Goal: Task Accomplishment & Management: Complete application form

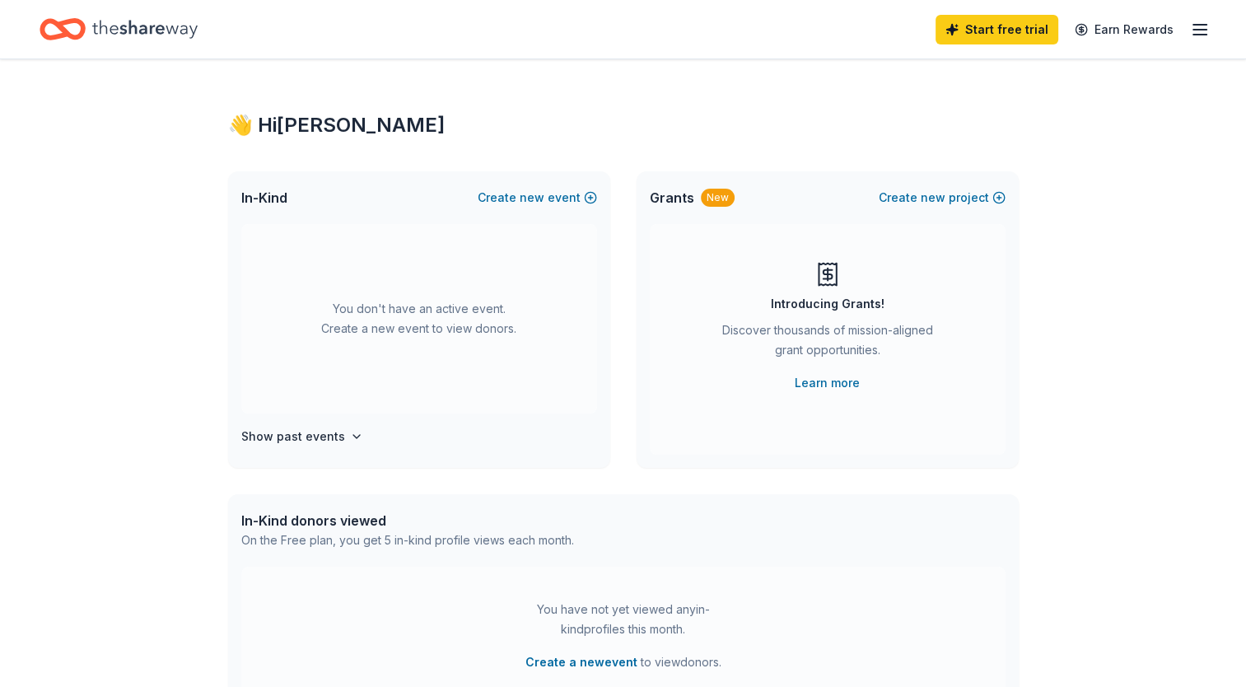
click at [823, 273] on icon at bounding box center [827, 274] width 9 height 9
click at [710, 202] on div "New" at bounding box center [718, 198] width 34 height 18
click at [263, 201] on span "In-Kind" at bounding box center [264, 198] width 46 height 20
click at [375, 328] on div "You don't have an active event. Create a new event to view donors." at bounding box center [419, 318] width 356 height 189
click at [1195, 30] on line "button" at bounding box center [1199, 30] width 13 height 0
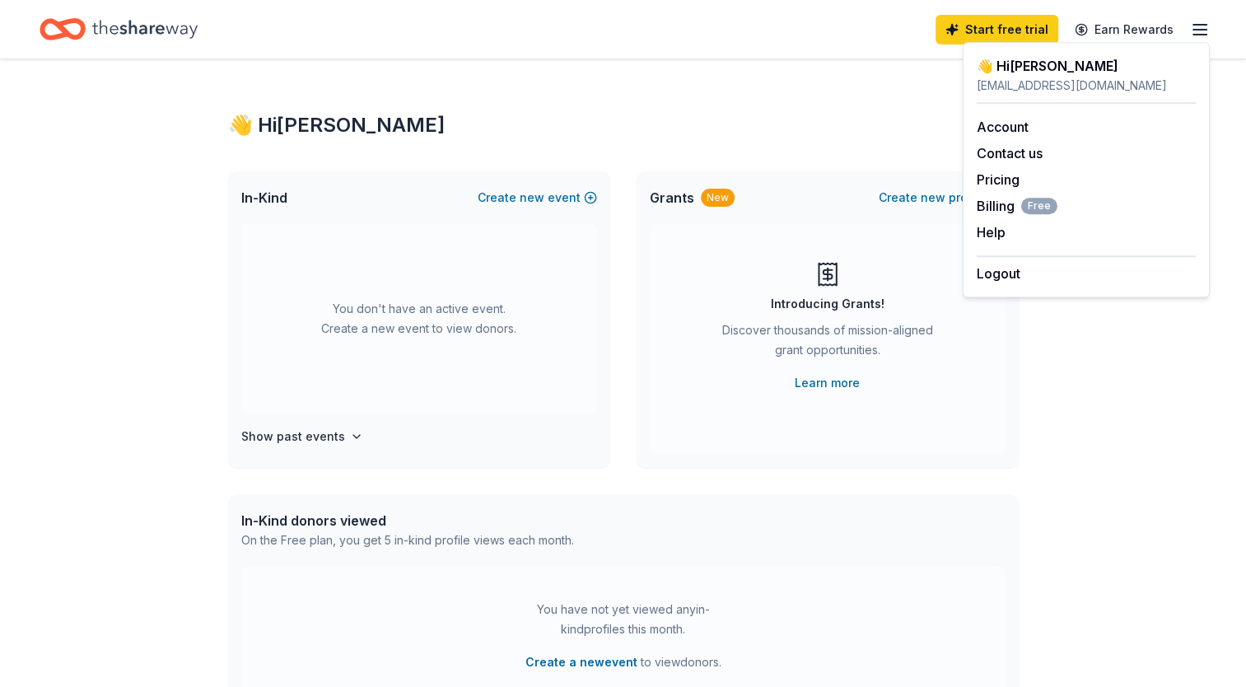
click at [166, 26] on icon "Home" at bounding box center [144, 29] width 105 height 18
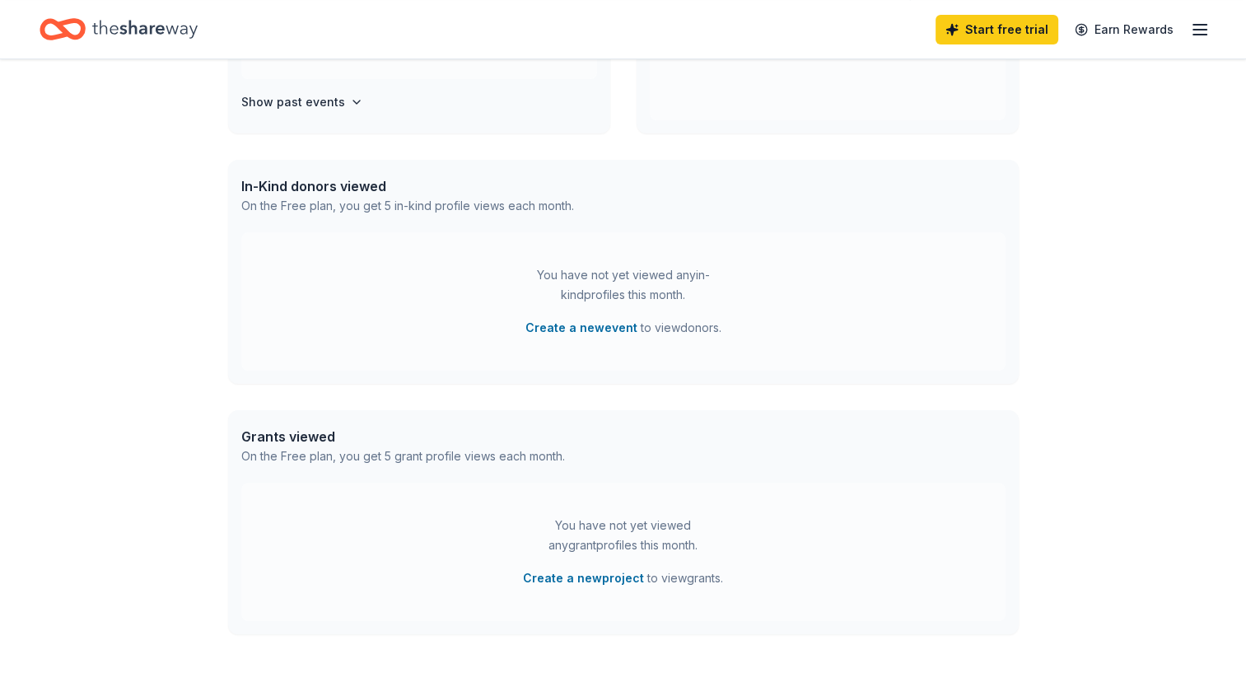
scroll to position [452, 0]
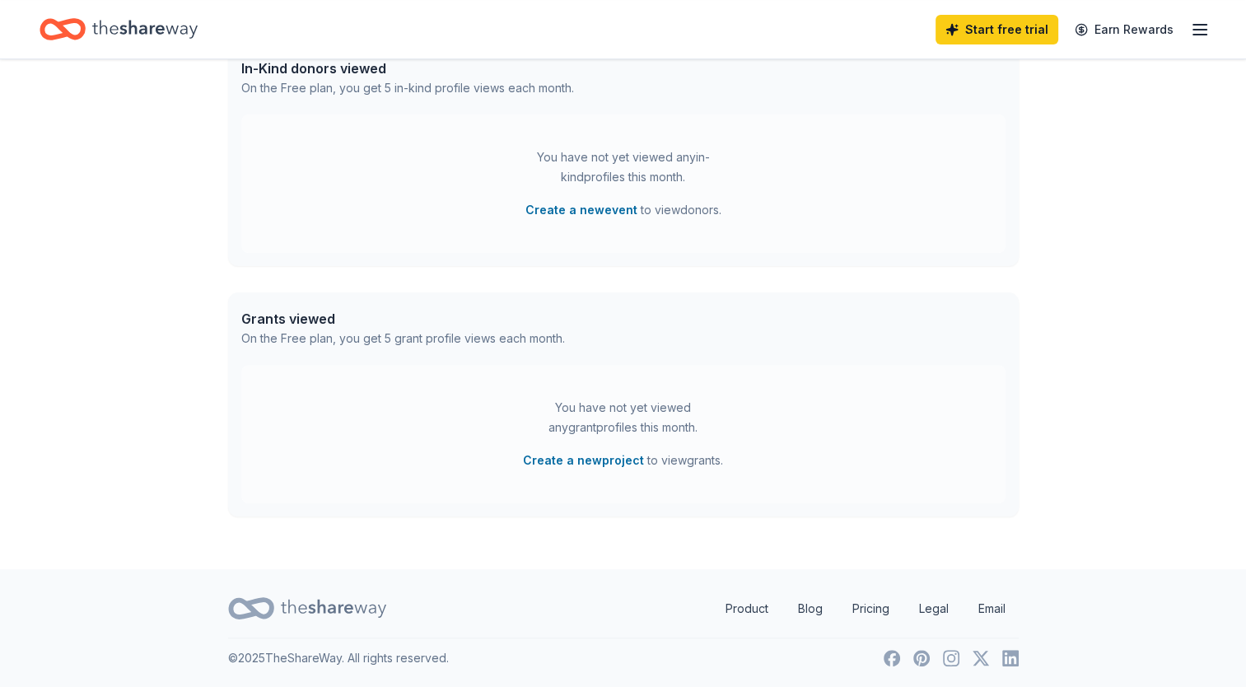
click at [295, 312] on div "Grants viewed" at bounding box center [403, 319] width 324 height 20
click at [300, 329] on div "On the Free plan, you get 5 grant profile views each month." at bounding box center [403, 339] width 324 height 20
click at [346, 325] on div "Grants viewed" at bounding box center [403, 319] width 324 height 20
click at [369, 329] on div "On the Free plan, you get 5 grant profile views each month." at bounding box center [403, 339] width 324 height 20
click at [522, 356] on div "Grants viewed On the Free plan, you get 5 grant profile views each month." at bounding box center [623, 328] width 790 height 72
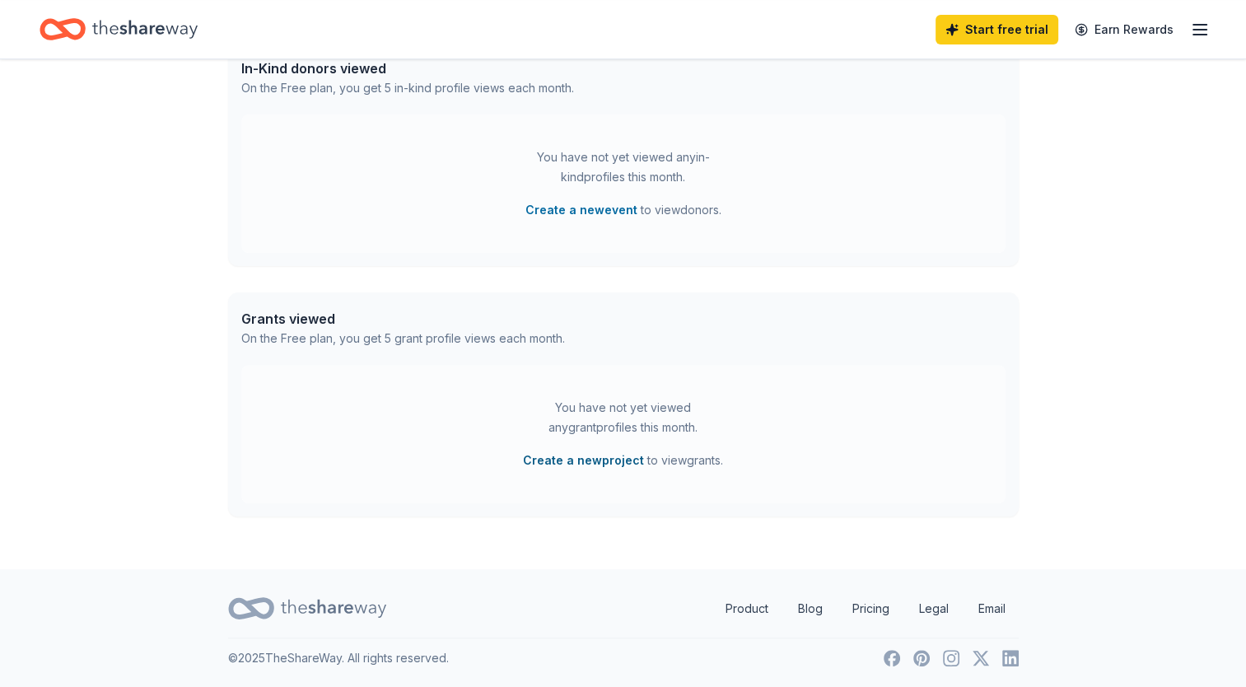
click at [603, 463] on button "Create a new project" at bounding box center [583, 460] width 121 height 20
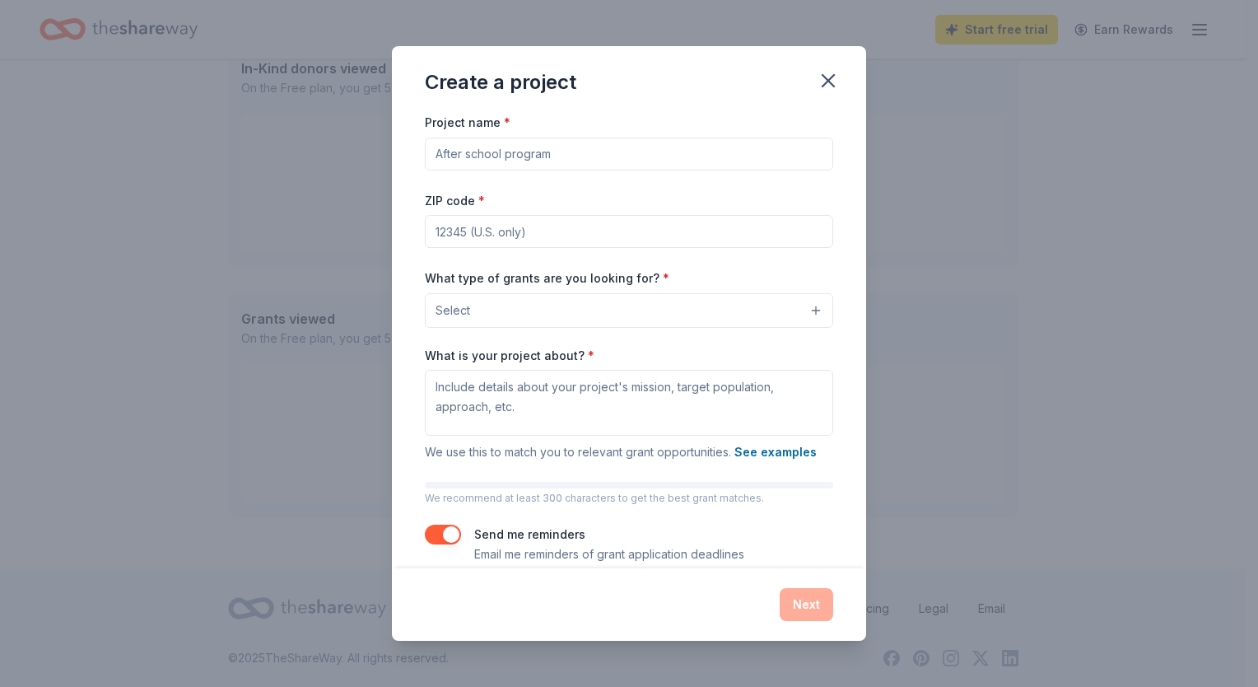
click at [520, 147] on input "Project name *" at bounding box center [629, 153] width 408 height 33
click at [696, 81] on div "Create a project" at bounding box center [629, 79] width 474 height 66
click at [464, 156] on input "Project name *" at bounding box center [629, 153] width 408 height 33
type input "Let's Tackle [MEDICAL_DATA]"
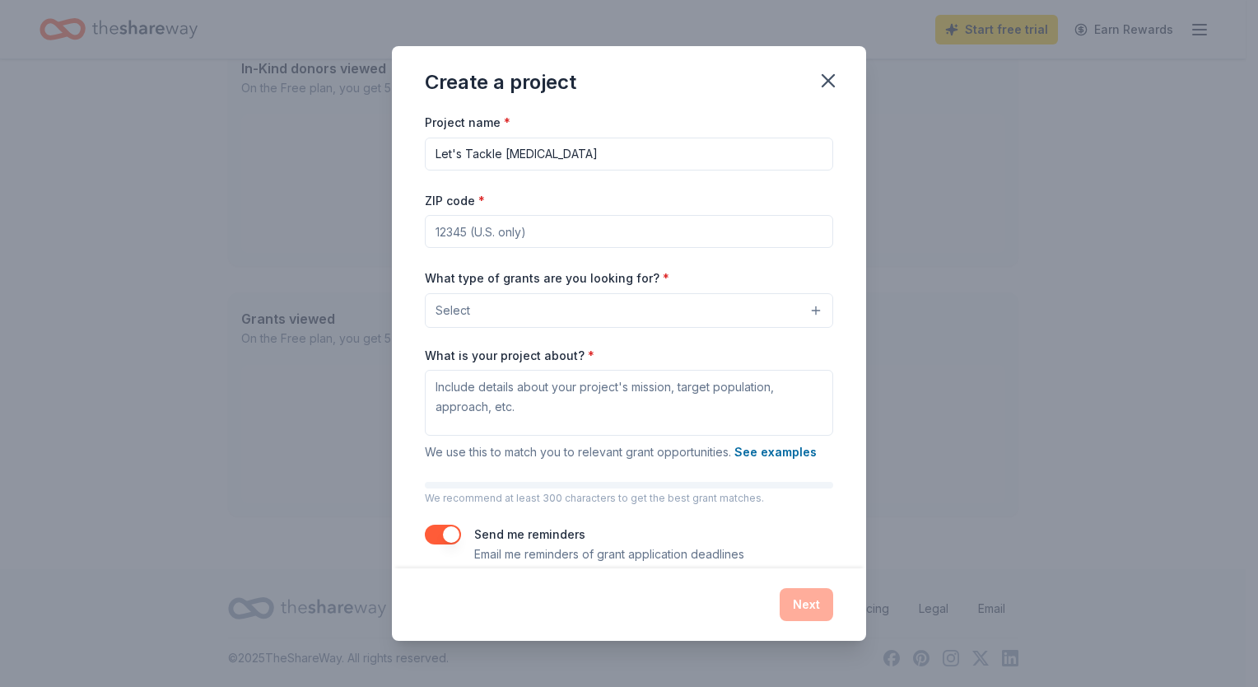
click at [434, 234] on input "ZIP code *" at bounding box center [629, 231] width 408 height 33
type input "60104"
click at [802, 362] on div "What is your project about? * We use this to match you to relevant grant opport…" at bounding box center [629, 404] width 408 height 115
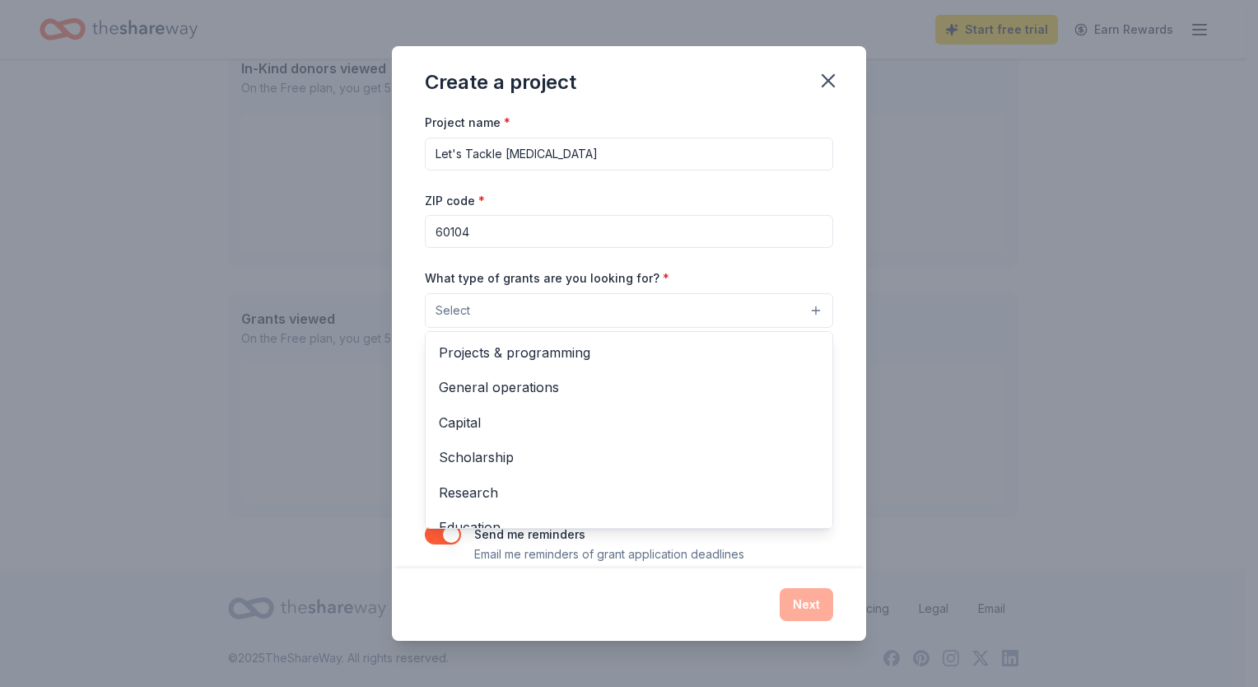
click at [744, 305] on button "Select" at bounding box center [629, 310] width 408 height 35
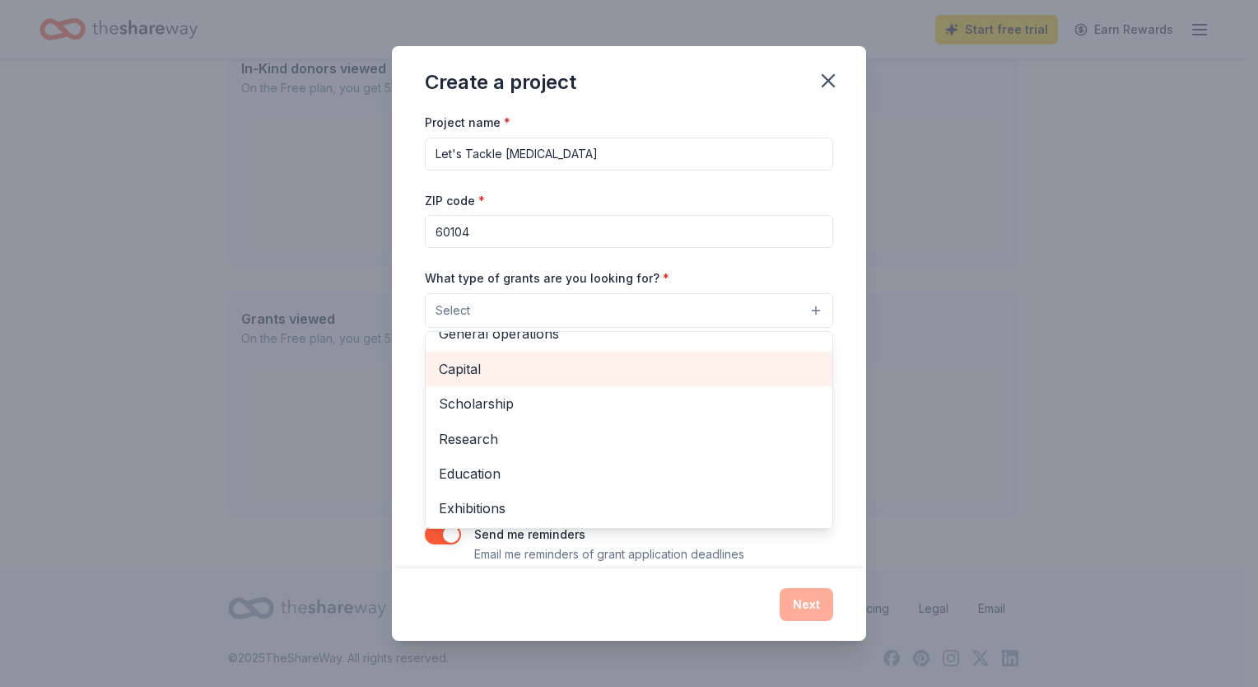
scroll to position [82, 0]
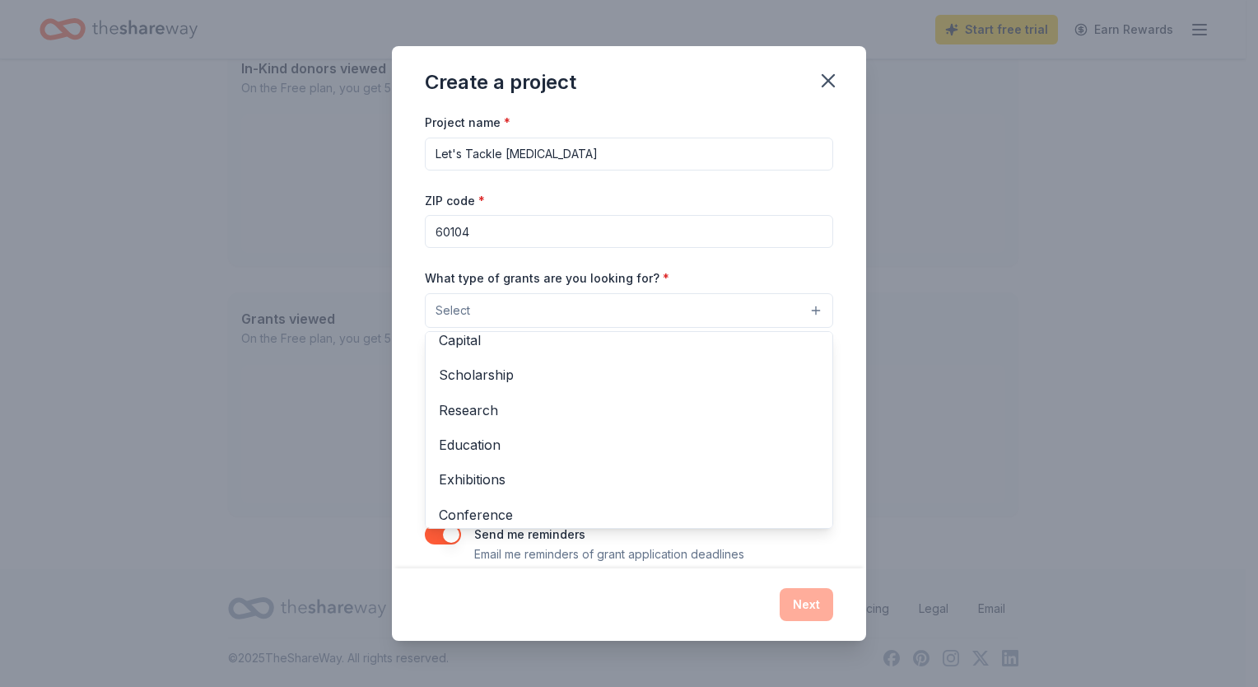
click at [599, 150] on div "Project name * Let's Tackle [MEDICAL_DATA] ZIP code * 60104 What type of grants…" at bounding box center [629, 338] width 408 height 452
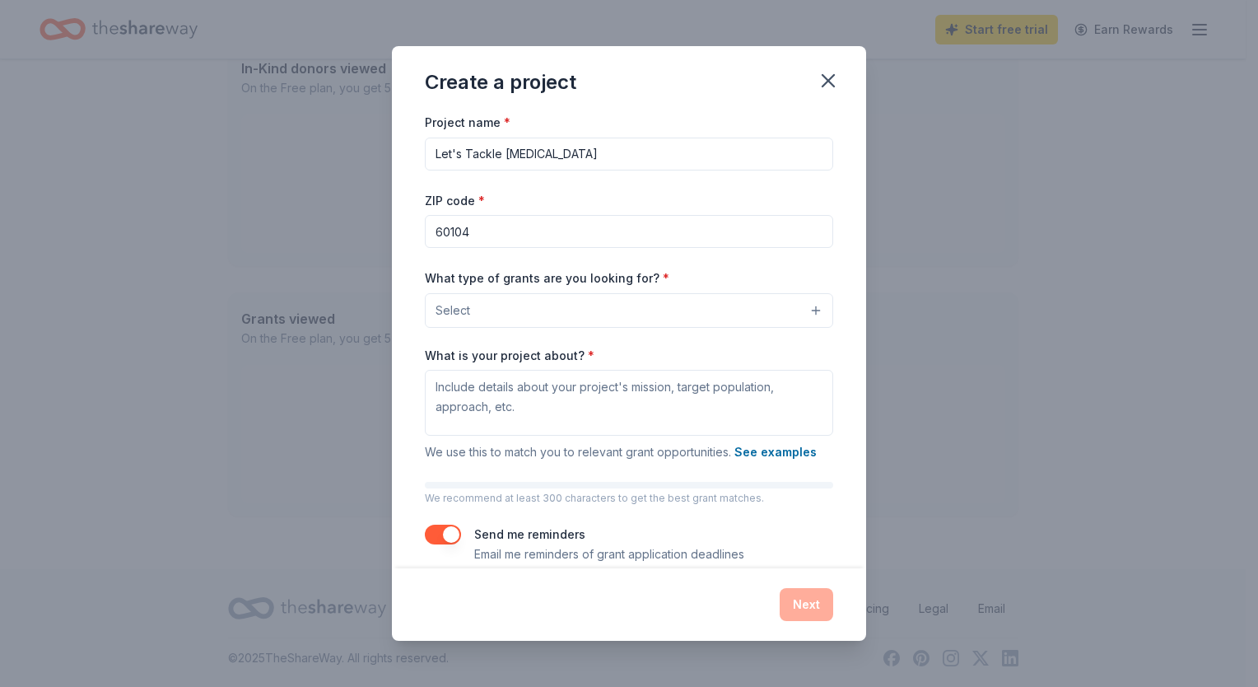
click at [594, 156] on input "Let's Tackle [MEDICAL_DATA]" at bounding box center [629, 153] width 408 height 33
drag, startPoint x: 594, startPoint y: 156, endPoint x: 405, endPoint y: 176, distance: 190.4
click at [405, 175] on div "Project name * Let's Tackle [MEDICAL_DATA] ZIP code * 60104 What type of grants…" at bounding box center [629, 340] width 474 height 456
type input "Know Your Breast"
click at [617, 310] on button "Select" at bounding box center [629, 310] width 408 height 35
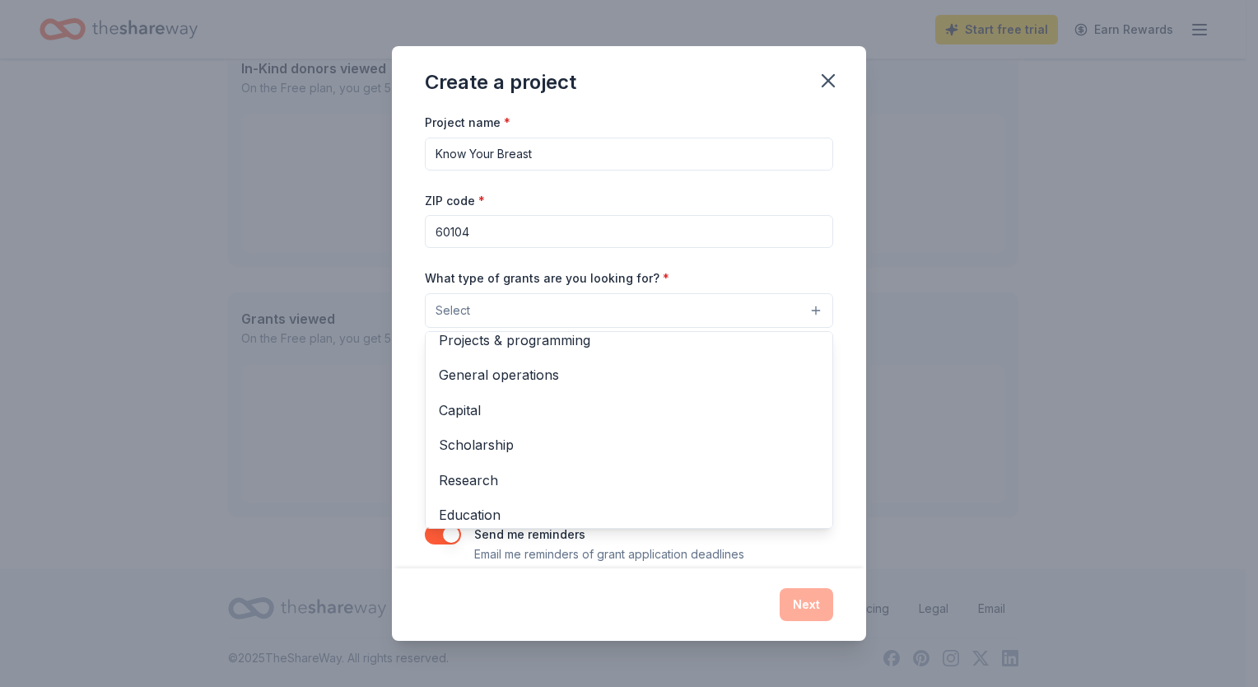
scroll to position [0, 0]
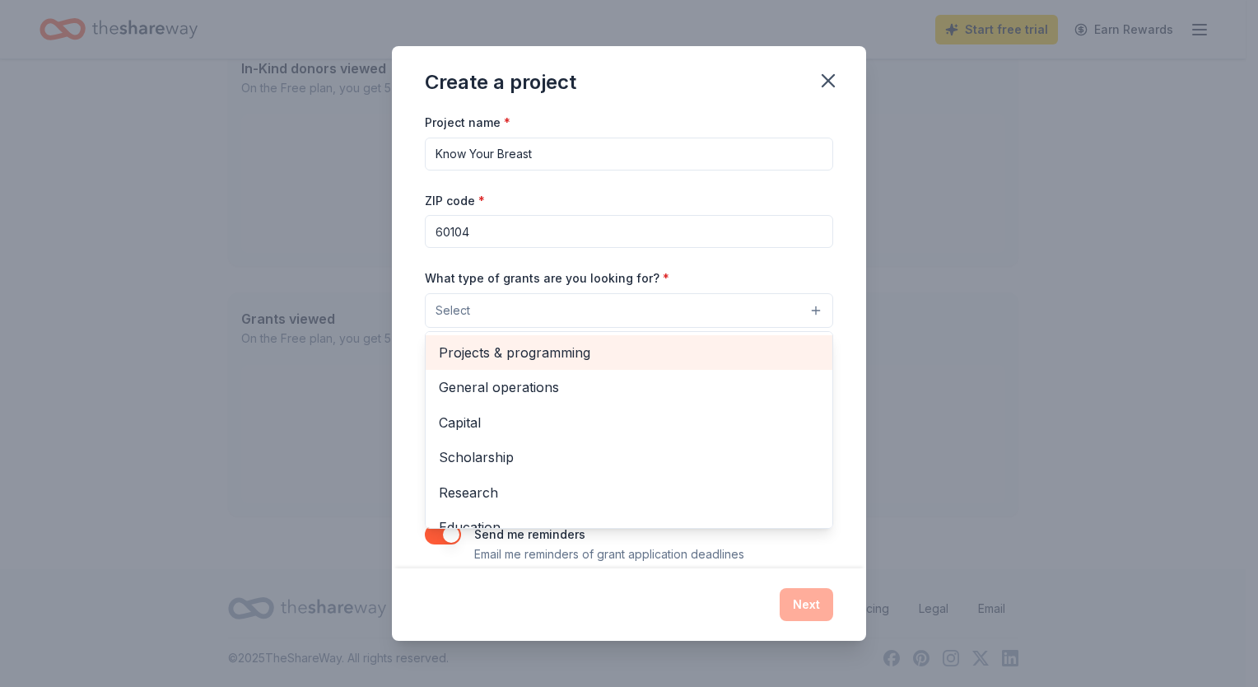
click at [541, 351] on span "Projects & programming" at bounding box center [629, 352] width 380 height 21
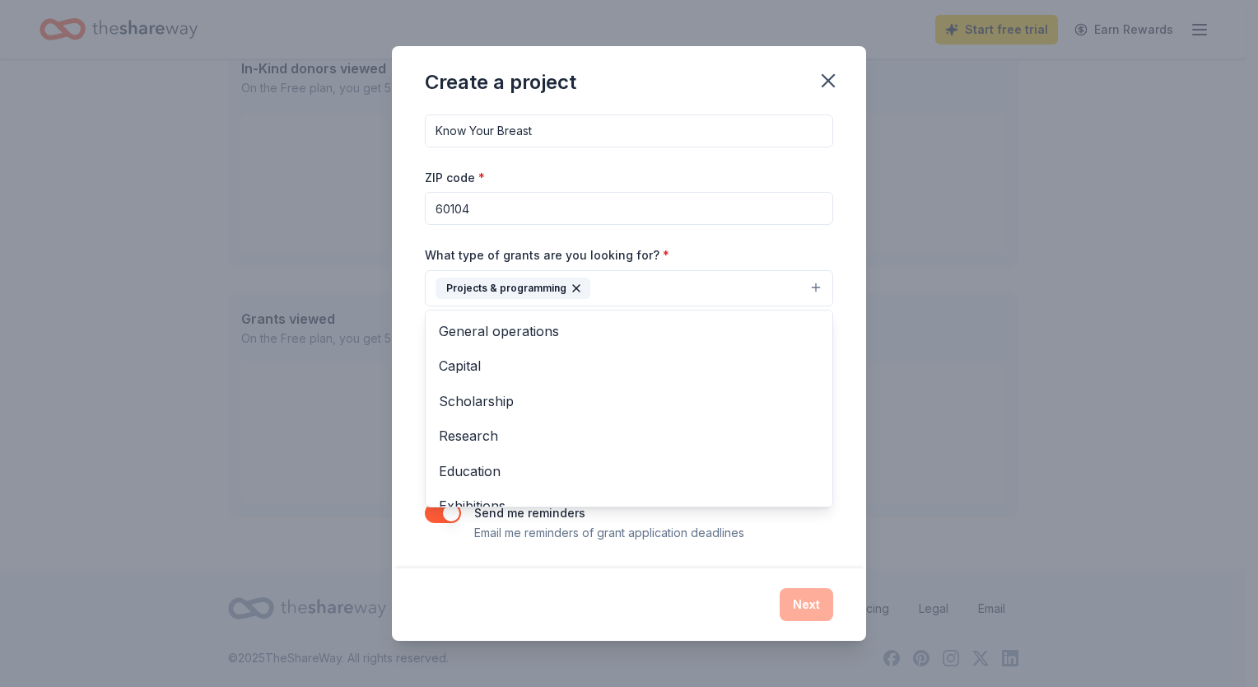
click at [834, 398] on div "Project name * Know Your Breast ZIP code * 60104 What type of grants are you lo…" at bounding box center [629, 340] width 474 height 456
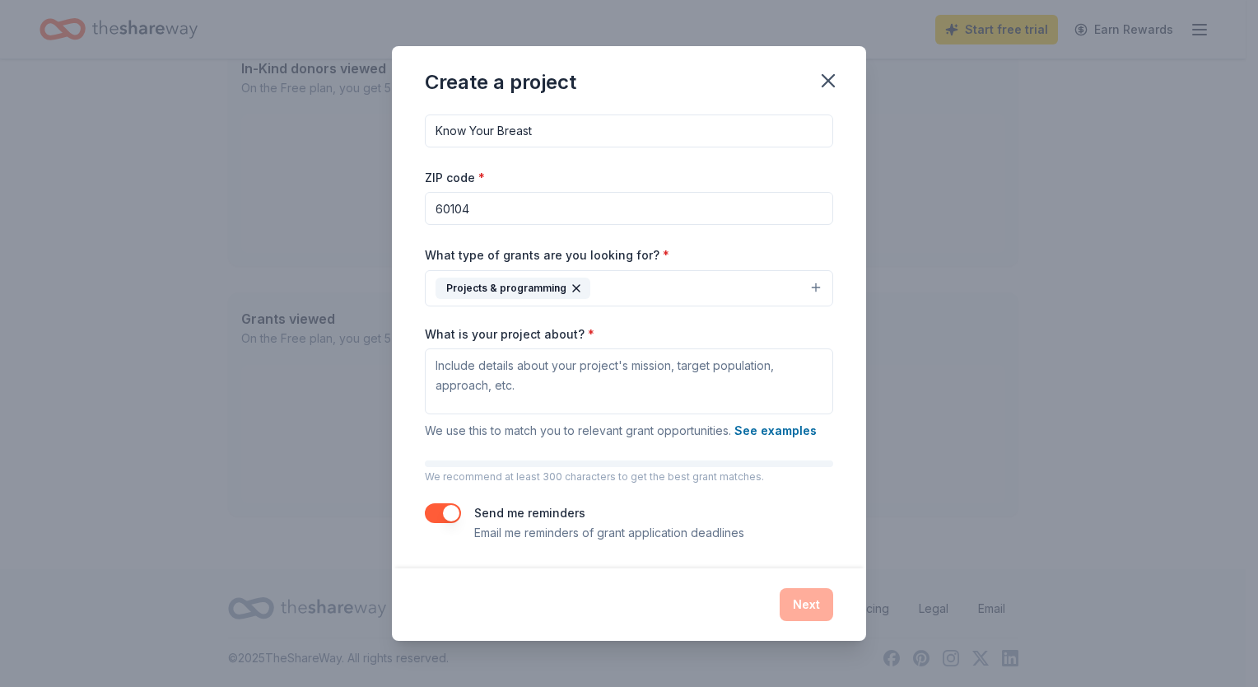
click at [800, 284] on button "Projects & programming" at bounding box center [629, 288] width 408 height 36
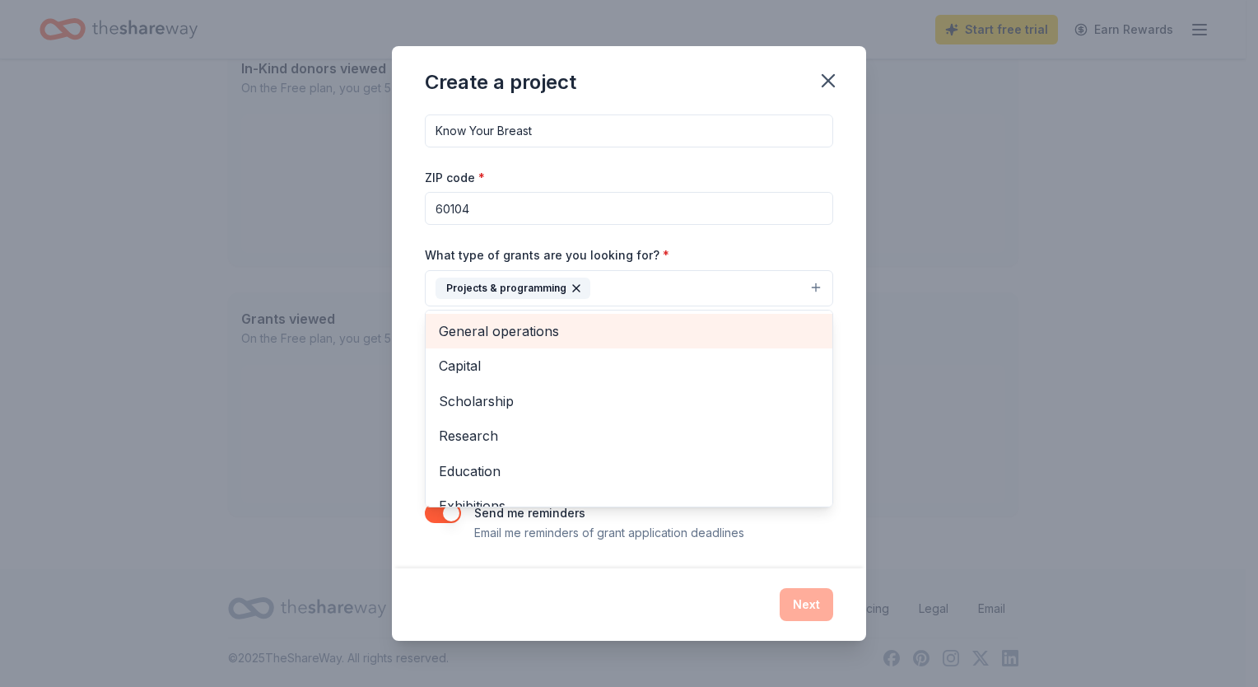
click at [520, 329] on span "General operations" at bounding box center [629, 330] width 380 height 21
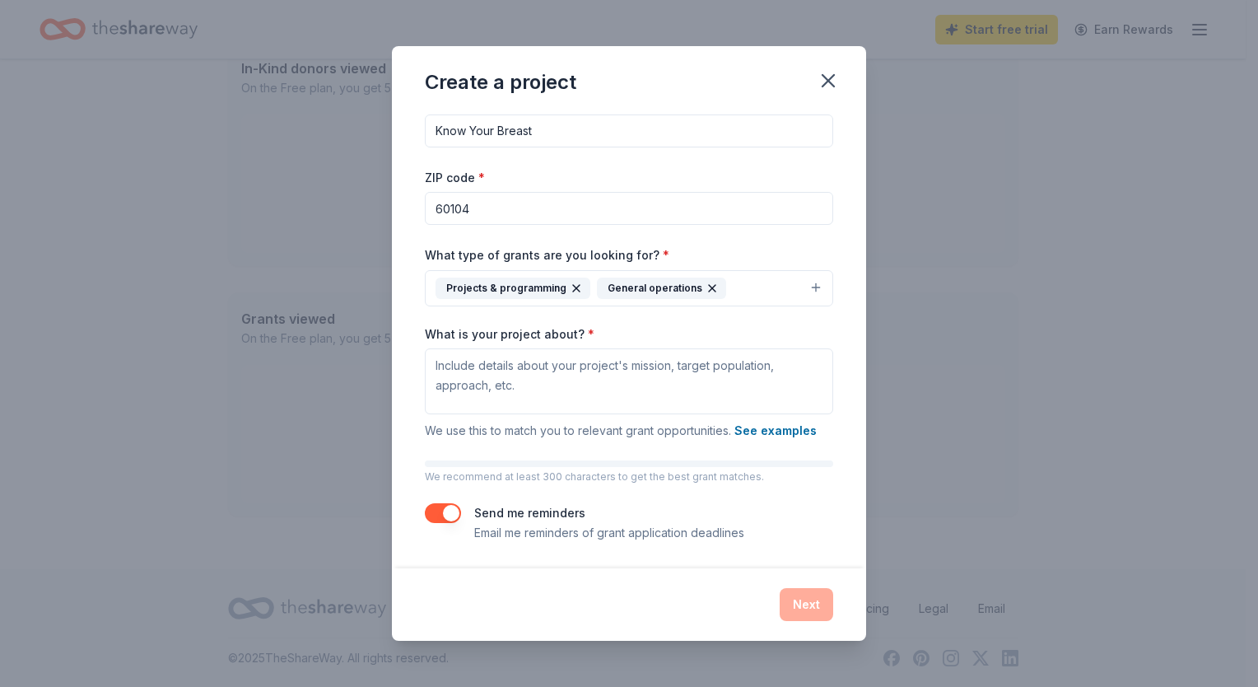
click at [804, 285] on button "Projects & programming General operations" at bounding box center [629, 288] width 408 height 36
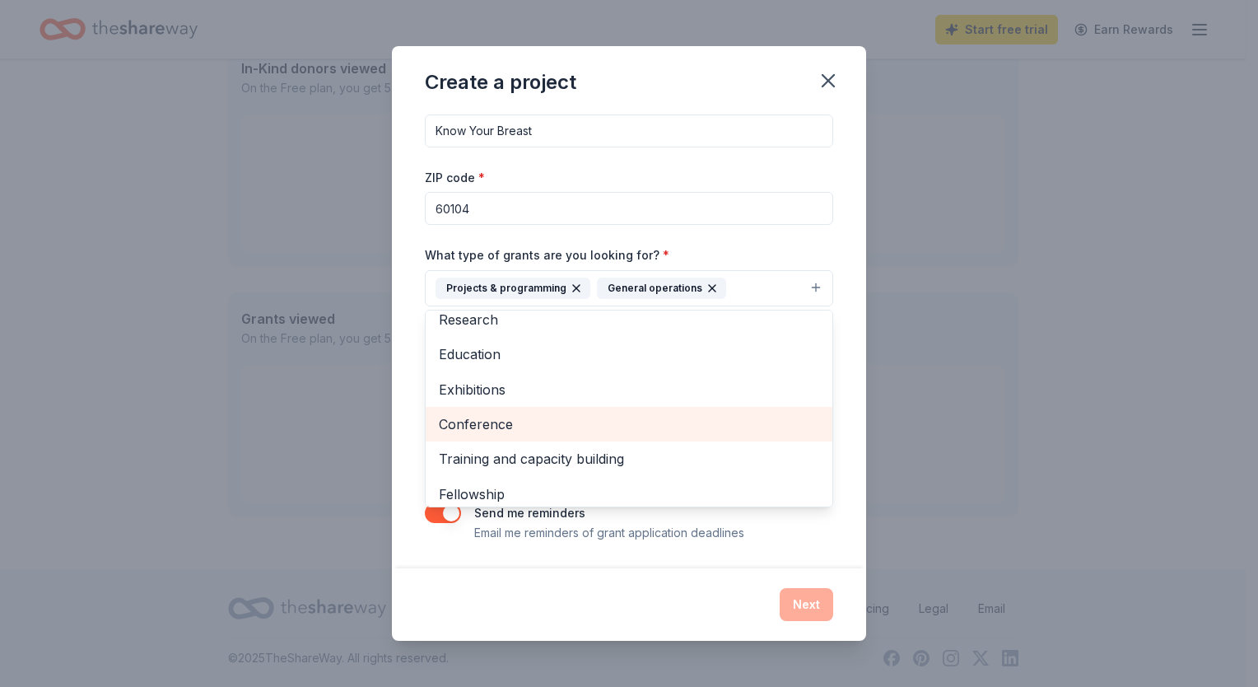
scroll to position [42, 0]
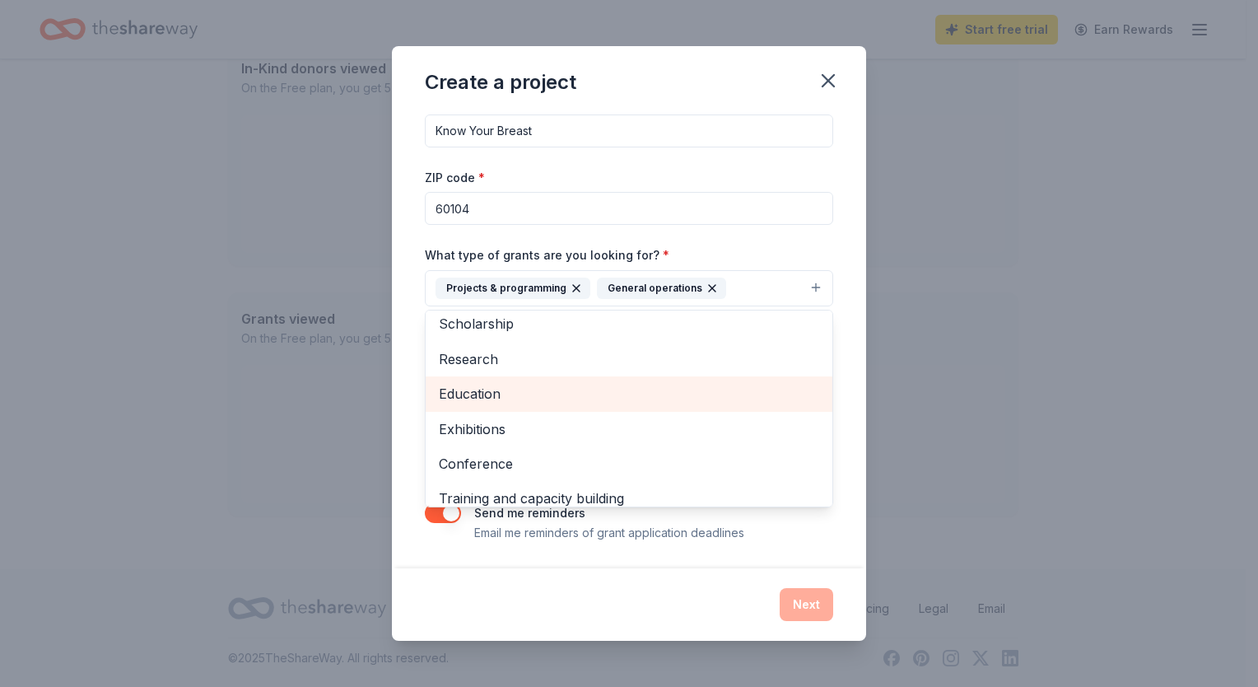
click at [487, 389] on span "Education" at bounding box center [629, 393] width 380 height 21
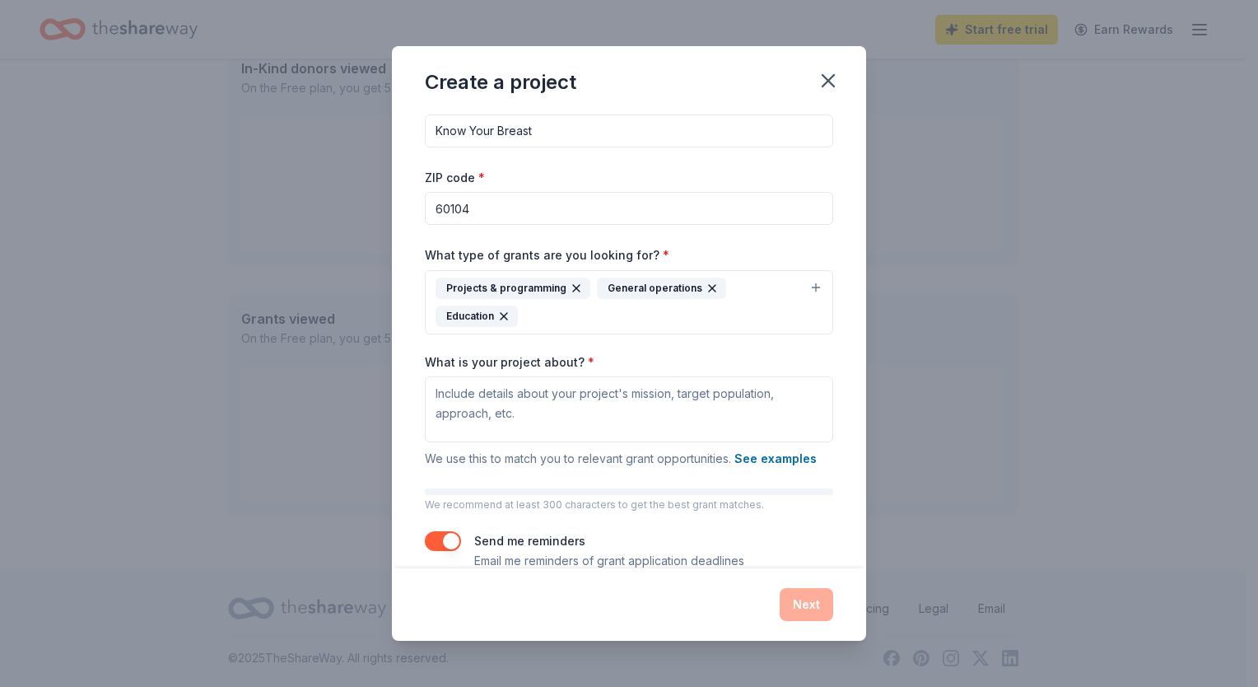
click at [799, 285] on button "Projects & programming General operations Education" at bounding box center [629, 302] width 408 height 64
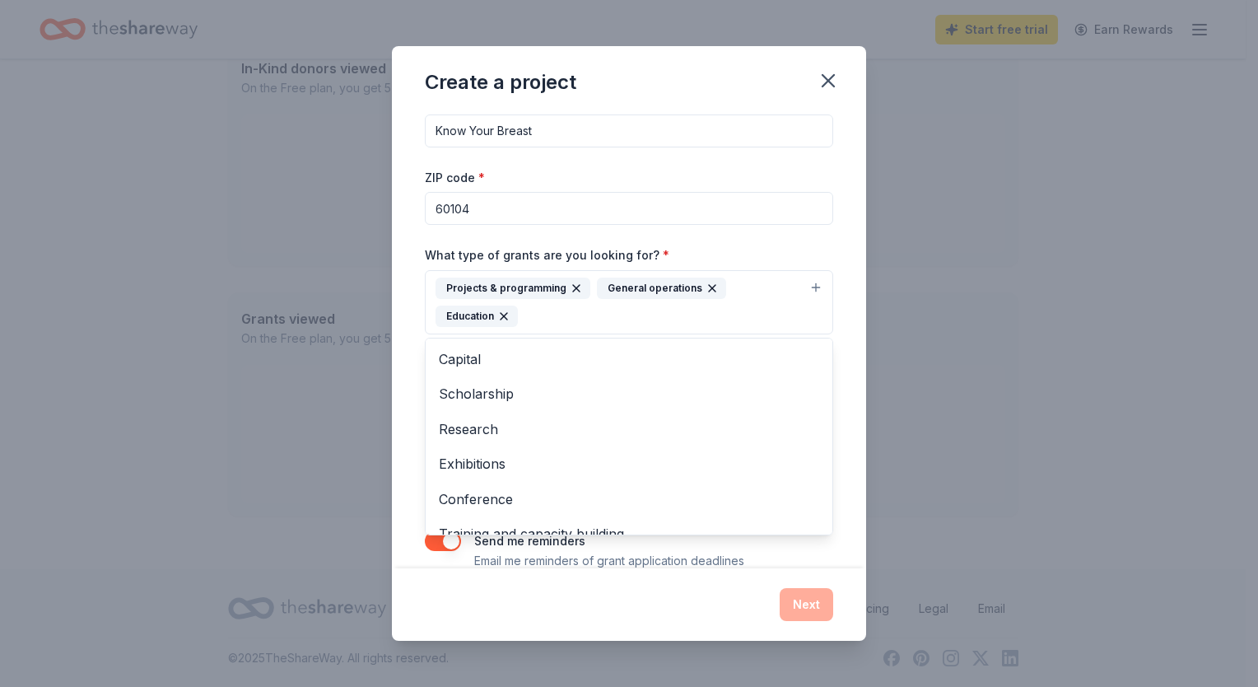
click at [800, 285] on button "Projects & programming General operations Education" at bounding box center [629, 302] width 408 height 64
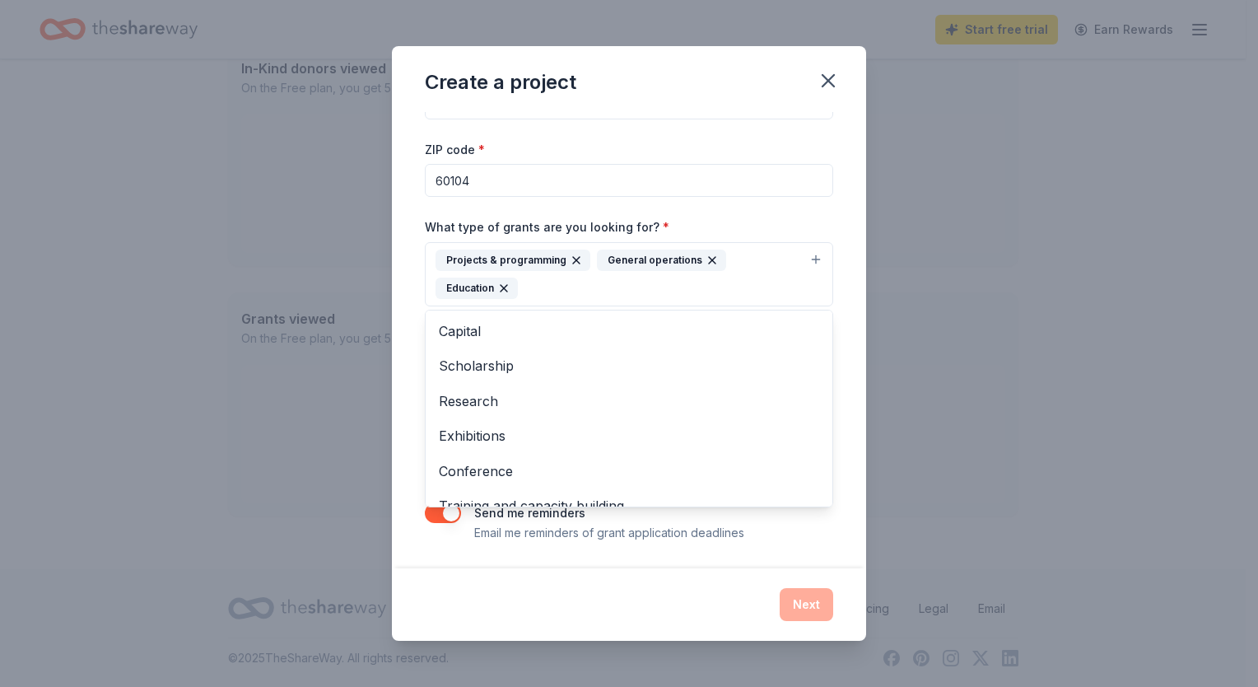
scroll to position [49, 0]
click at [841, 335] on div "Project name * Know Your Breast ZIP code * 60104 What type of grants are you lo…" at bounding box center [629, 340] width 474 height 456
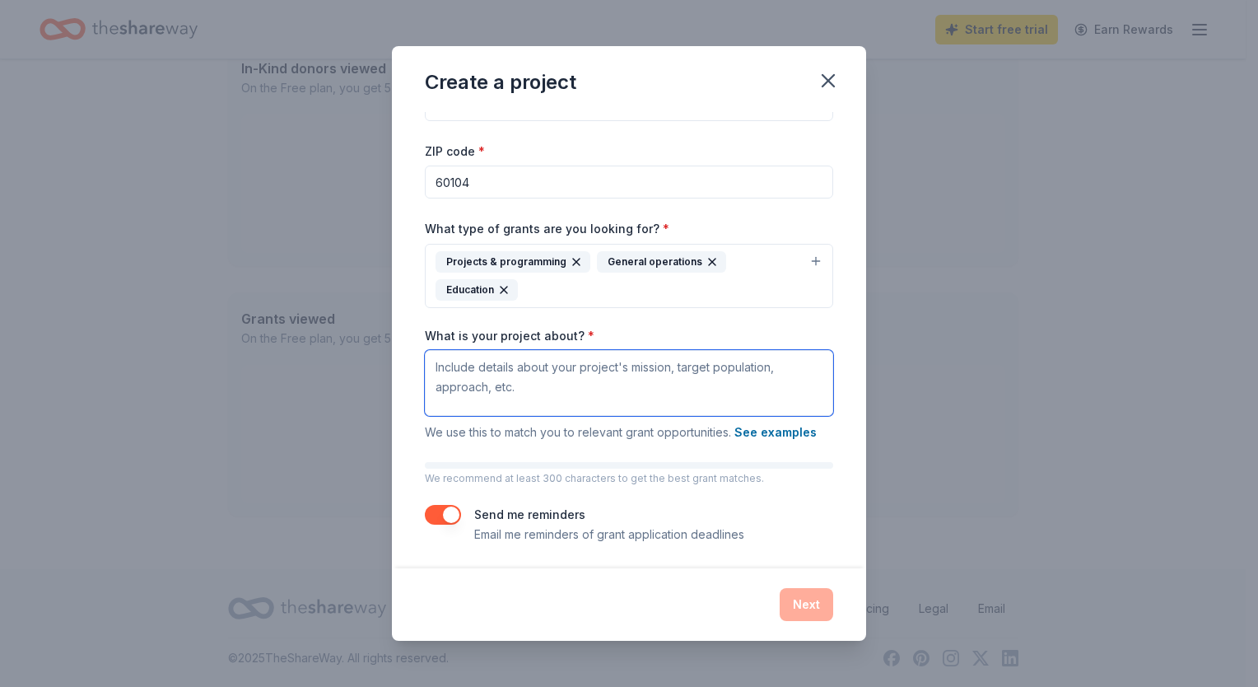
click at [441, 367] on textarea "What is your project about? *" at bounding box center [629, 383] width 408 height 66
click at [892, 311] on div "Create a project Project name * Know Your Breast ZIP code * 60104 What type of …" at bounding box center [629, 343] width 1258 height 687
click at [441, 366] on textarea "What is your project about? *" at bounding box center [629, 383] width 408 height 66
paste textarea "oung women often believe [MEDICAL_DATA] is only a concern later in life, but bu…"
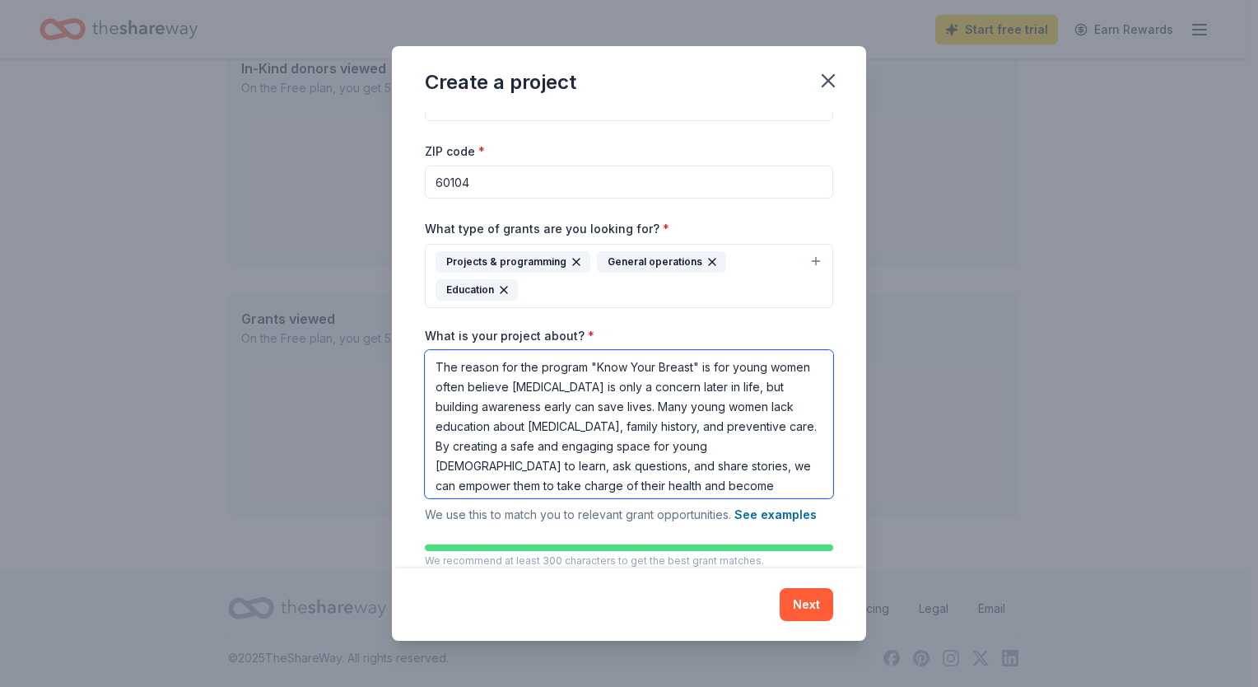
click at [474, 385] on textarea "The reason for the program "Know Your Breast" is for young women often believe …" at bounding box center [629, 424] width 408 height 148
click at [741, 384] on textarea "The reason for the program "Know Your Breast" is for young women between the ag…" at bounding box center [629, 424] width 408 height 148
click at [642, 385] on textarea "The reason for the program "Know Your Breast" is for young women between the ag…" at bounding box center [629, 424] width 408 height 148
click at [744, 383] on textarea "The reason for the program "Know Your Breast" is for young women between the ag…" at bounding box center [629, 424] width 408 height 148
click at [773, 390] on textarea "The reason for the program "Know Your Breast" is for young women between the ag…" at bounding box center [629, 424] width 408 height 148
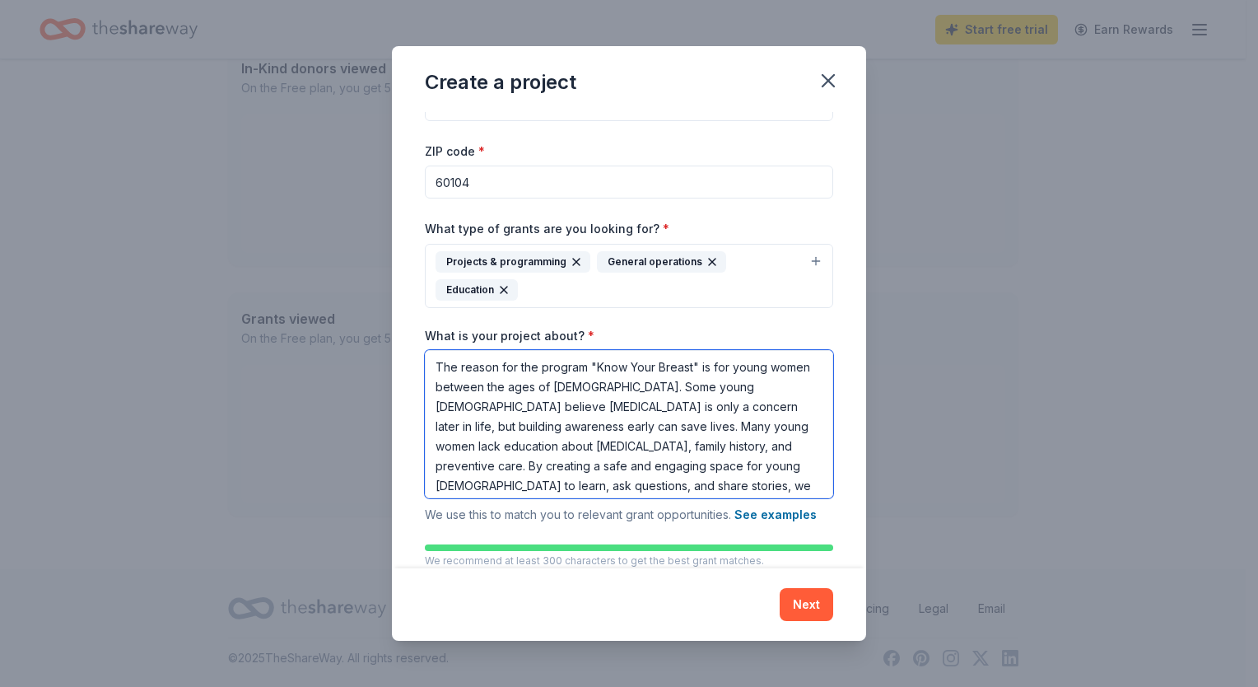
click at [801, 387] on textarea "The reason for the program "Know Your Breast" is for young women between the ag…" at bounding box center [629, 424] width 408 height 148
click at [535, 405] on textarea "The reason for the program "Know Your Breast" is for young women between the ag…" at bounding box center [629, 424] width 408 height 148
click at [590, 428] on textarea "The reason for the program "Know Your Breast" is for young women between the ag…" at bounding box center [629, 424] width 408 height 148
click at [464, 449] on textarea "The reason for the program "Know Your Breast" is for young women between the ag…" at bounding box center [629, 424] width 408 height 148
click at [688, 446] on textarea "The reason for the program "Know Your Breast" is for young women between the ag…" at bounding box center [629, 424] width 408 height 148
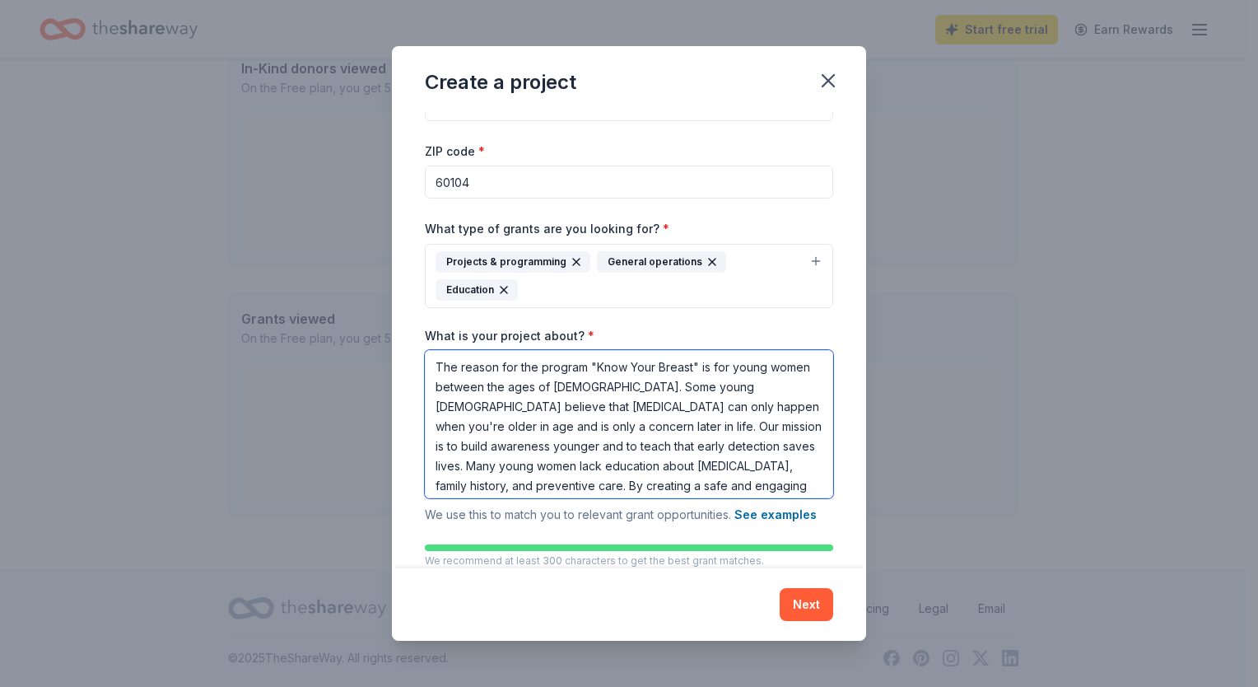
scroll to position [63, 0]
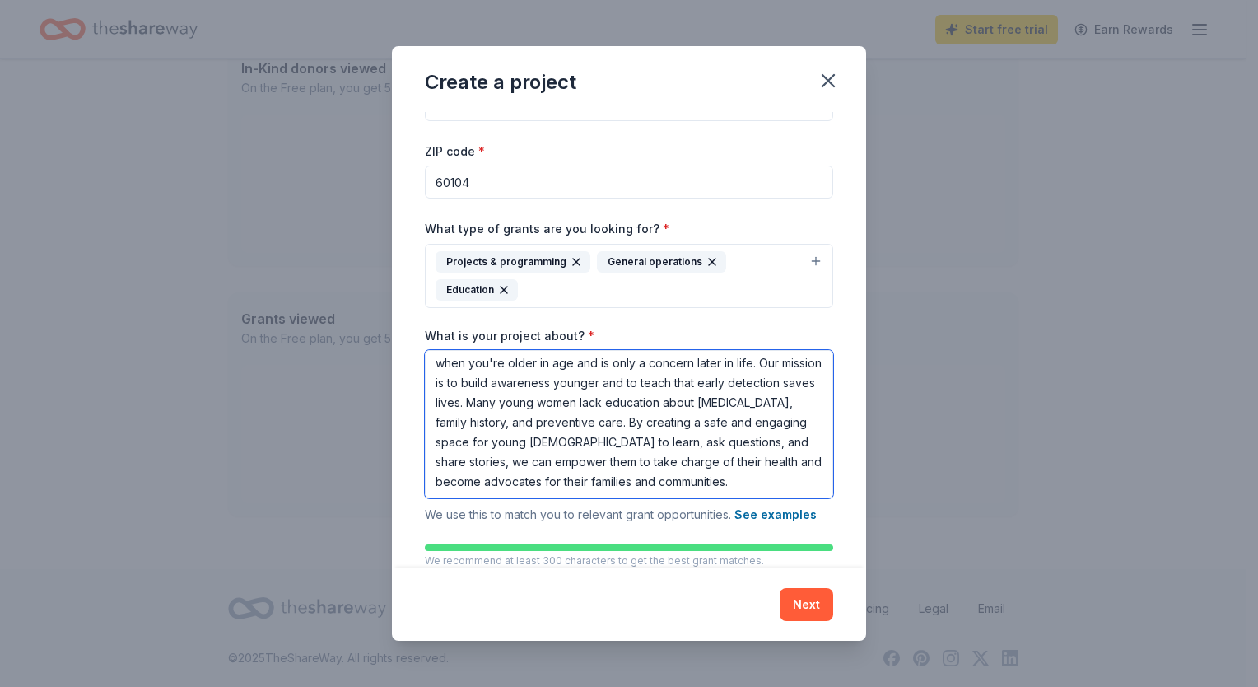
click at [525, 419] on textarea "The reason for the program "Know Your Breast" is for young women between the ag…" at bounding box center [629, 424] width 408 height 148
click at [691, 440] on textarea "The reason for the program "Know Your Breast" is for young women between the ag…" at bounding box center [629, 424] width 408 height 148
click at [695, 440] on textarea "The reason for the program "Know Your Breast" is for young women between the ag…" at bounding box center [629, 424] width 408 height 148
click at [693, 442] on textarea "The reason for the program "Know Your Breast" is for young women between the ag…" at bounding box center [629, 424] width 408 height 148
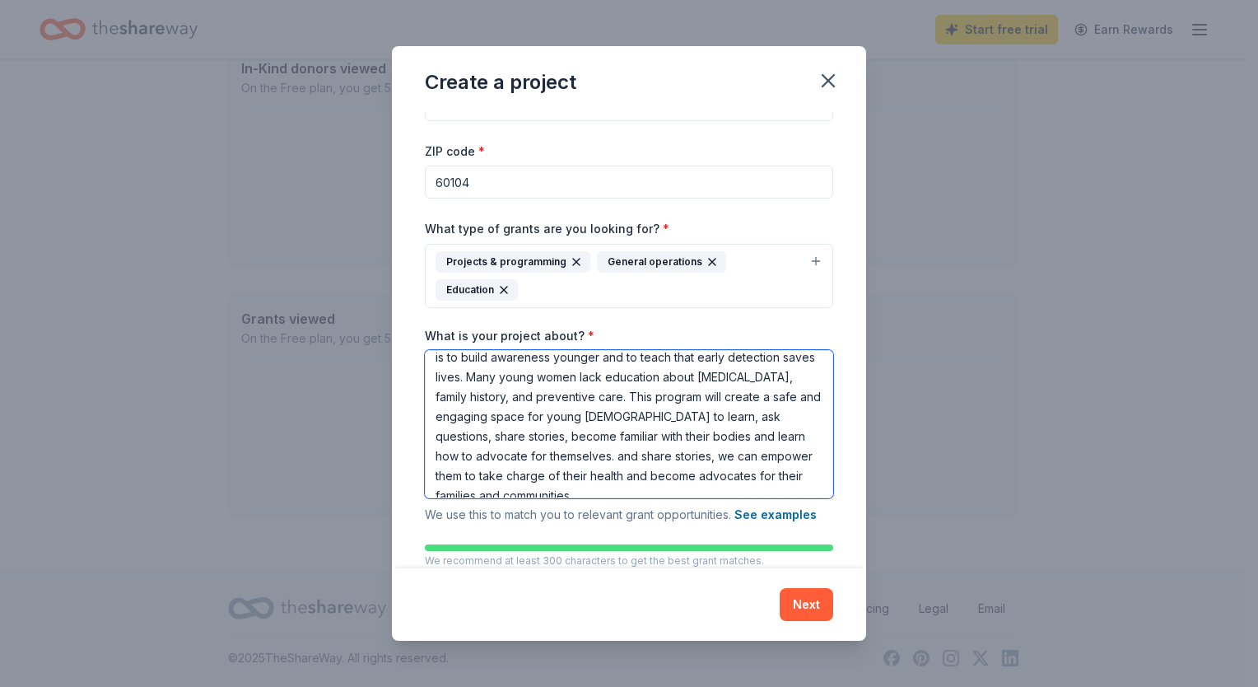
scroll to position [103, 0]
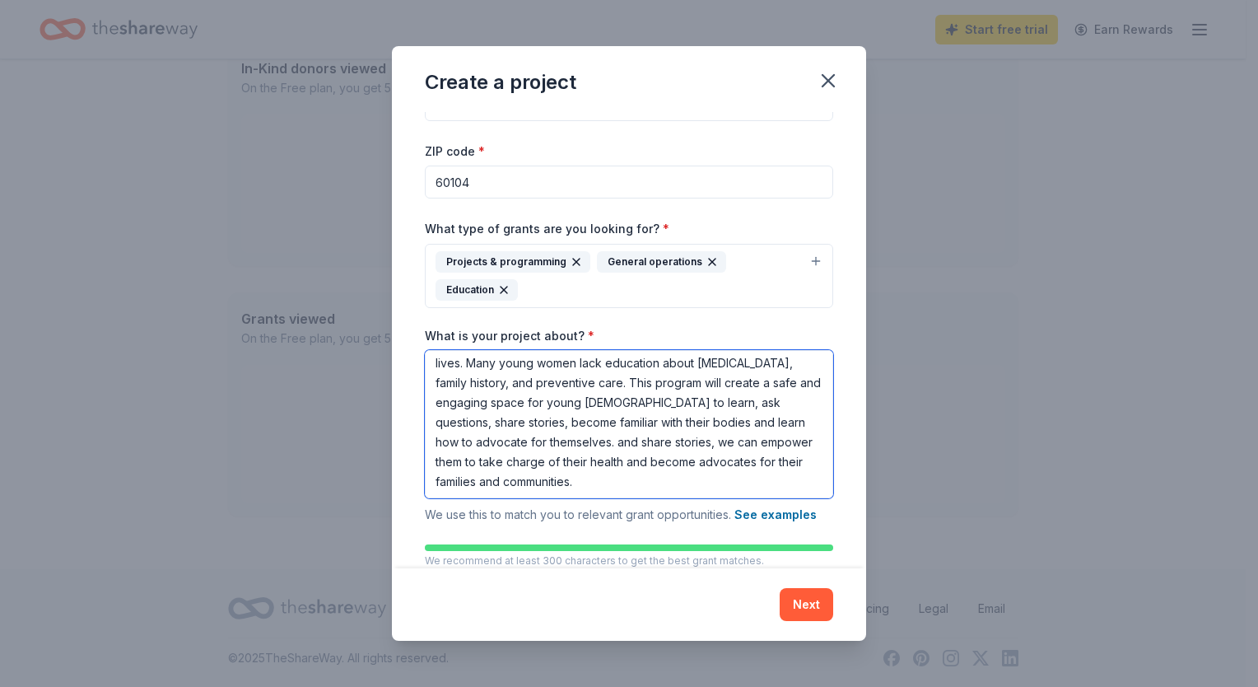
click at [613, 440] on textarea "The reason for the program "Know Your Breast" is for young women between the ag…" at bounding box center [629, 424] width 408 height 148
click at [616, 459] on textarea "The reason for the program "Know Your Breast" is for young women between the ag…" at bounding box center [629, 424] width 408 height 148
drag, startPoint x: 613, startPoint y: 459, endPoint x: 590, endPoint y: 462, distance: 23.2
click at [590, 462] on textarea "The reason for the program "Know Your Breast" is for young women between the ag…" at bounding box center [629, 424] width 408 height 148
drag, startPoint x: 627, startPoint y: 461, endPoint x: 571, endPoint y: 463, distance: 55.2
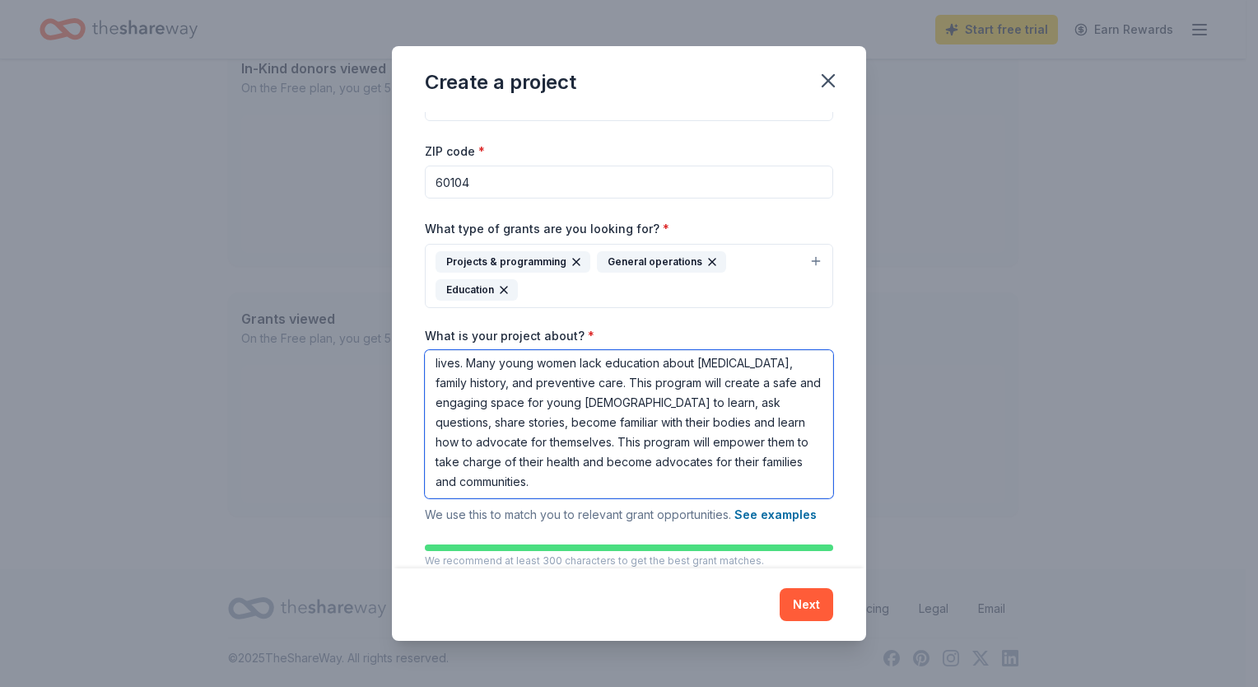
click at [571, 463] on textarea "The reason for the program "Know Your Breast" is for young women between the ag…" at bounding box center [629, 424] width 408 height 148
click at [627, 458] on textarea "The reason for the program "Know Your Breast" is for young women between the ag…" at bounding box center [629, 424] width 408 height 148
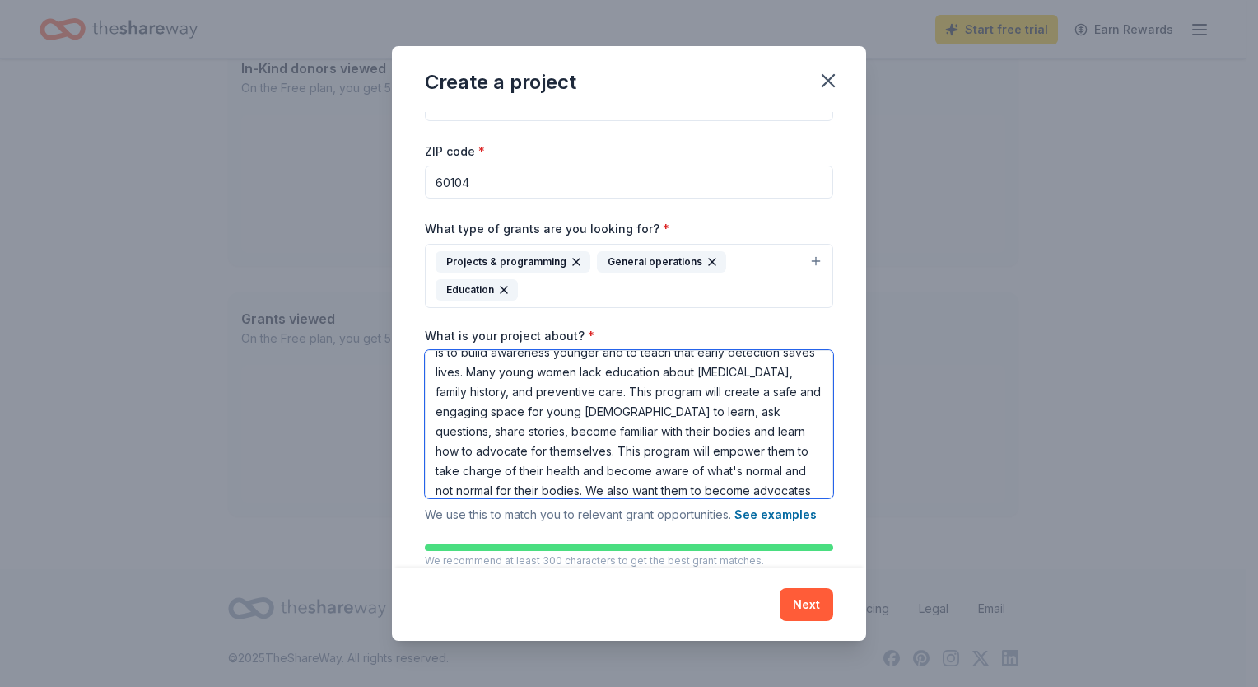
scroll to position [123, 0]
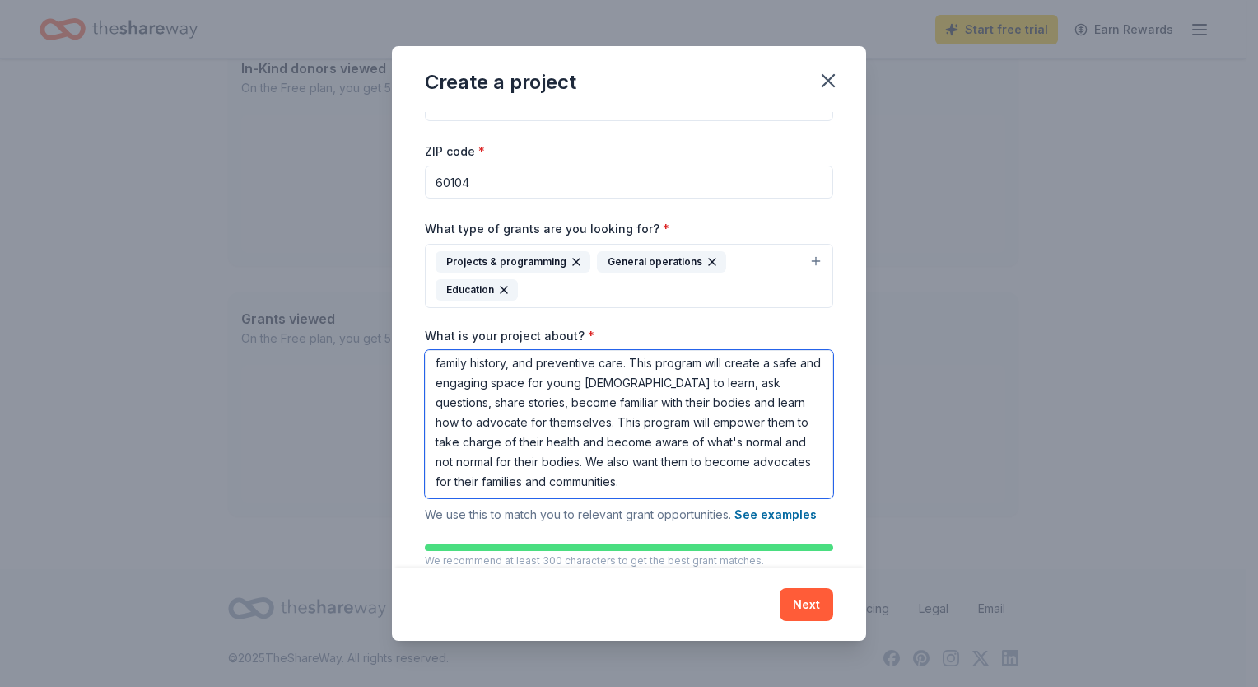
click at [590, 479] on textarea "The reason for the program "Know Your Breast" is for young women between the ag…" at bounding box center [629, 424] width 408 height 148
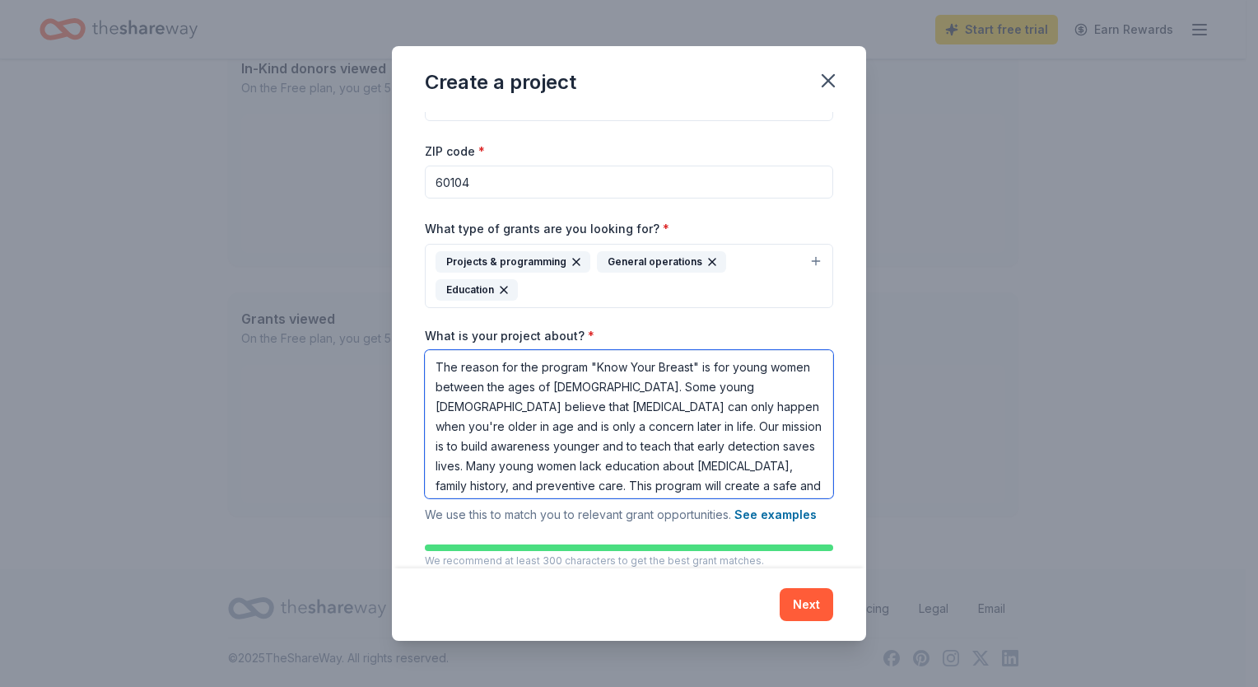
drag, startPoint x: 583, startPoint y: 477, endPoint x: 436, endPoint y: 346, distance: 197.1
click at [436, 346] on div "What is your project about? * The reason for the program "Know Your Breast" is …" at bounding box center [629, 427] width 408 height 198
type textarea "The reason for the program "Know Your Breast" is for young women between the ag…"
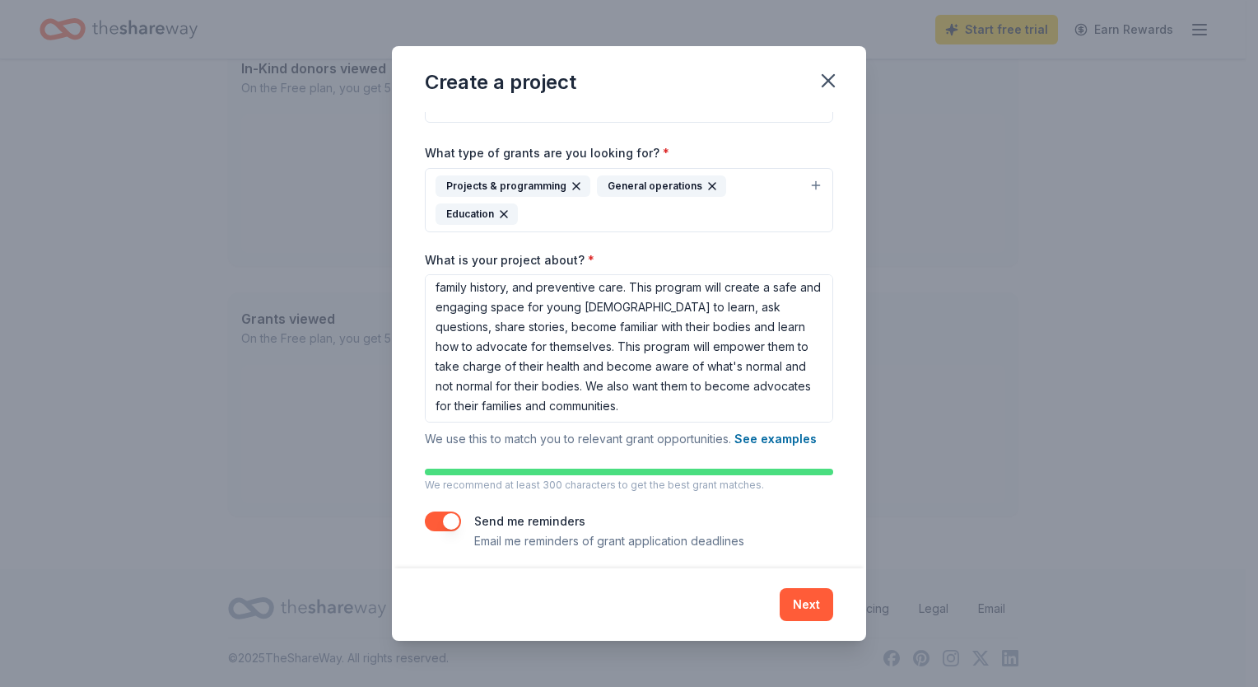
scroll to position [133, 0]
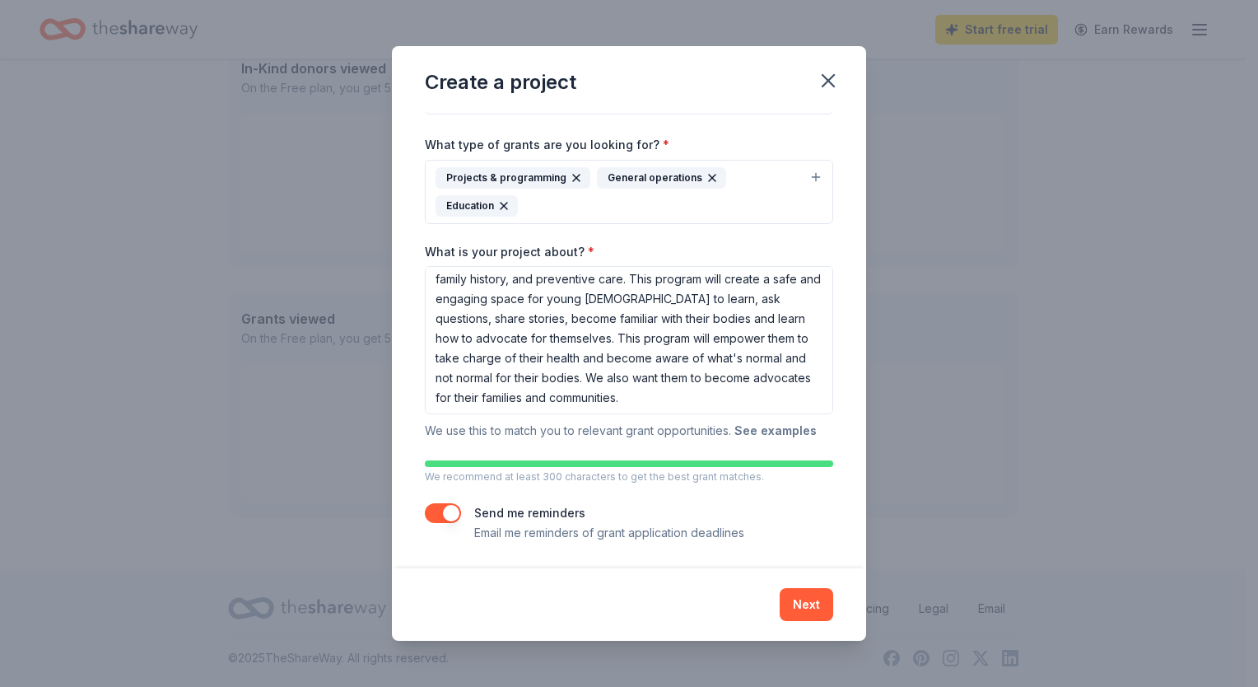
click at [785, 428] on button "See examples" at bounding box center [775, 431] width 82 height 20
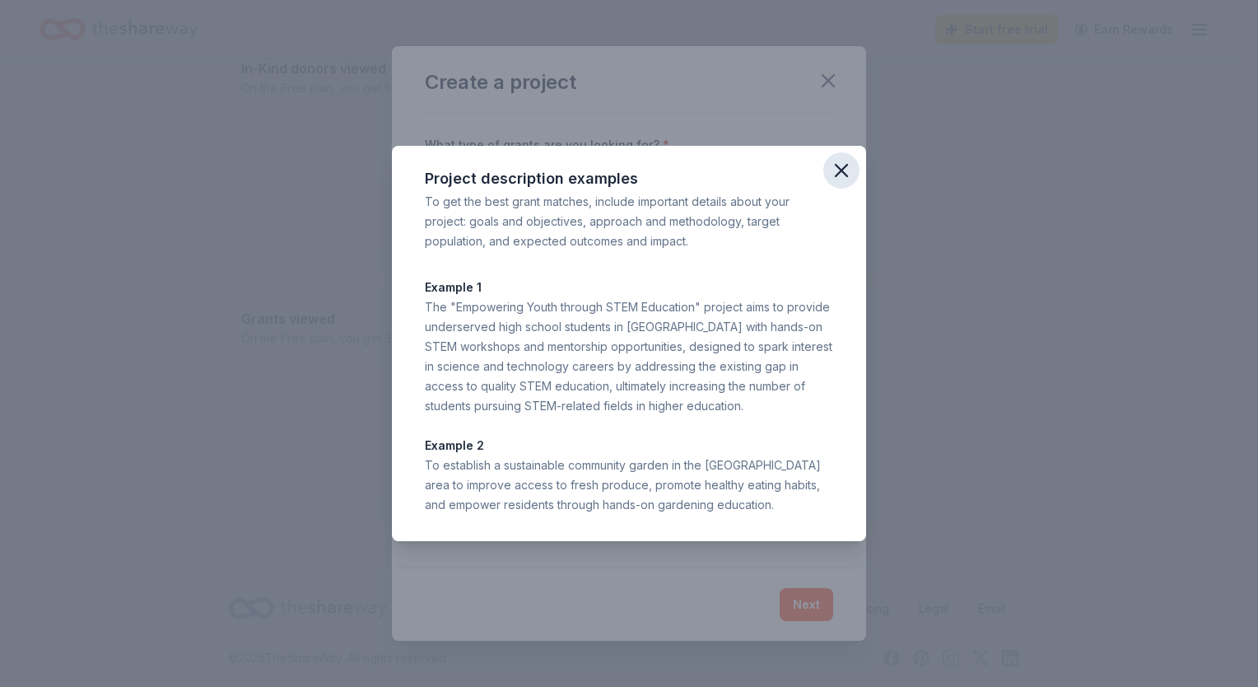
click at [844, 165] on icon "button" at bounding box center [841, 170] width 23 height 23
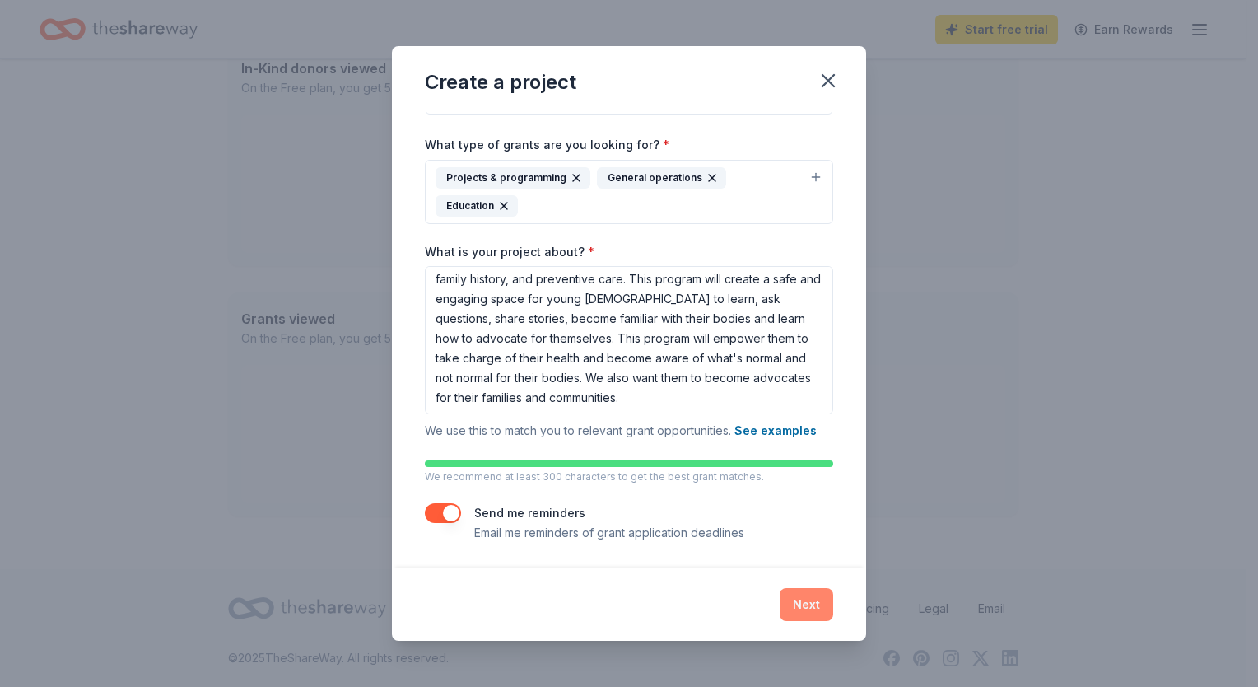
click at [806, 604] on button "Next" at bounding box center [807, 604] width 54 height 33
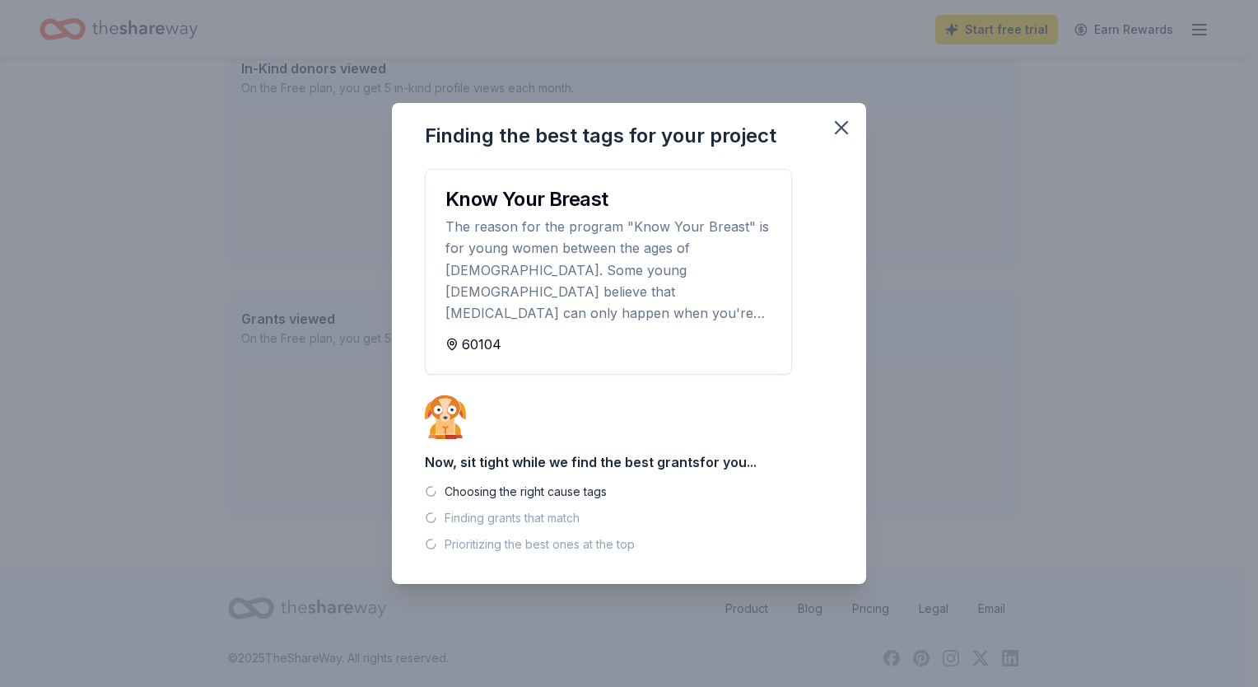
scroll to position [419, 0]
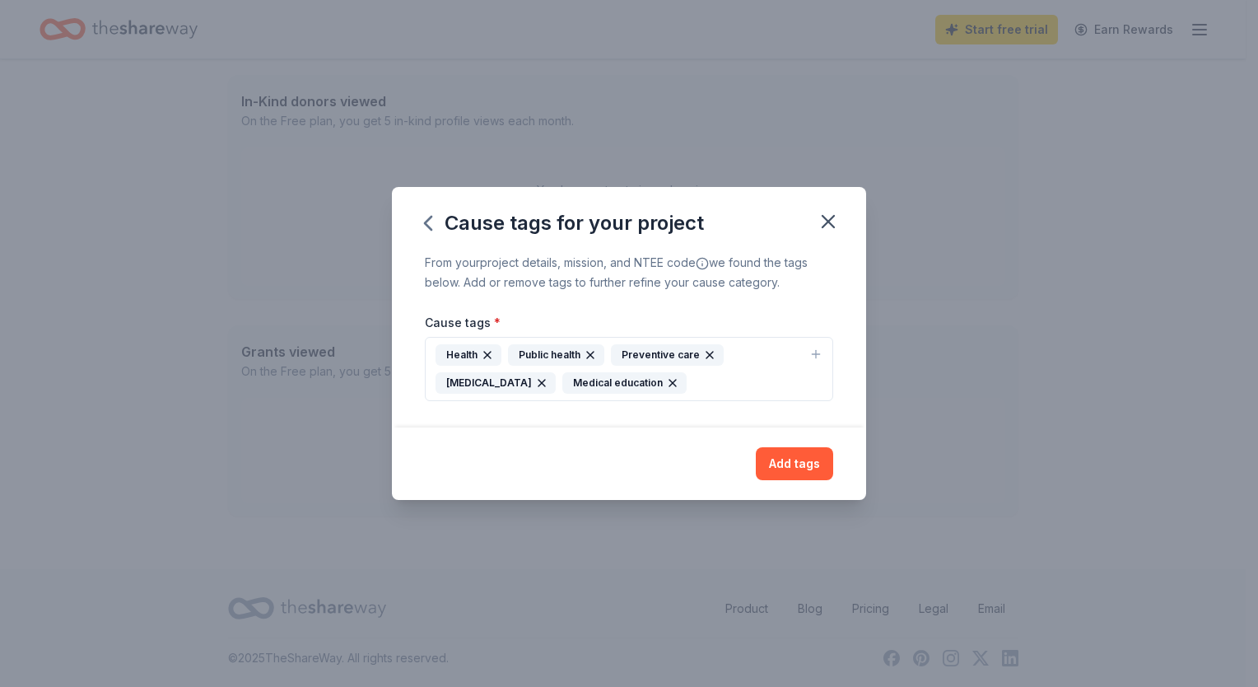
click at [815, 352] on icon "button" at bounding box center [815, 353] width 13 height 13
type input "[MEDICAL_DATA]"
click at [804, 376] on button "Health Public health Preventive care [MEDICAL_DATA] Medical education" at bounding box center [629, 369] width 408 height 64
click at [720, 380] on div "Health Public health Preventive care [MEDICAL_DATA] Medical education" at bounding box center [619, 368] width 367 height 49
click at [813, 358] on icon "button" at bounding box center [815, 353] width 13 height 13
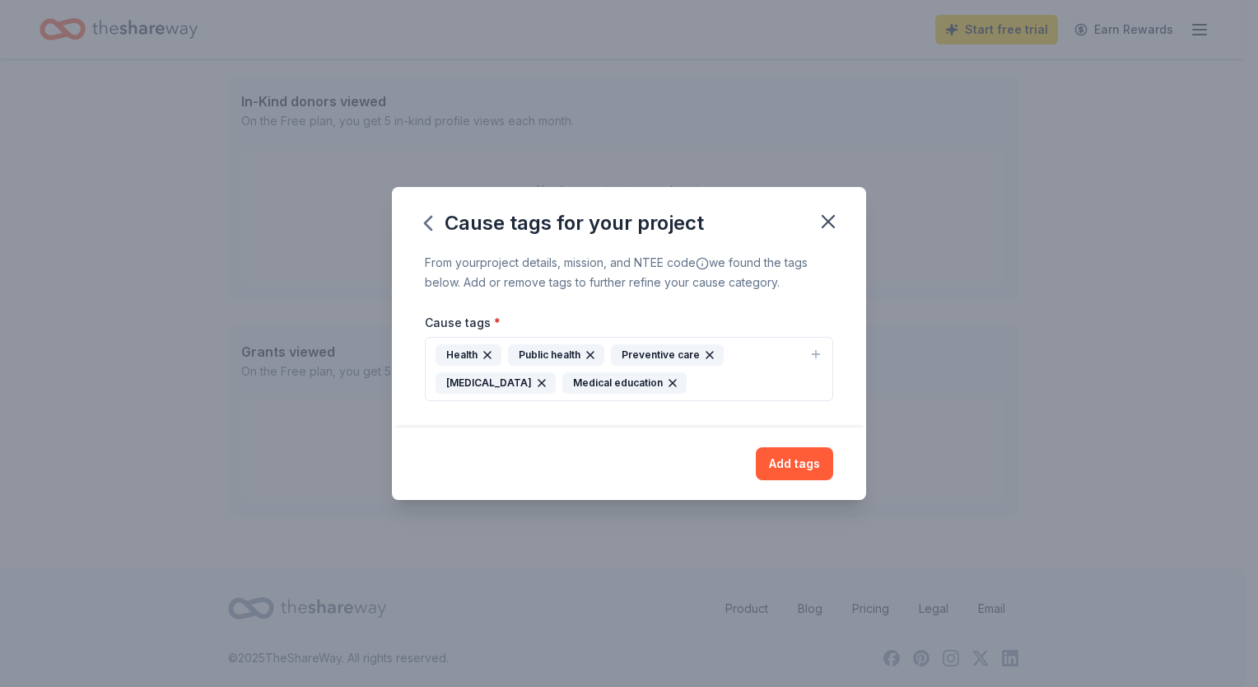
click at [813, 353] on icon "button" at bounding box center [815, 353] width 13 height 13
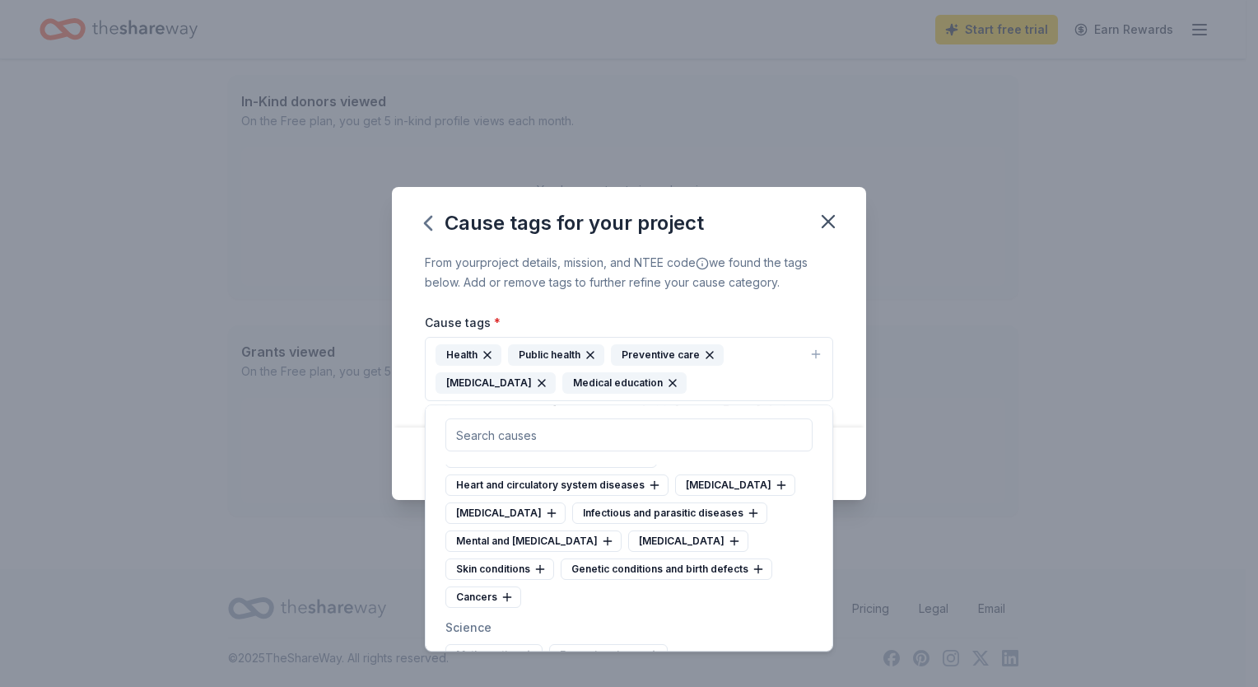
scroll to position [3705, 0]
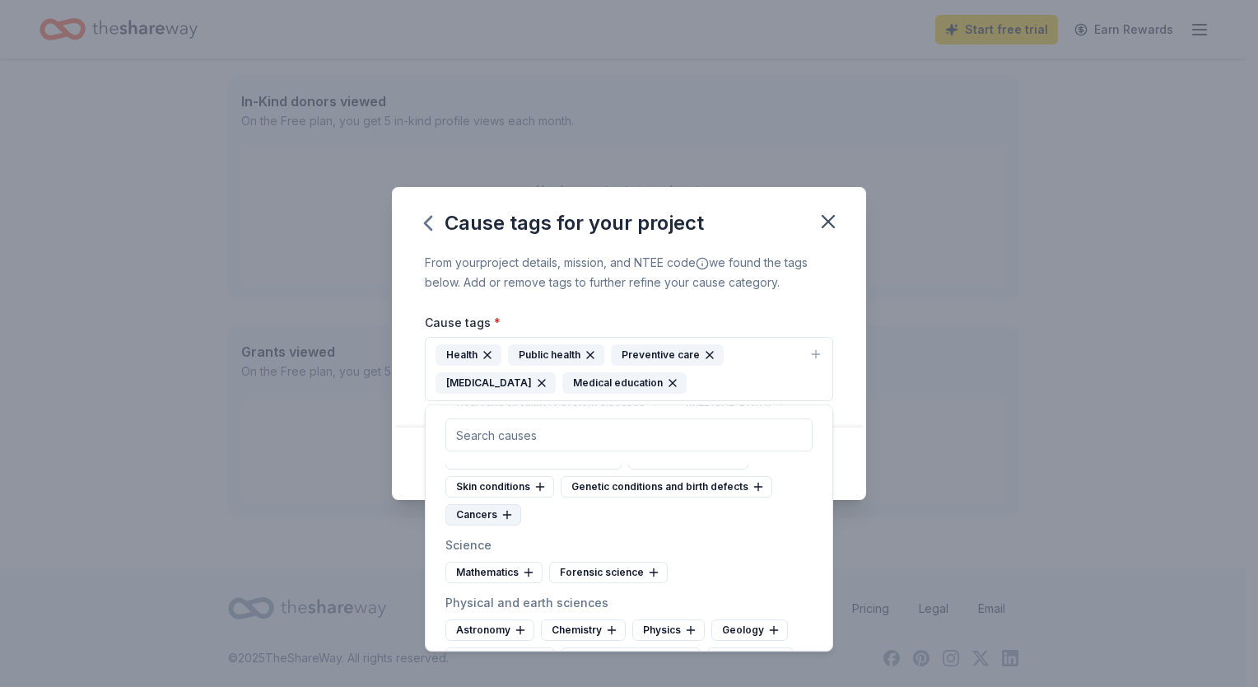
click at [514, 521] on icon at bounding box center [507, 514] width 13 height 13
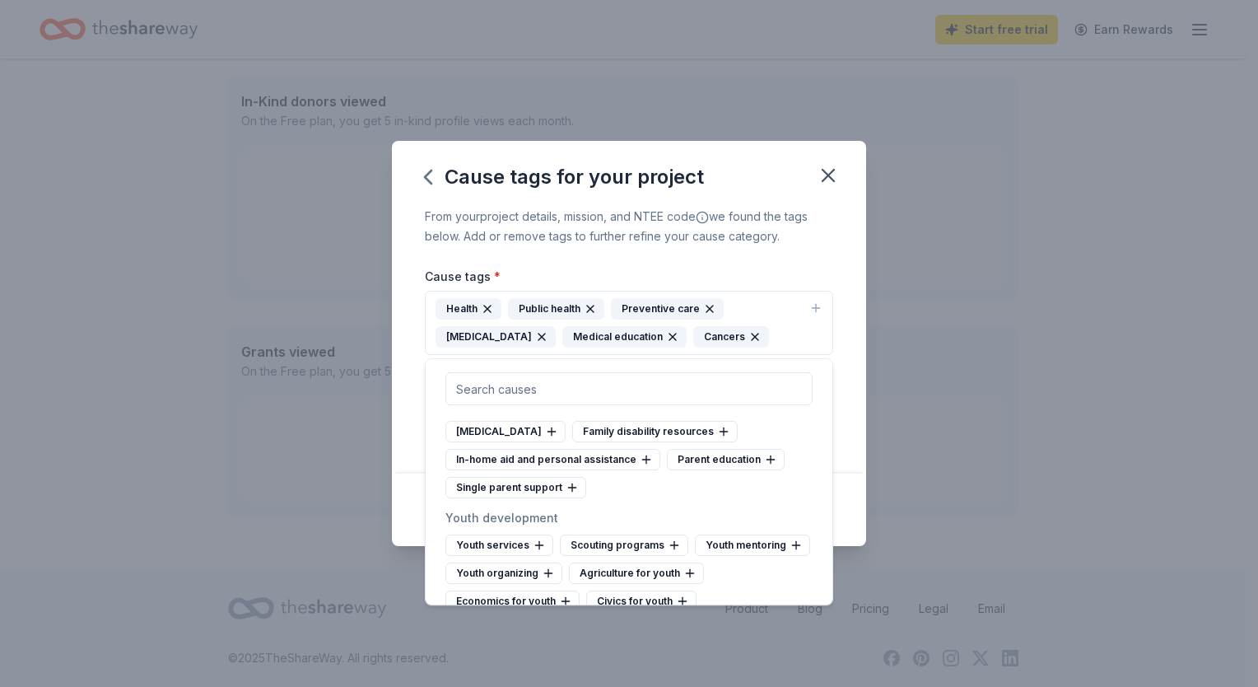
scroll to position [8810, 0]
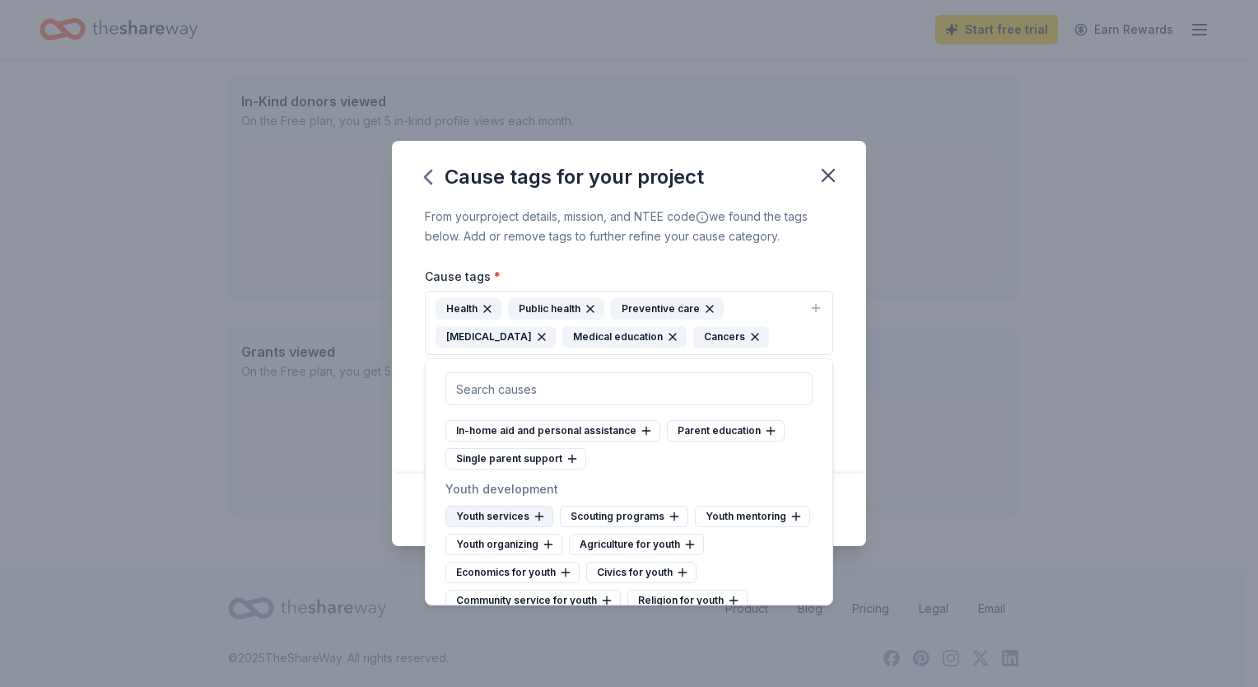
click at [534, 510] on icon at bounding box center [539, 516] width 13 height 13
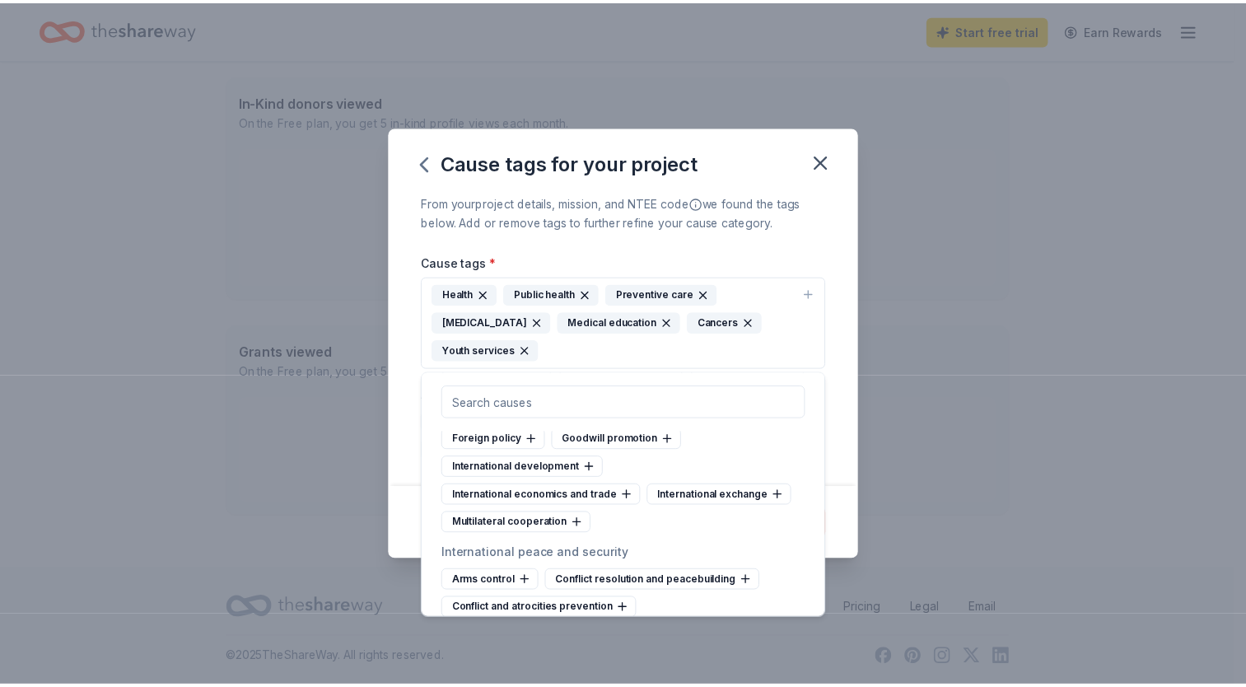
scroll to position [9484, 0]
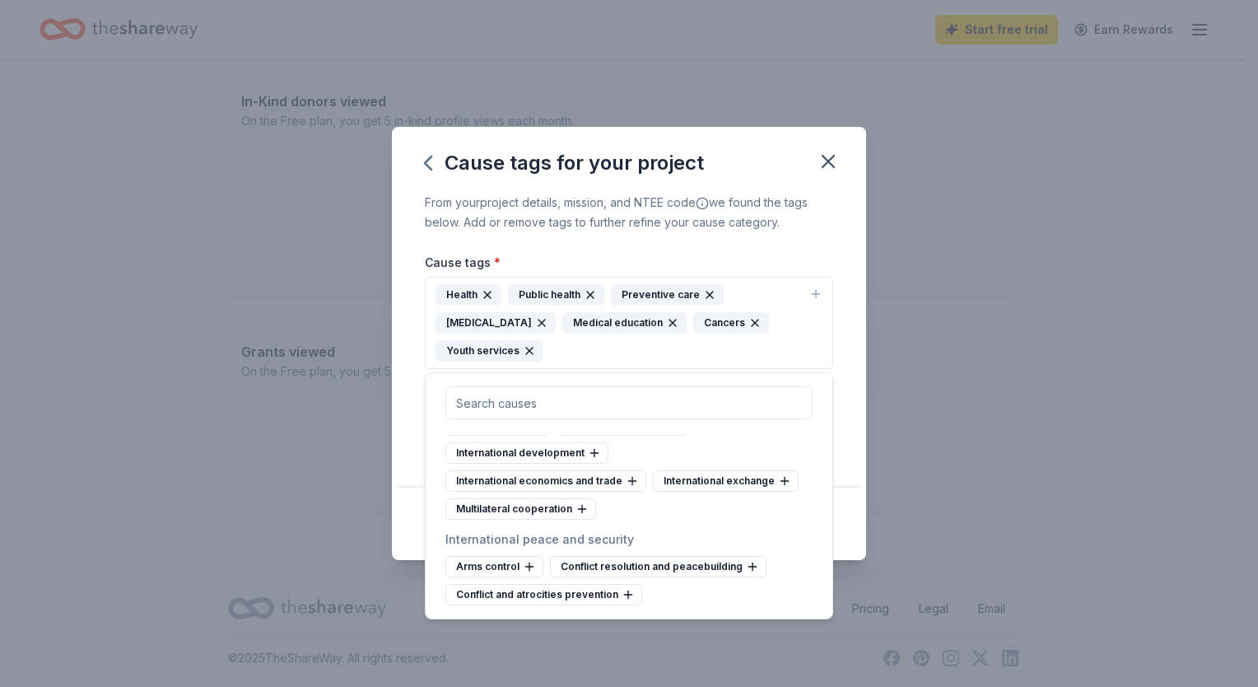
click at [810, 292] on icon "button" at bounding box center [815, 293] width 13 height 13
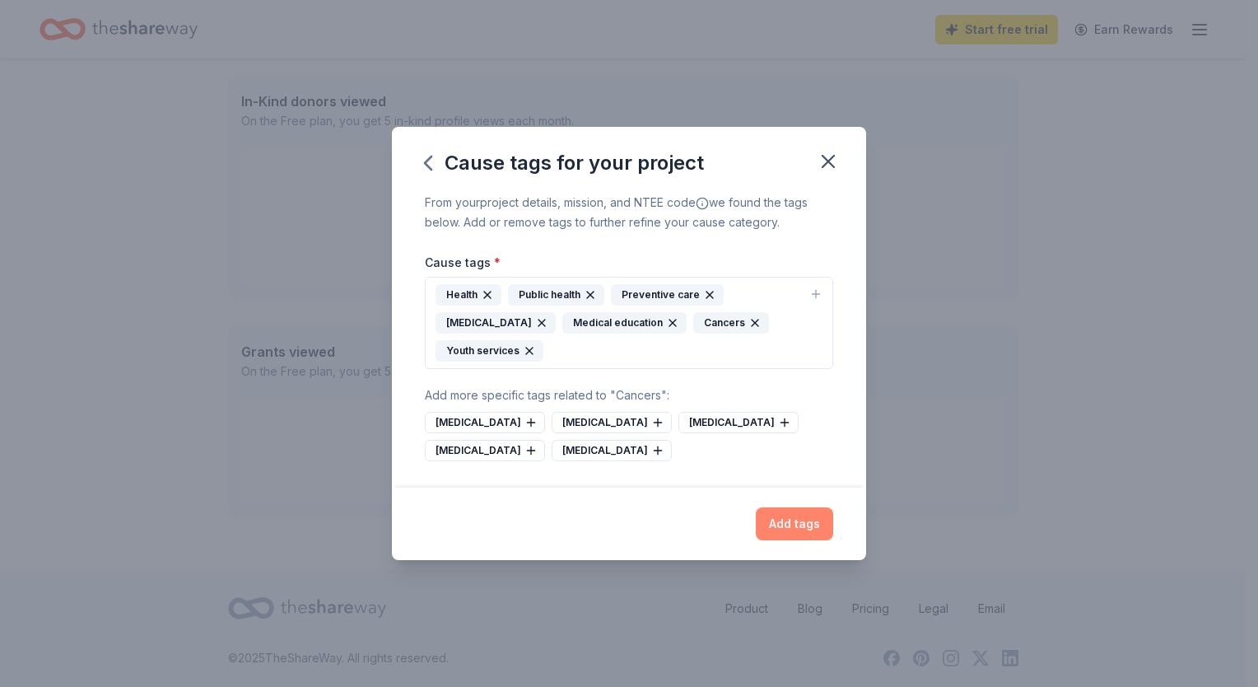
click at [784, 519] on button "Add tags" at bounding box center [794, 523] width 77 height 33
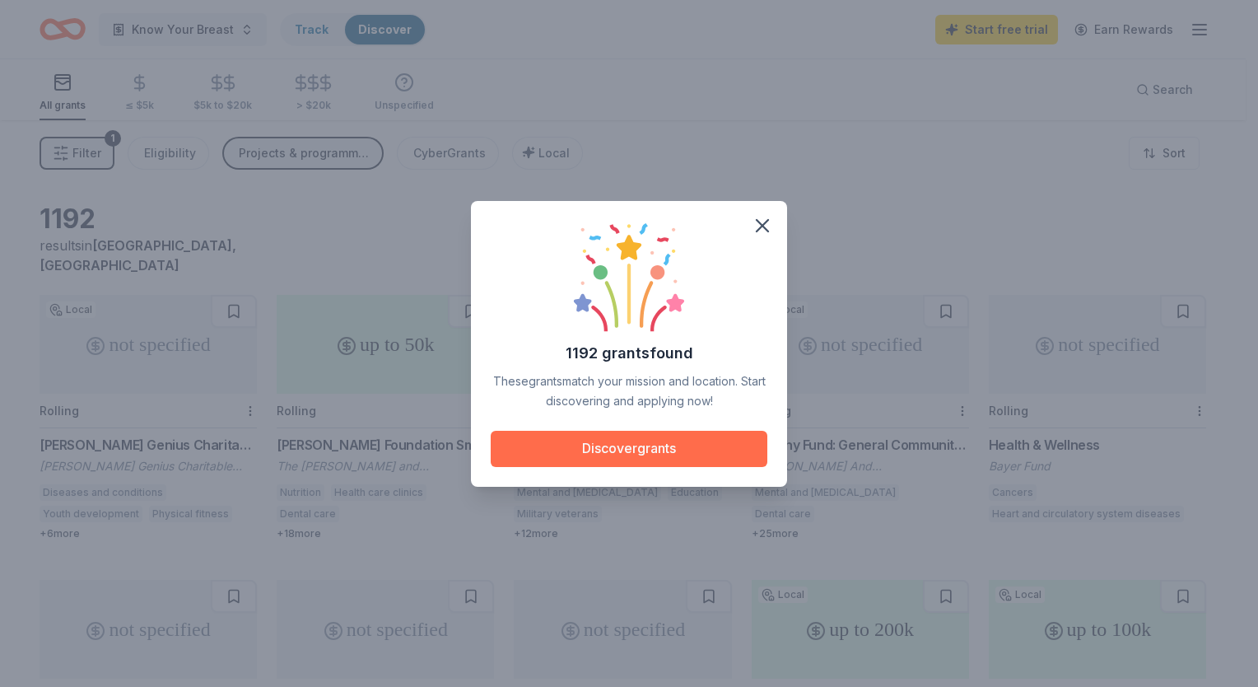
click at [629, 445] on button "Discover grants" at bounding box center [629, 449] width 277 height 36
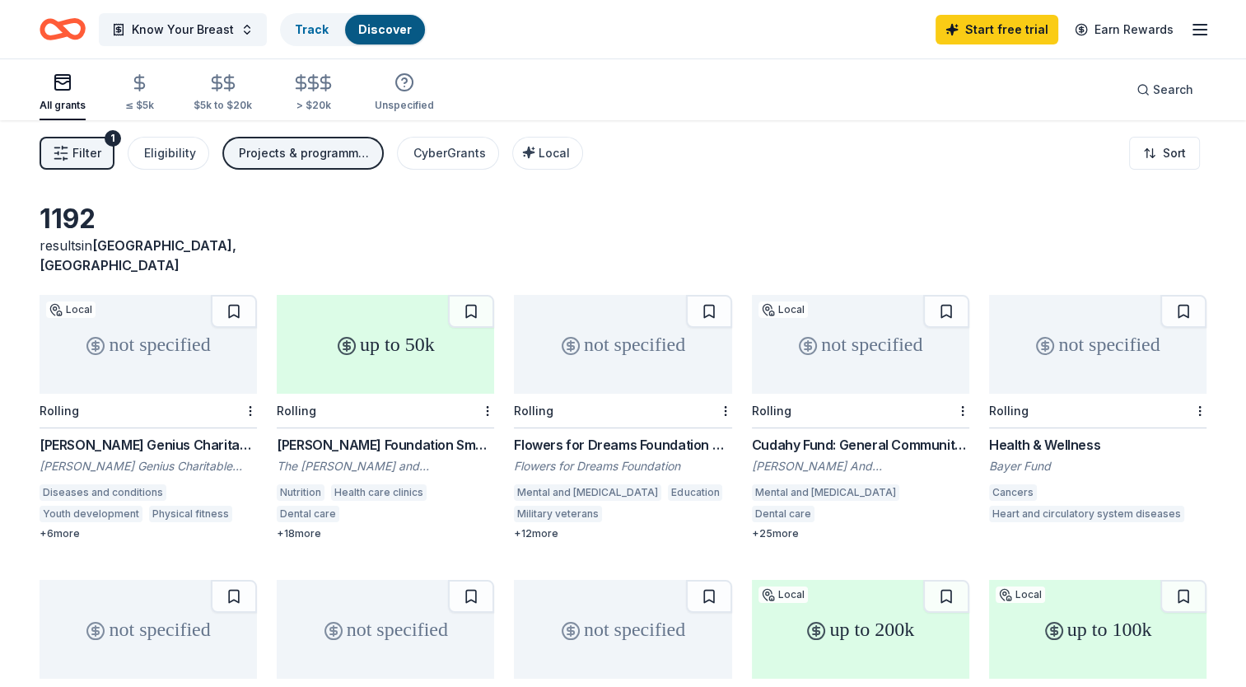
click at [143, 338] on div "not specified" at bounding box center [148, 344] width 217 height 99
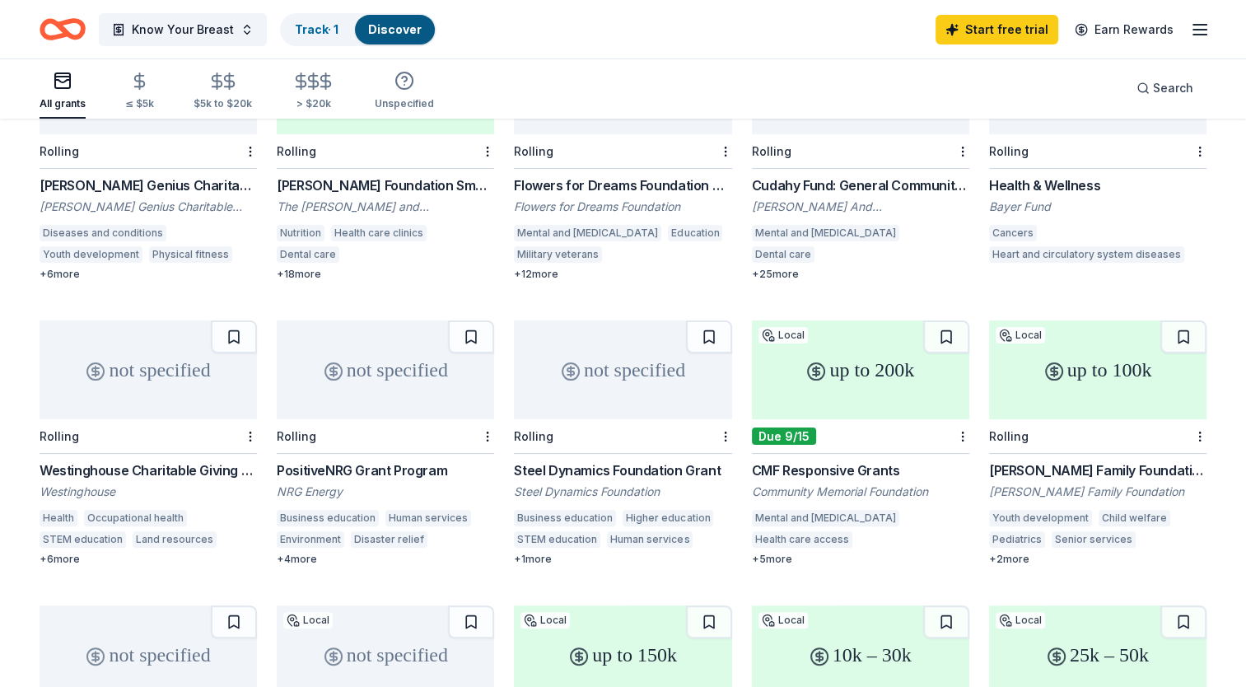
scroll to position [165, 0]
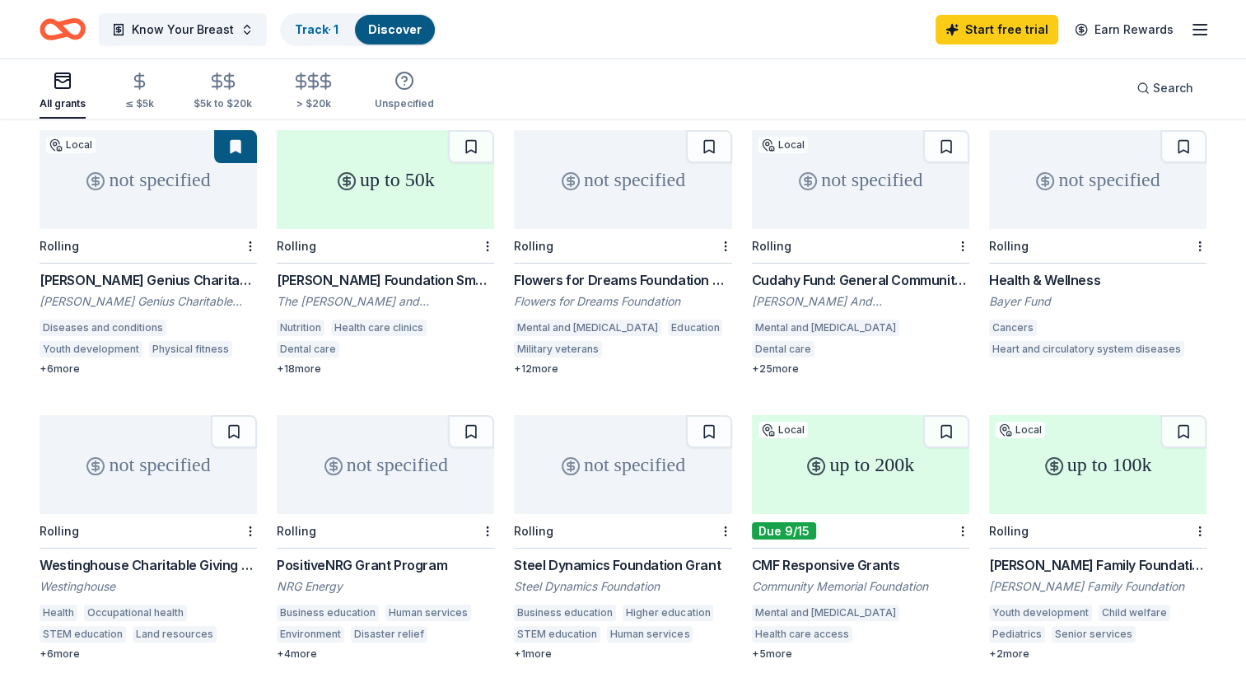
click at [781, 362] on div "+ 25 more" at bounding box center [860, 368] width 217 height 13
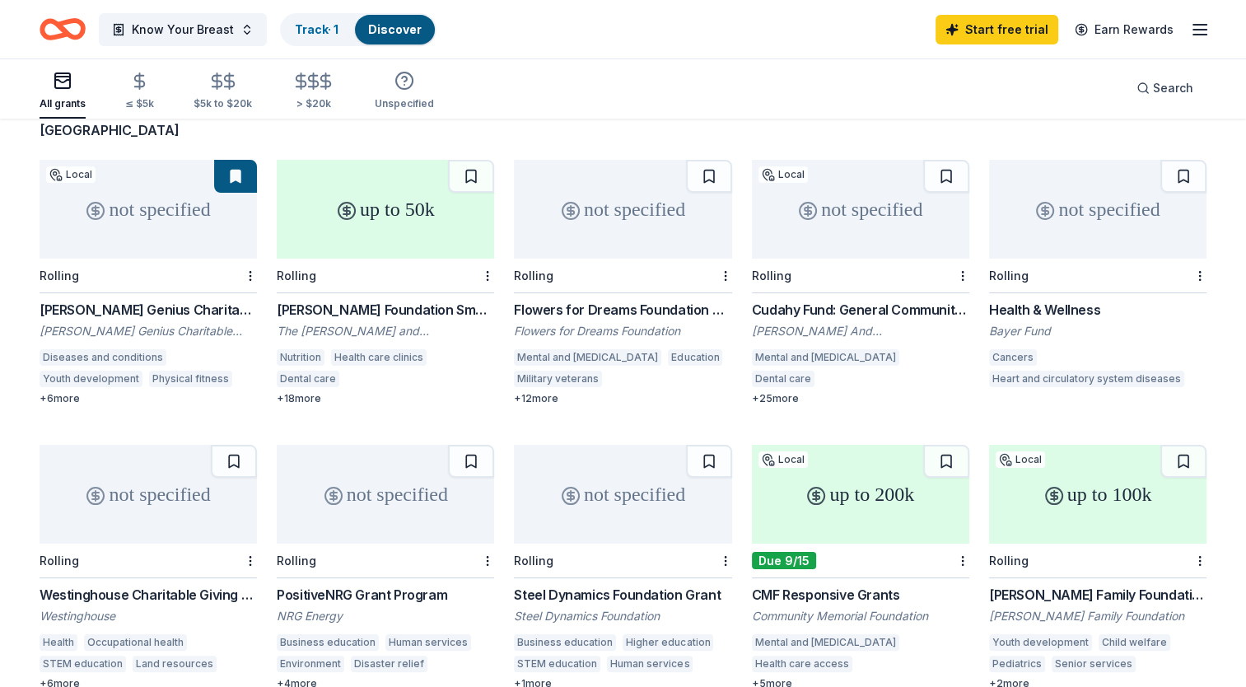
scroll to position [0, 0]
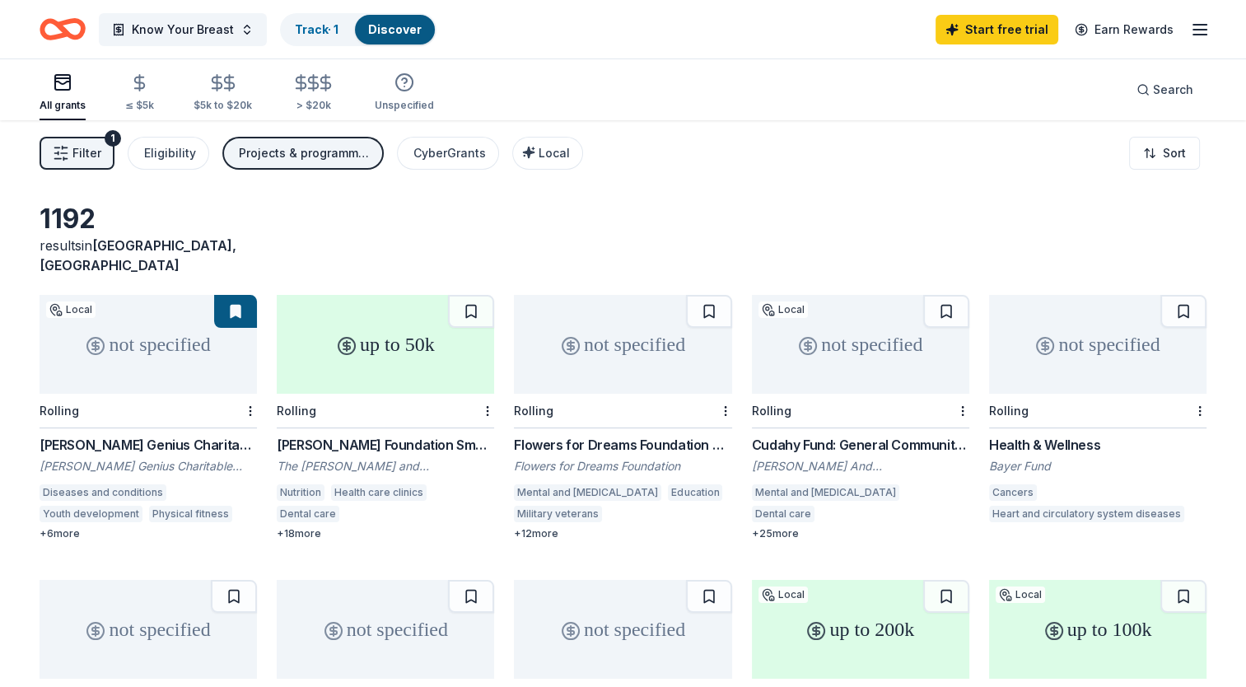
click at [305, 527] on div "+ 18 more" at bounding box center [385, 533] width 217 height 13
click at [165, 156] on div "Eligibility" at bounding box center [170, 153] width 52 height 20
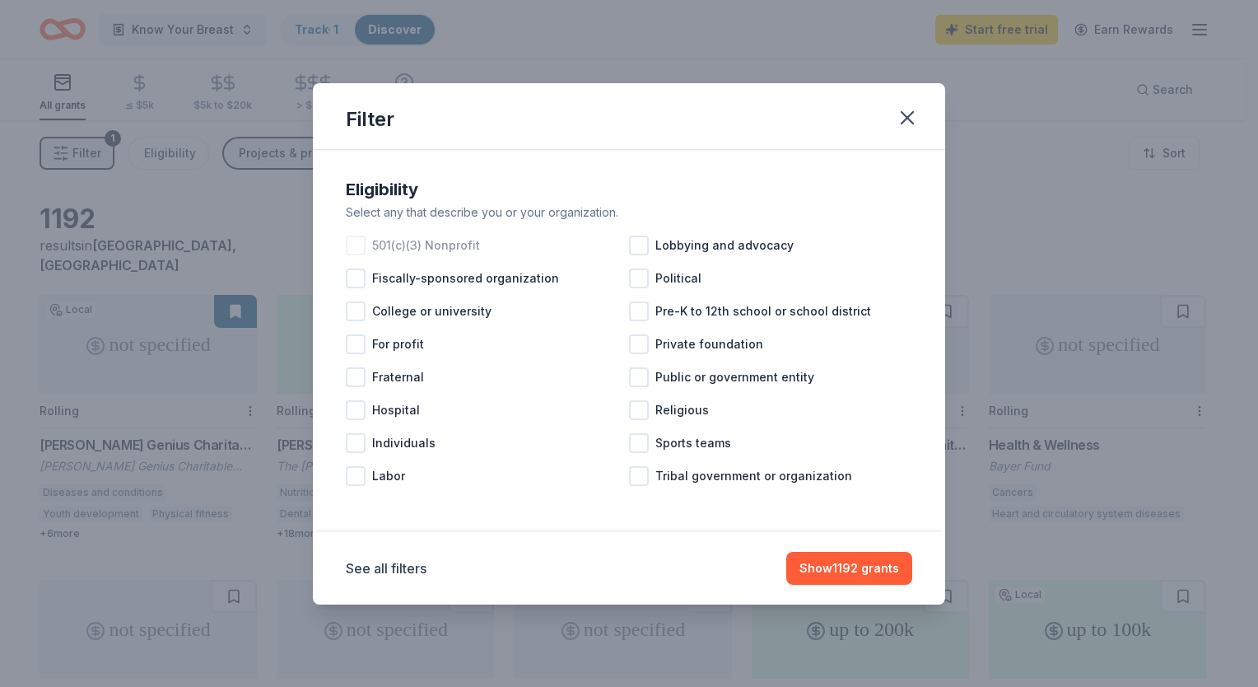
click at [356, 249] on div at bounding box center [356, 245] width 20 height 20
click at [864, 567] on button "Show 976 grants" at bounding box center [850, 568] width 124 height 33
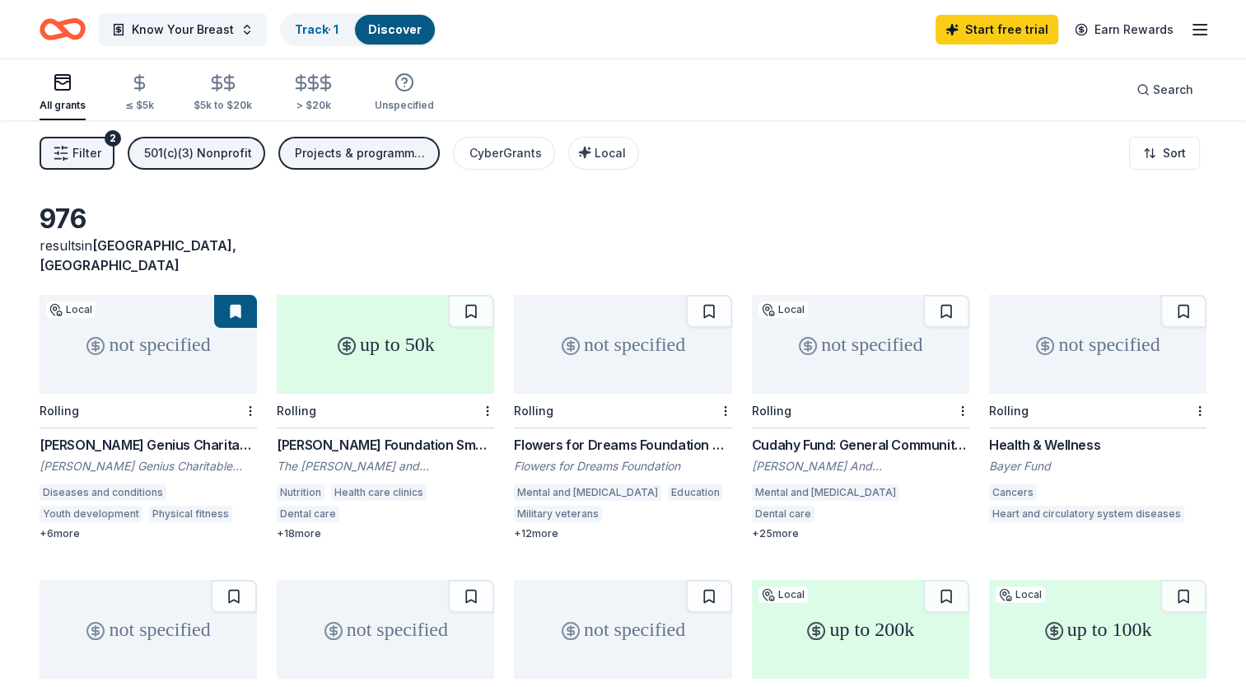
click at [86, 152] on span "Filter" at bounding box center [86, 153] width 29 height 20
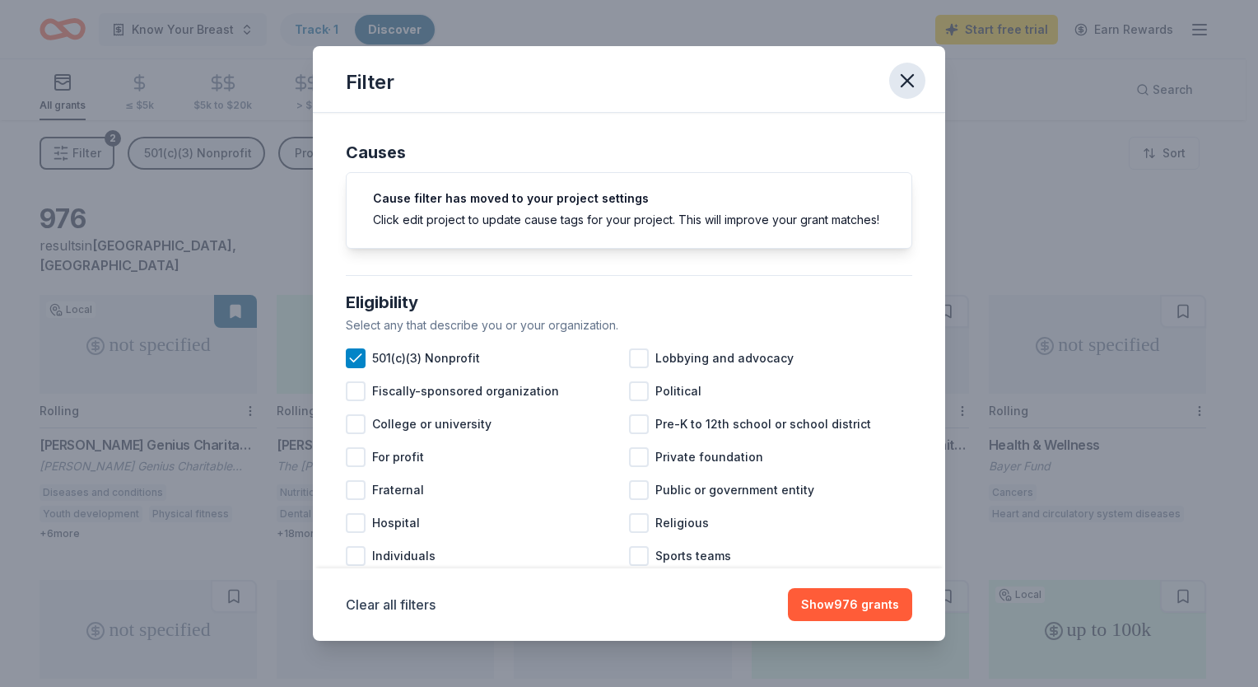
click at [909, 80] on icon "button" at bounding box center [907, 80] width 23 height 23
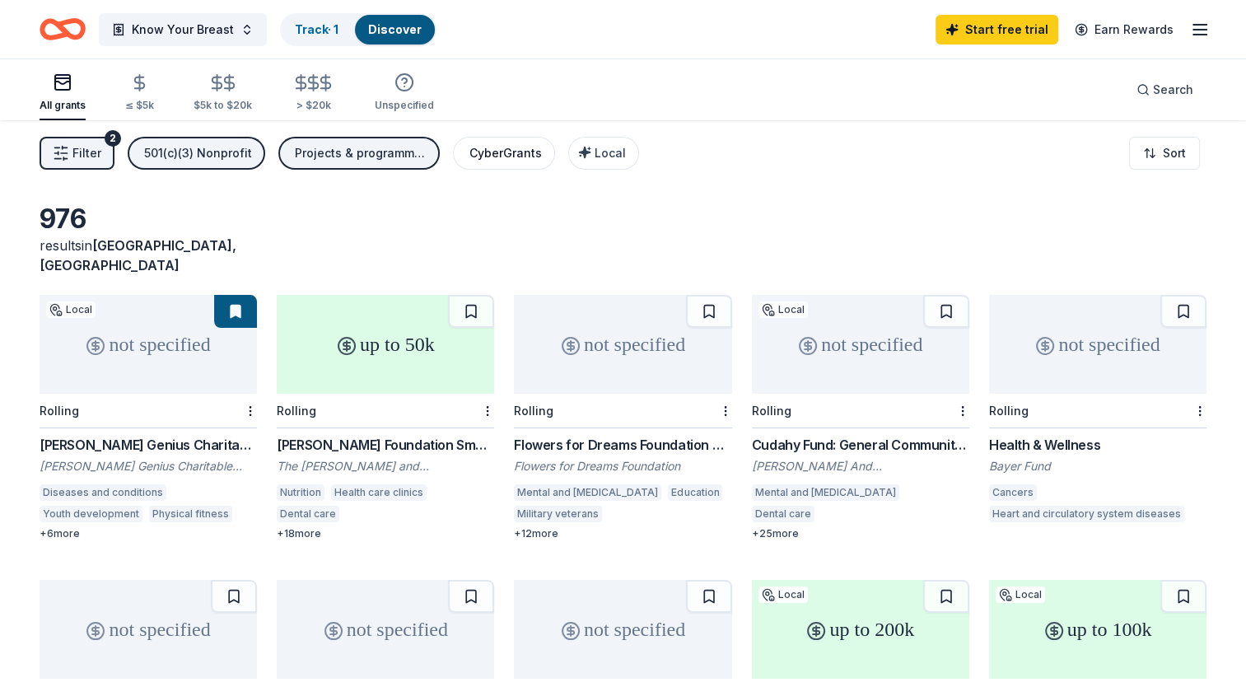
click at [488, 156] on div "CyberGrants" at bounding box center [505, 153] width 72 height 20
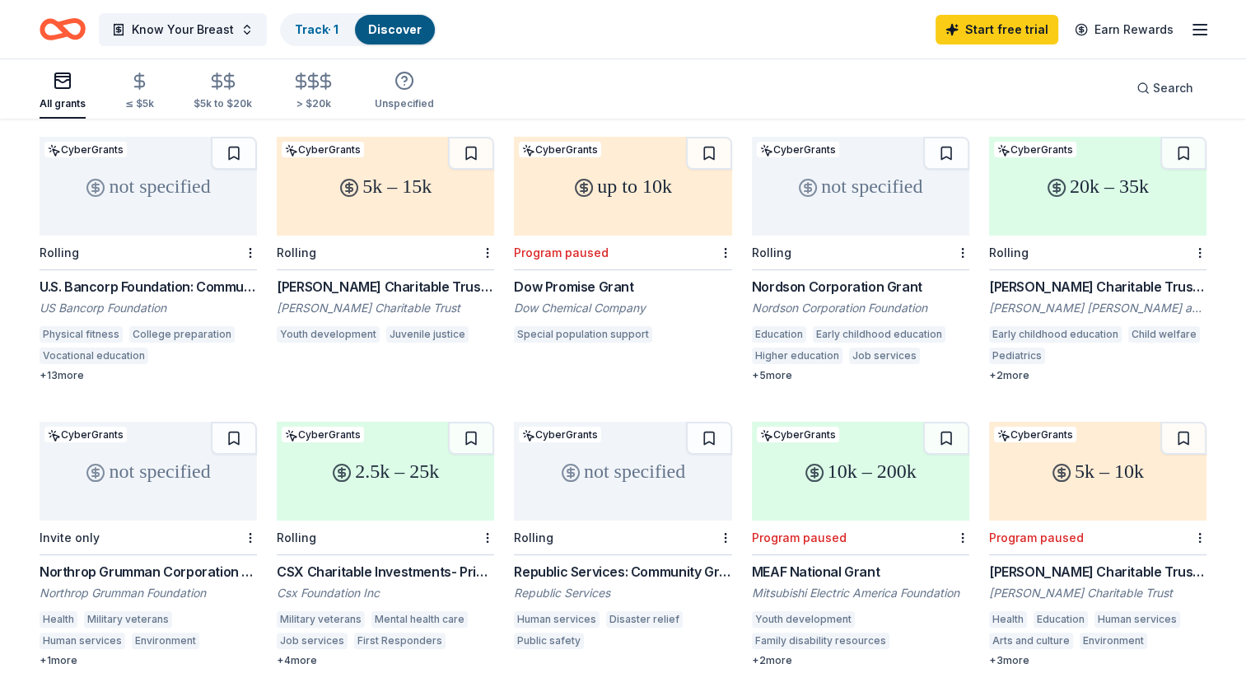
scroll to position [165, 0]
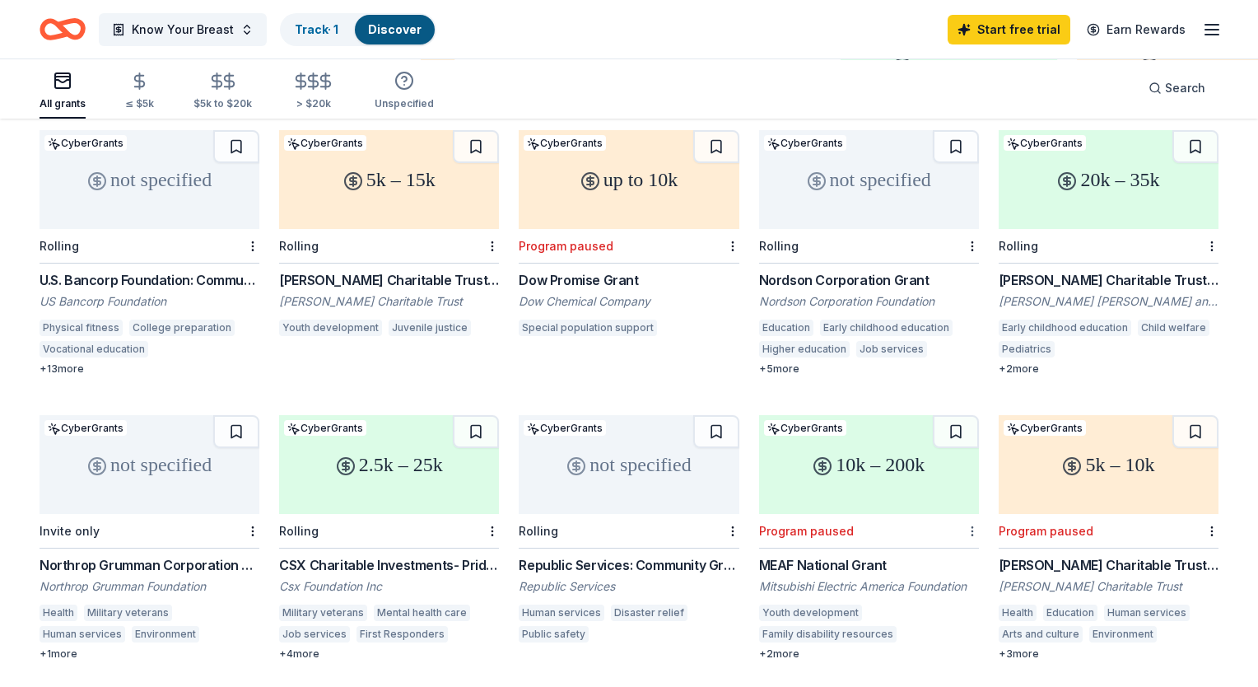
click at [959, 511] on html "Know Your Breast Track · 1 Discover Start free trial Earn Rewards All grants ≤ …" at bounding box center [629, 178] width 1258 height 687
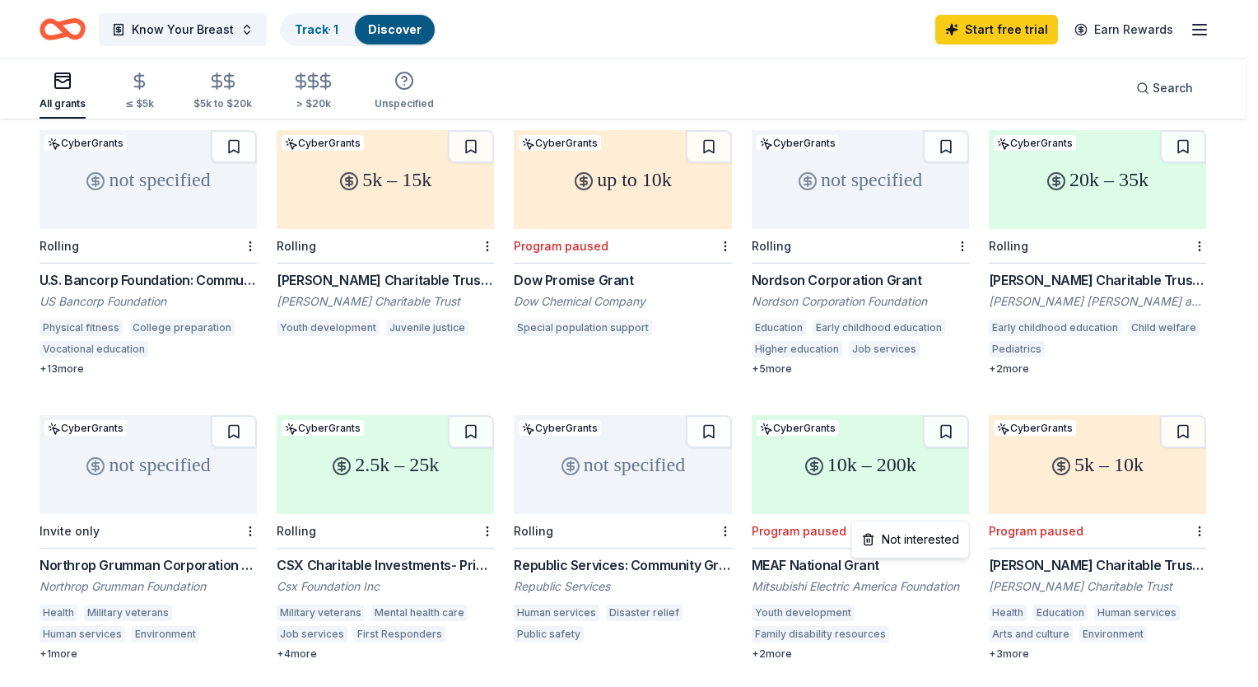
click at [925, 522] on html "Know Your Breast Track · 1 Discover Start free trial Earn Rewards All grants ≤ …" at bounding box center [629, 178] width 1258 height 687
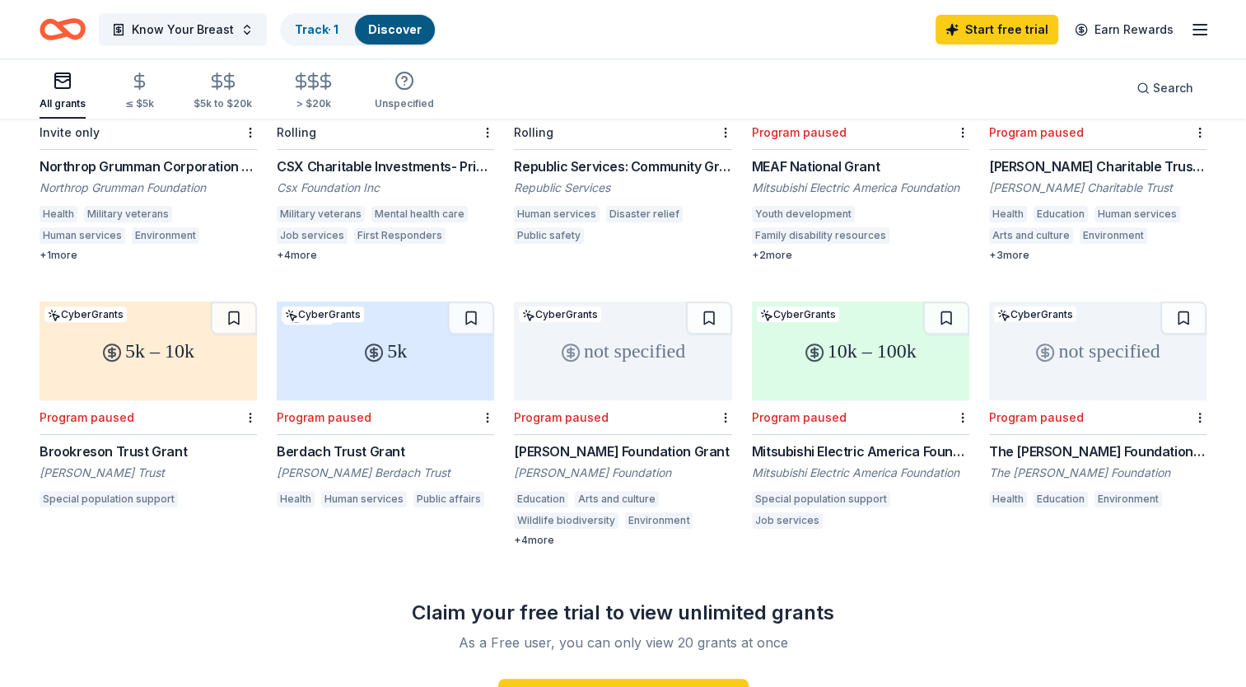
scroll to position [553, 0]
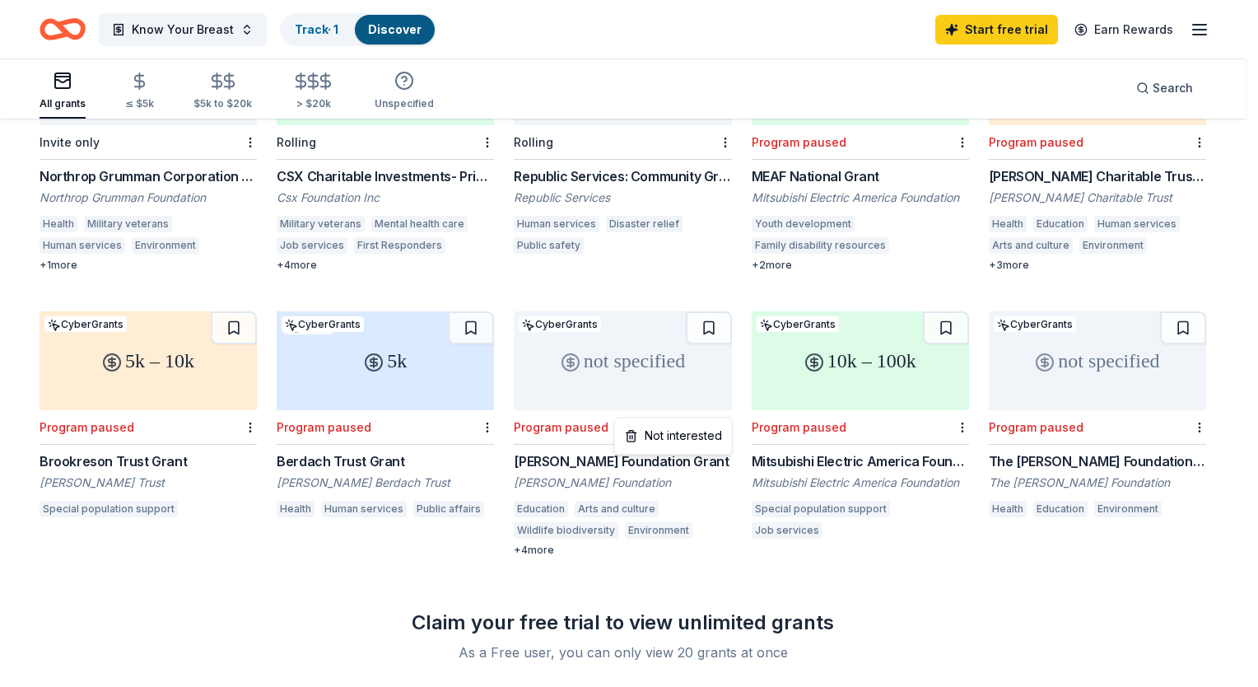
click at [683, 436] on div "Not interested" at bounding box center [673, 436] width 110 height 30
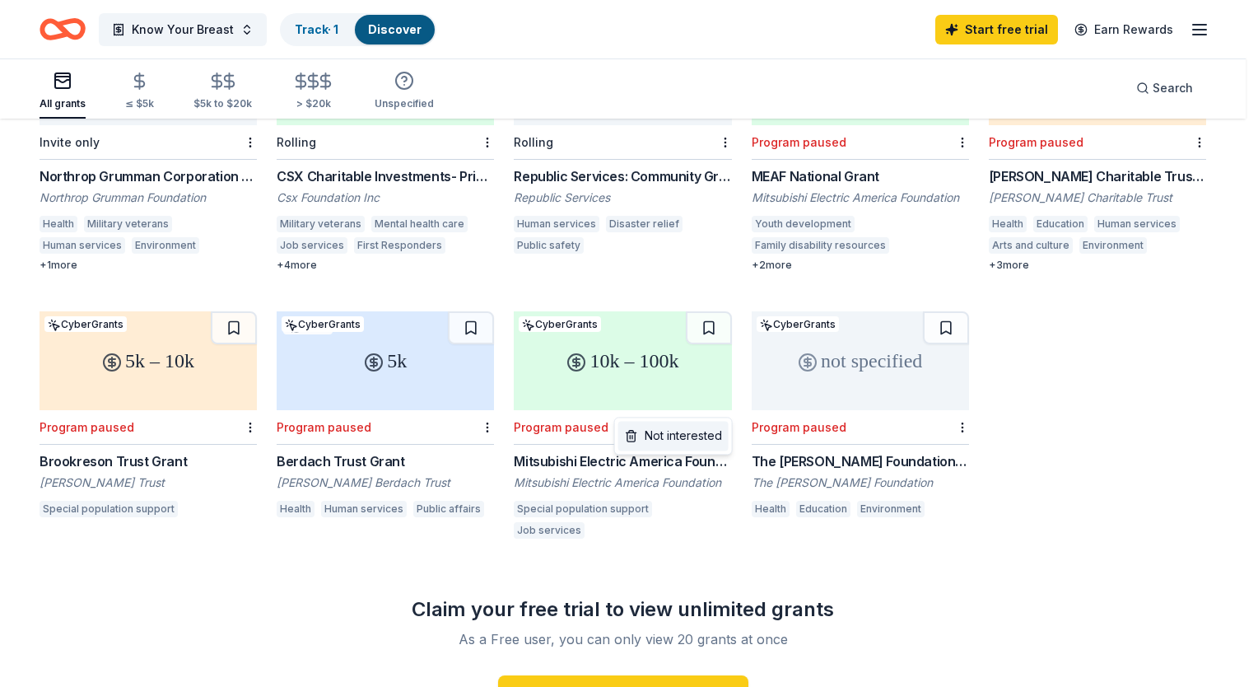
click at [688, 440] on div "Not interested" at bounding box center [673, 436] width 110 height 30
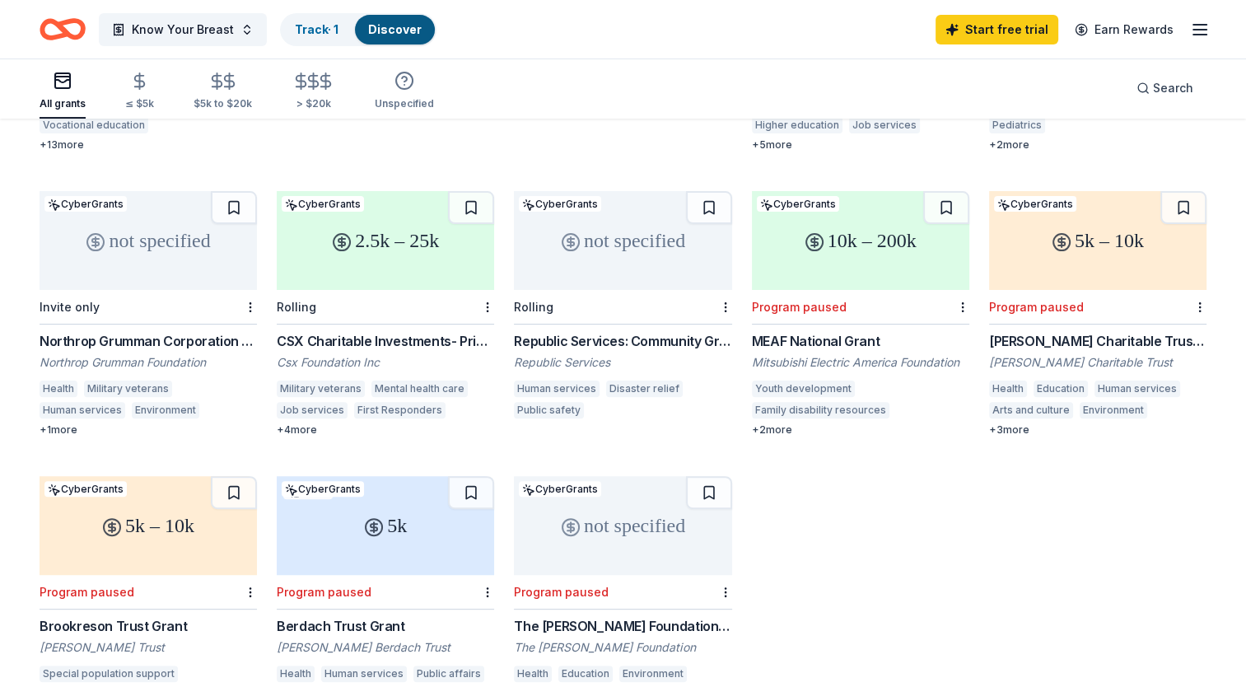
scroll to position [306, 0]
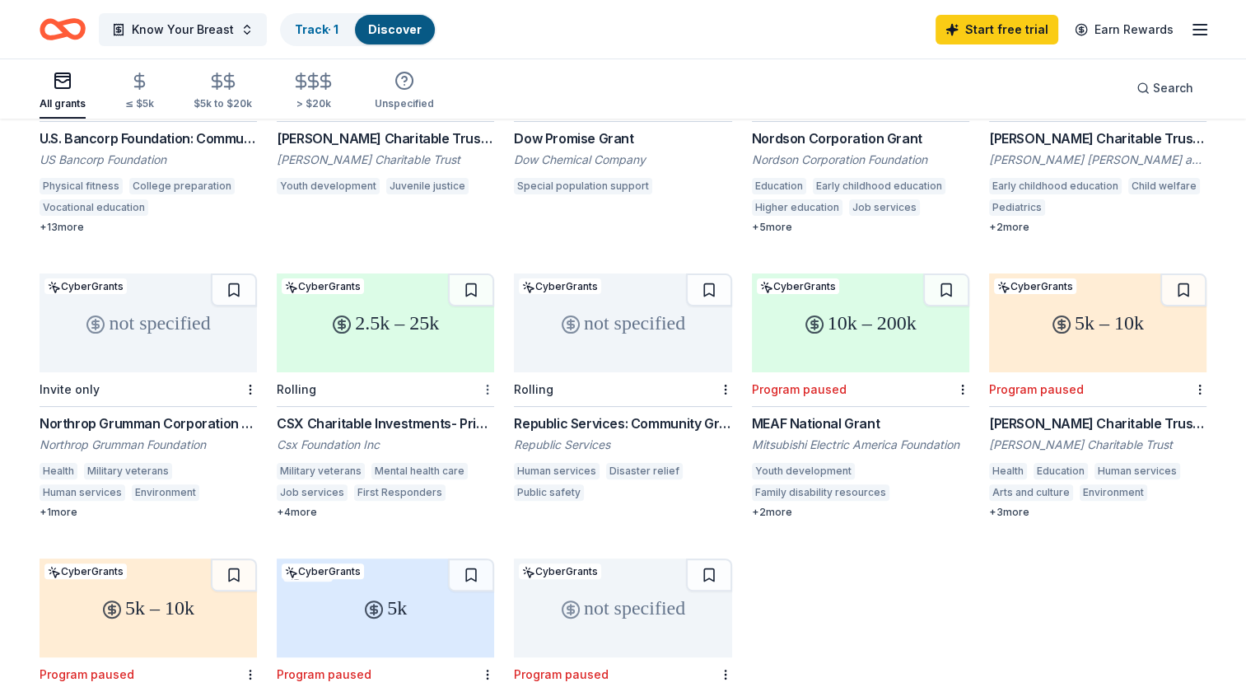
click at [484, 370] on html "Know Your Breast Track · 1 Discover Start free trial Earn Rewards All grants ≤ …" at bounding box center [623, 37] width 1246 height 687
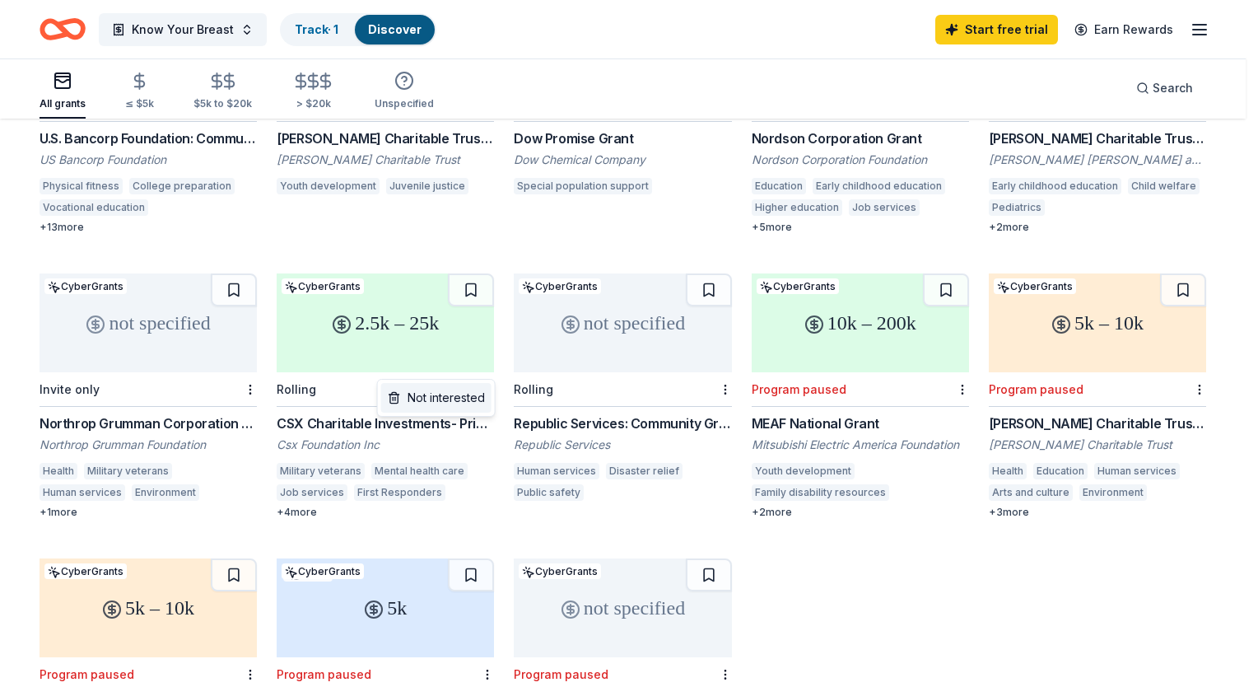
click at [446, 401] on div "Not interested" at bounding box center [436, 398] width 110 height 30
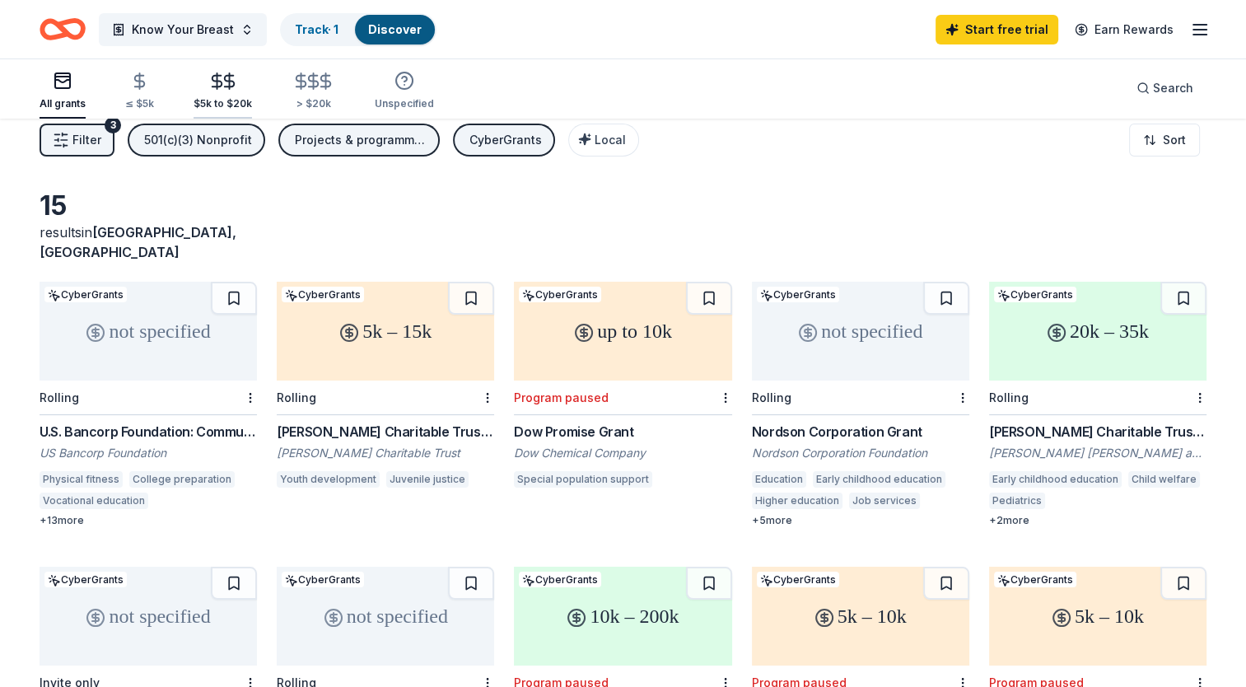
scroll to position [0, 0]
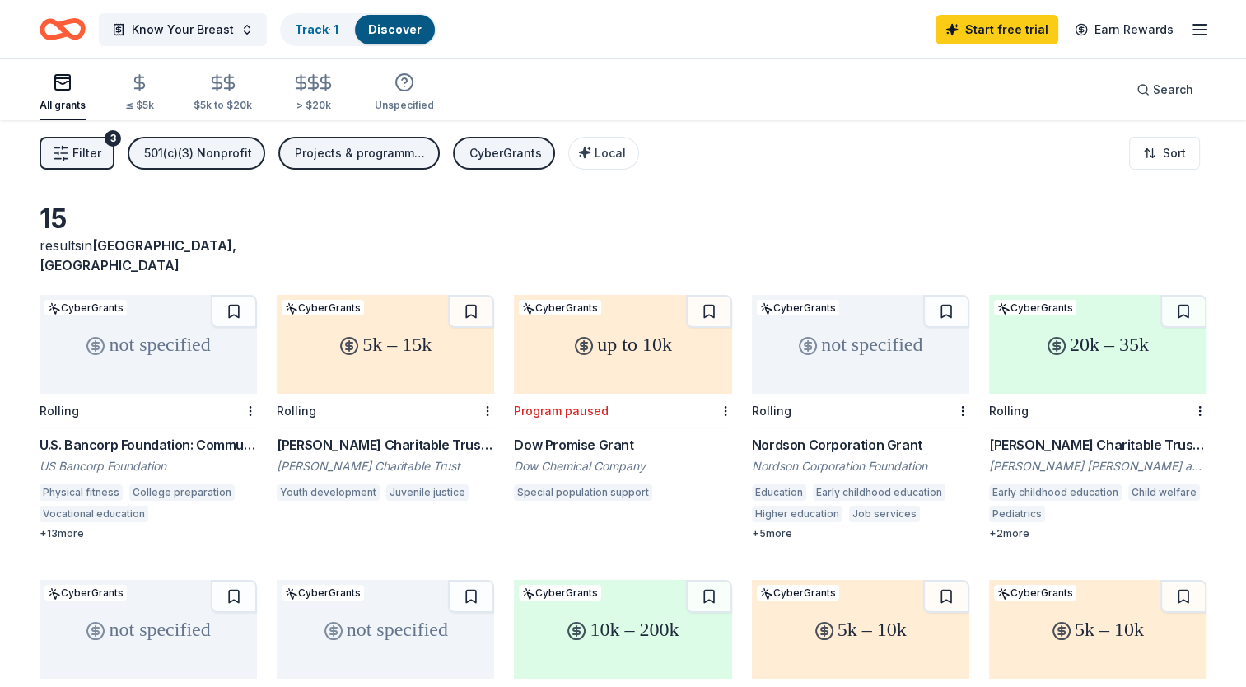
click at [177, 152] on div "501(c)(3) Nonprofit" at bounding box center [198, 153] width 108 height 20
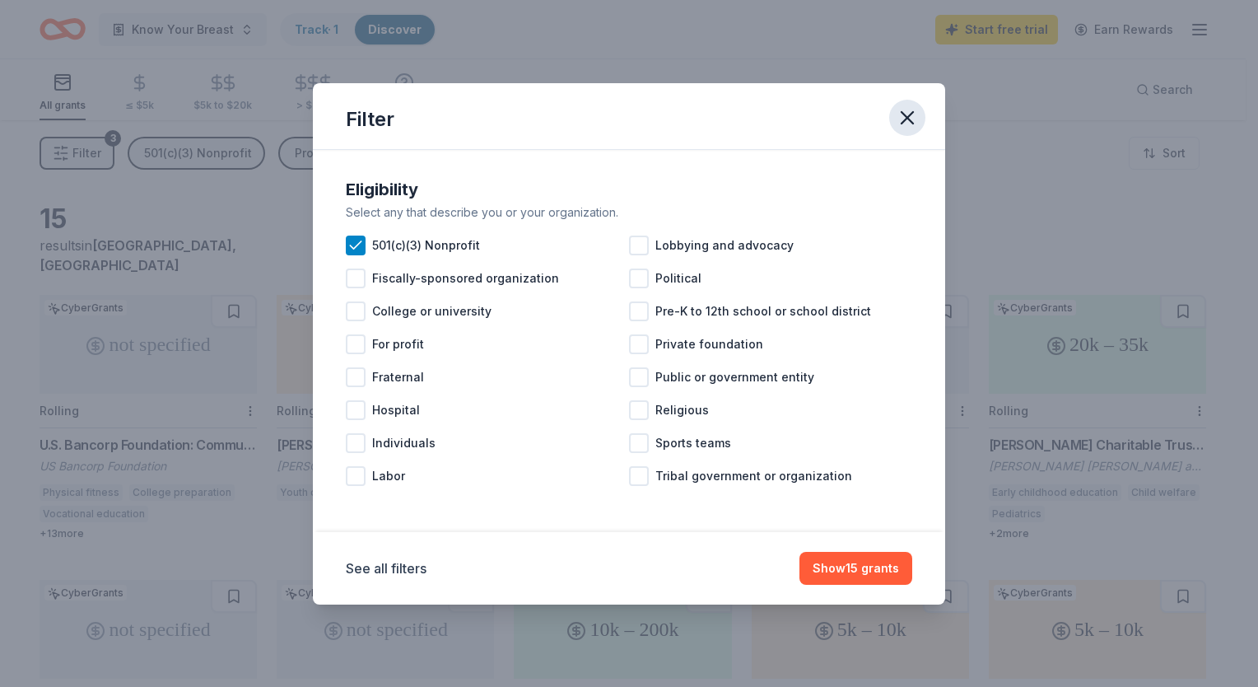
click at [912, 115] on icon "button" at bounding box center [907, 117] width 23 height 23
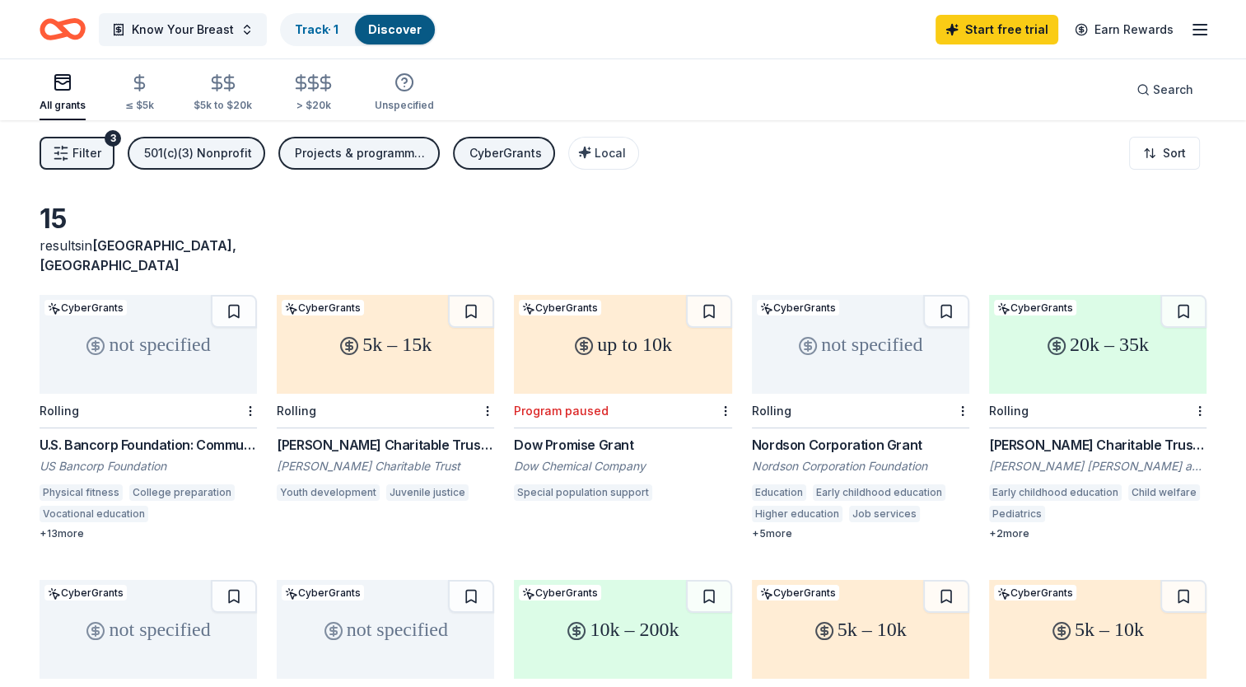
click at [500, 151] on div "CyberGrants" at bounding box center [505, 153] width 72 height 20
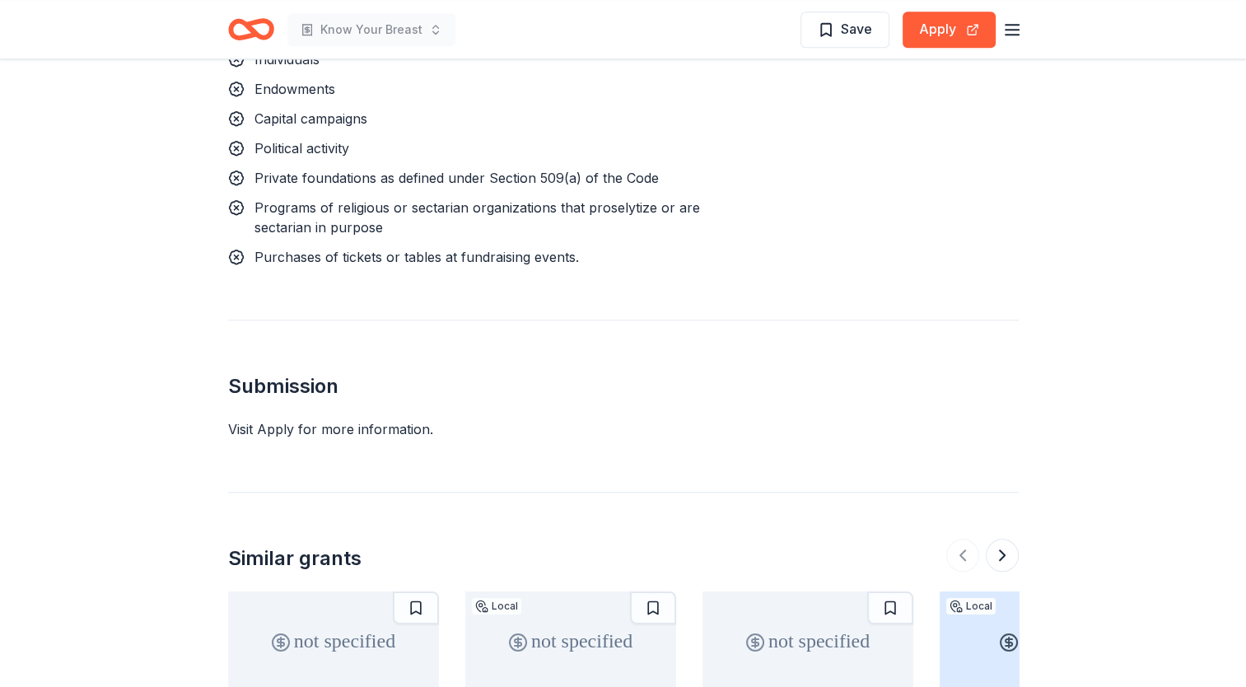
scroll to position [1482, 0]
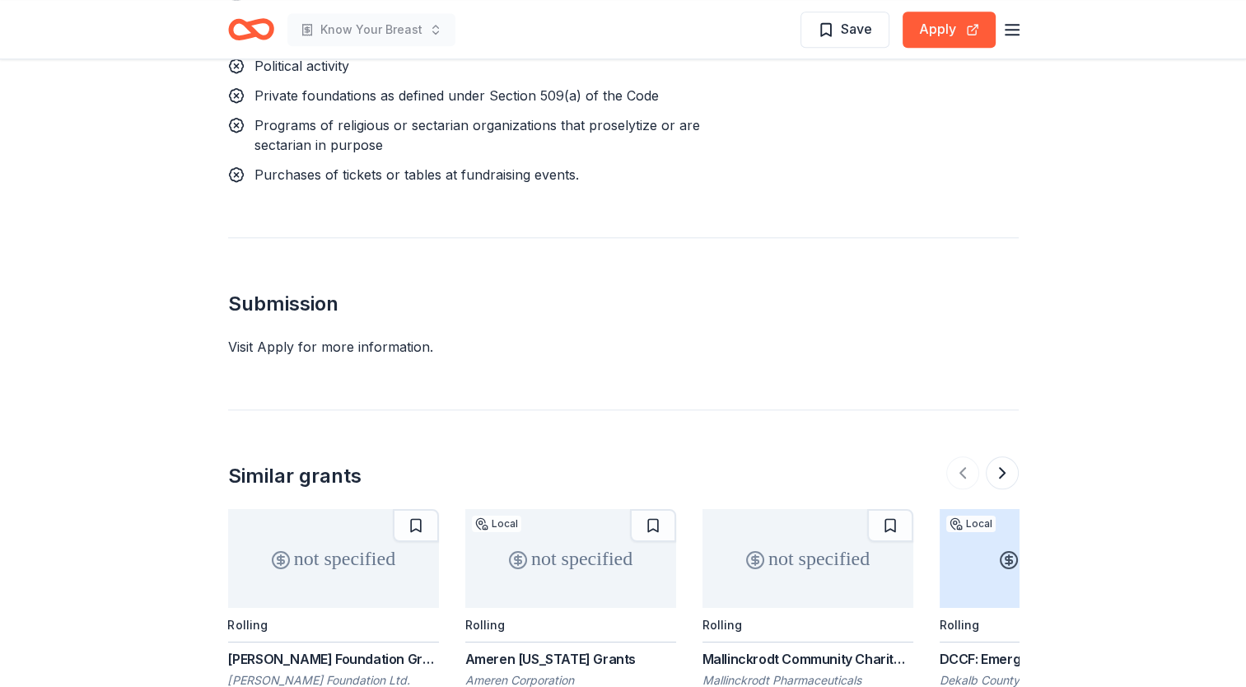
click at [319, 337] on div "Visit Apply for more information." at bounding box center [623, 347] width 790 height 20
click at [326, 295] on div "Submission Visit Apply for more information." at bounding box center [623, 296] width 790 height 119
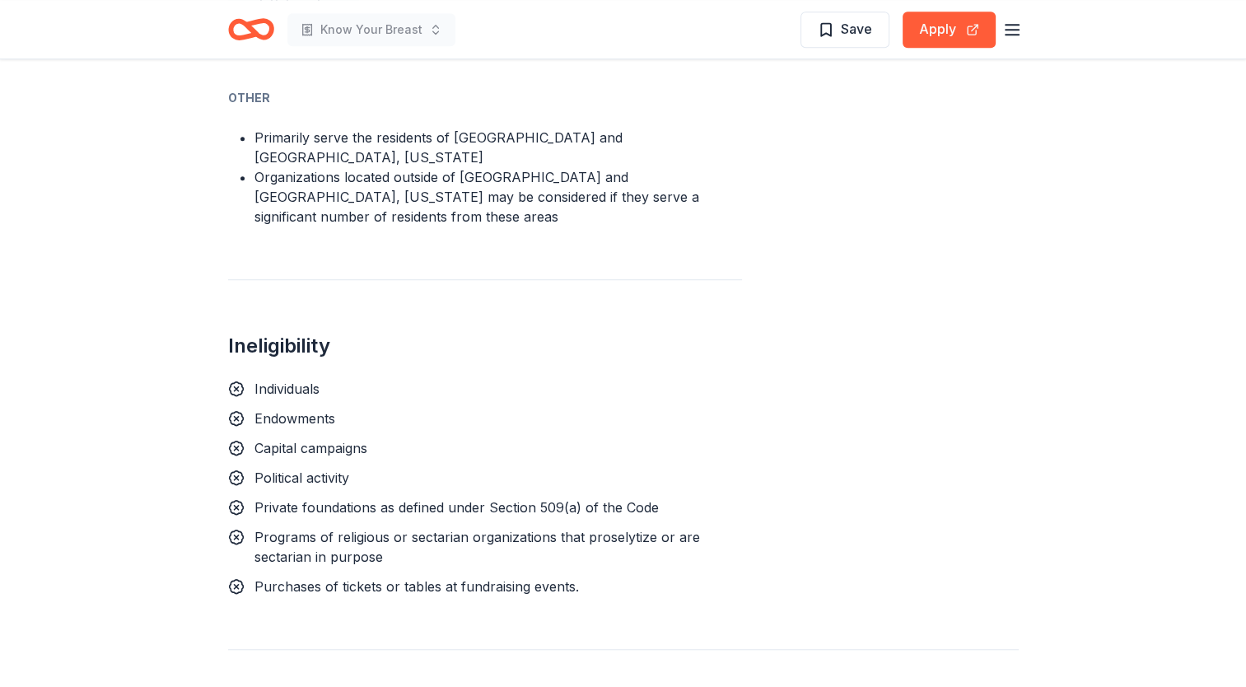
scroll to position [823, 0]
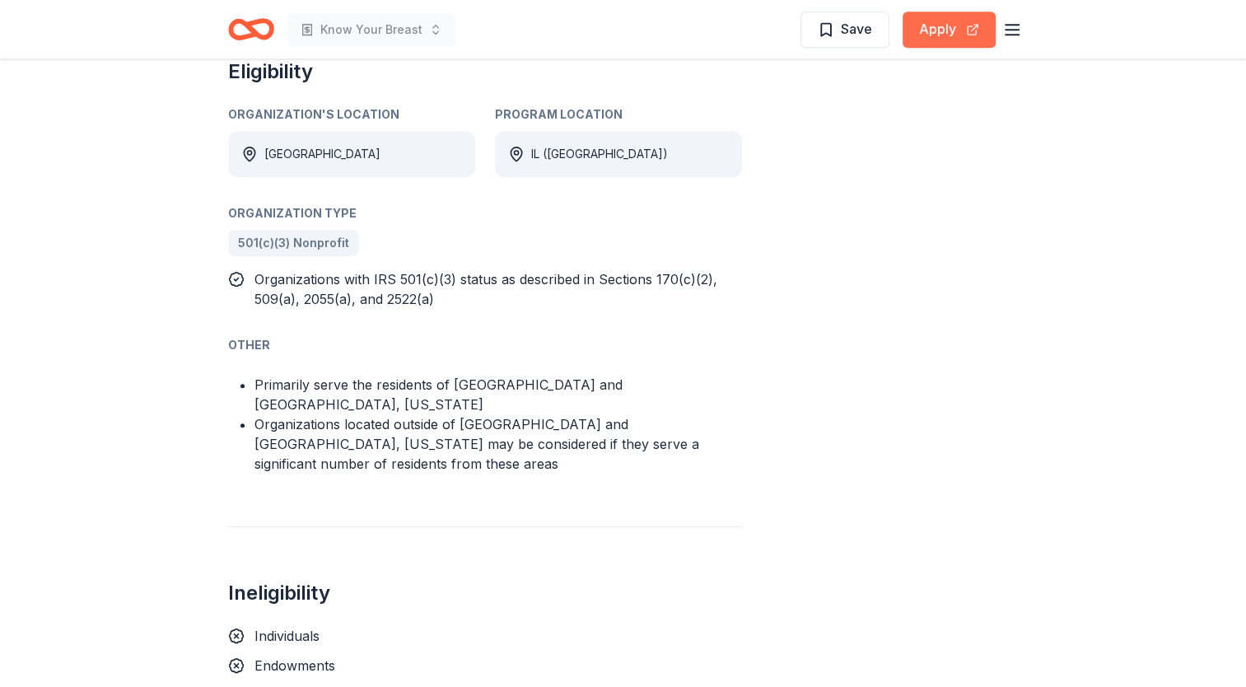
click at [946, 28] on button "Apply" at bounding box center [948, 30] width 93 height 36
click at [825, 32] on span "Save" at bounding box center [845, 28] width 54 height 21
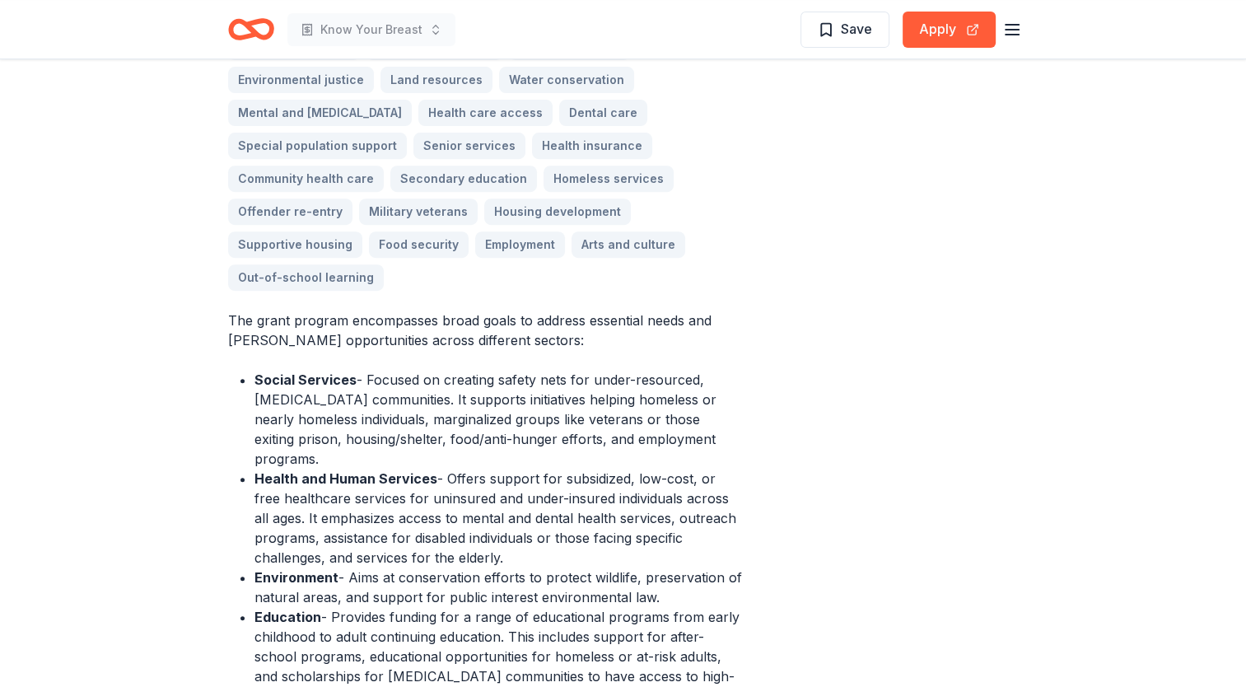
scroll to position [741, 0]
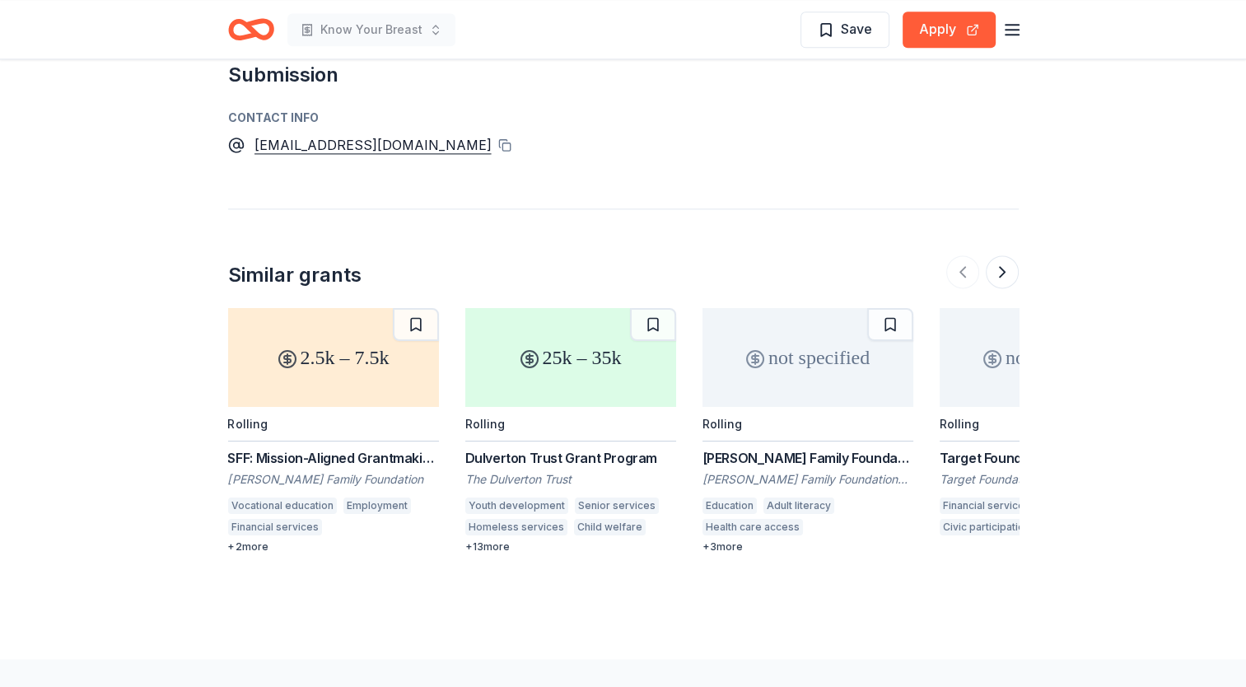
scroll to position [2305, 0]
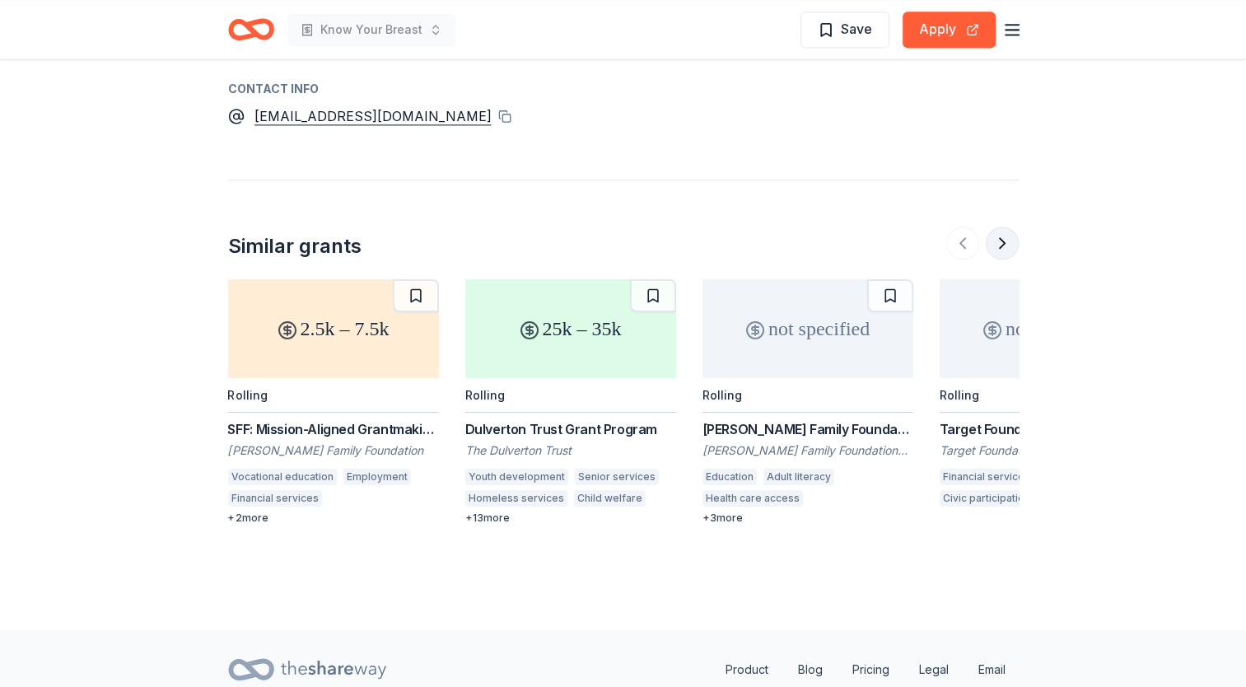
click at [1000, 226] on button at bounding box center [1002, 242] width 33 height 33
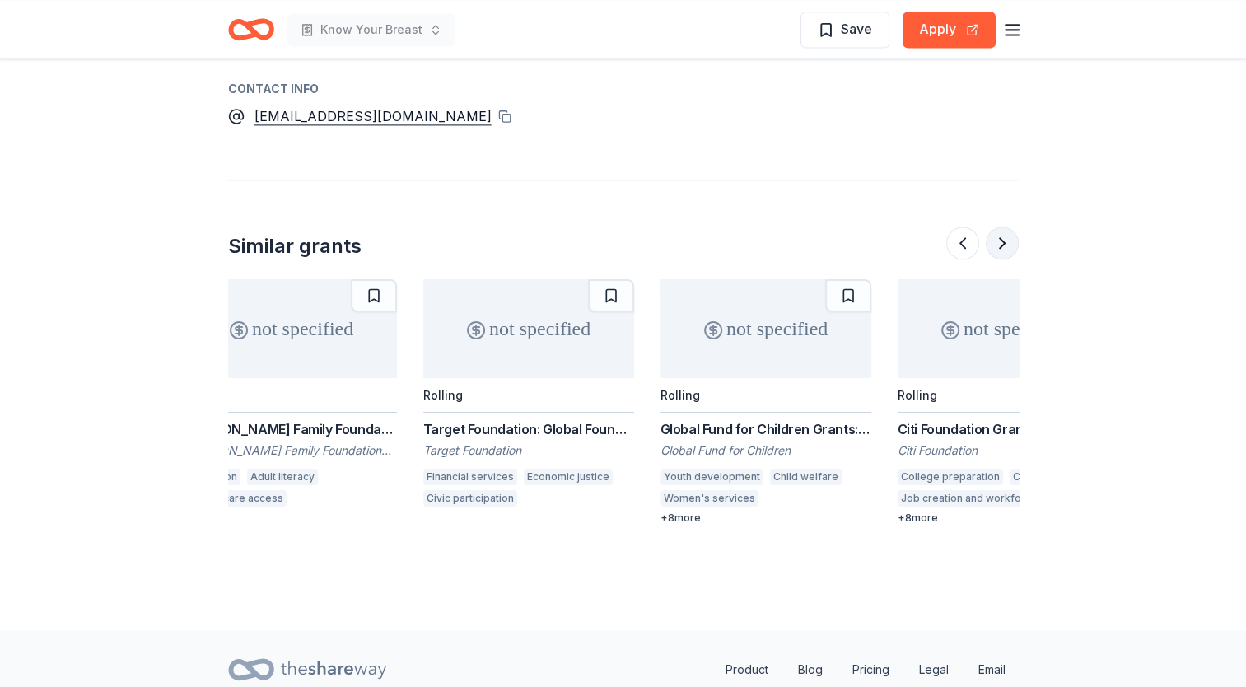
scroll to position [0, 711]
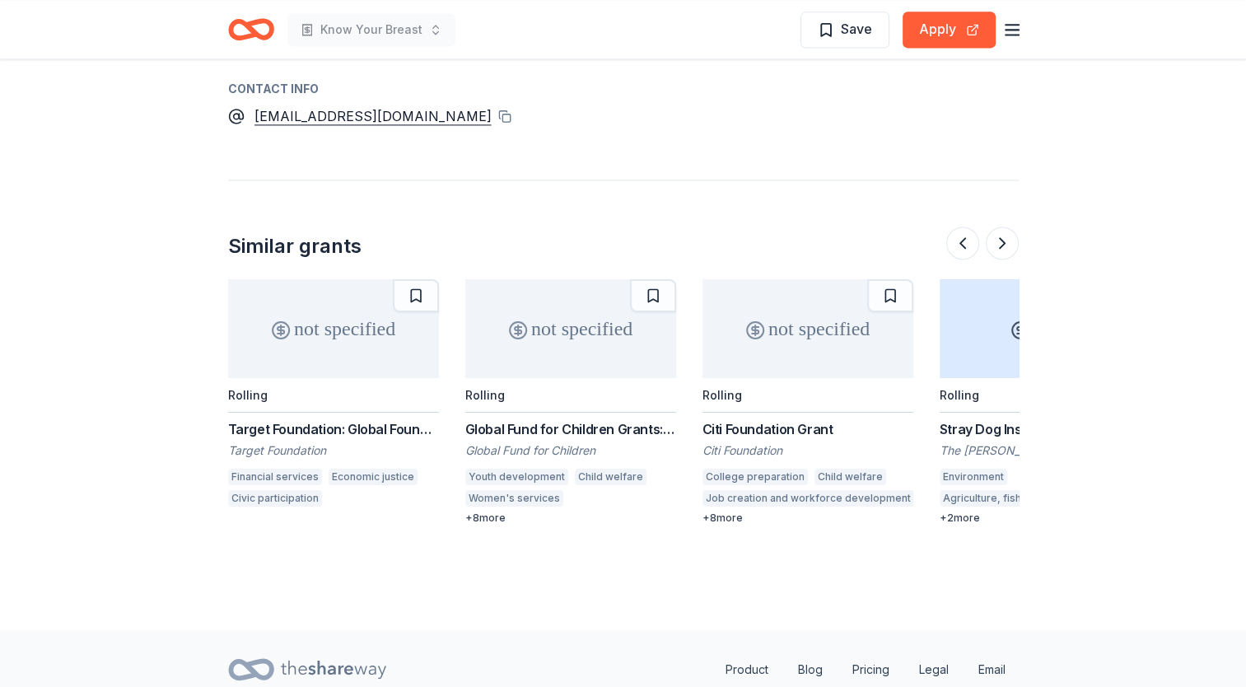
click at [541, 419] on div "Global Fund for Children Grants: Become a Partner" at bounding box center [570, 429] width 211 height 20
click at [1004, 226] on button at bounding box center [1002, 242] width 33 height 33
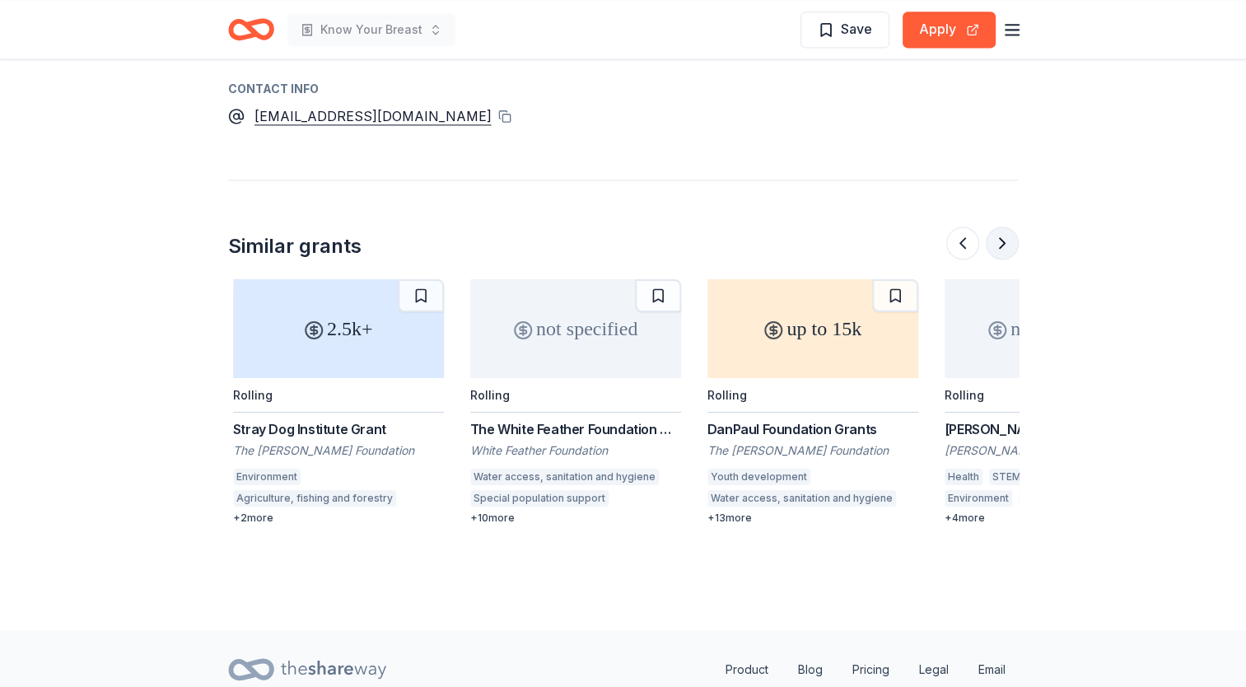
scroll to position [0, 1423]
click at [998, 226] on button at bounding box center [1002, 242] width 33 height 33
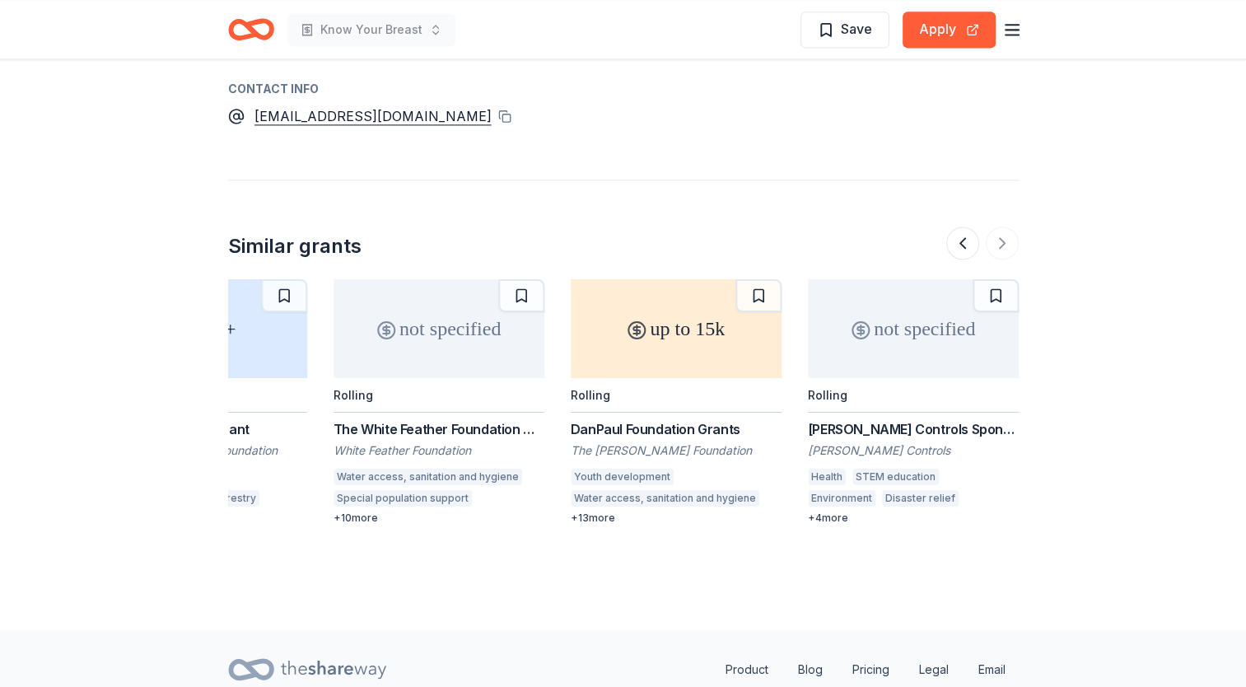
click at [873, 302] on div "not specified" at bounding box center [913, 328] width 211 height 99
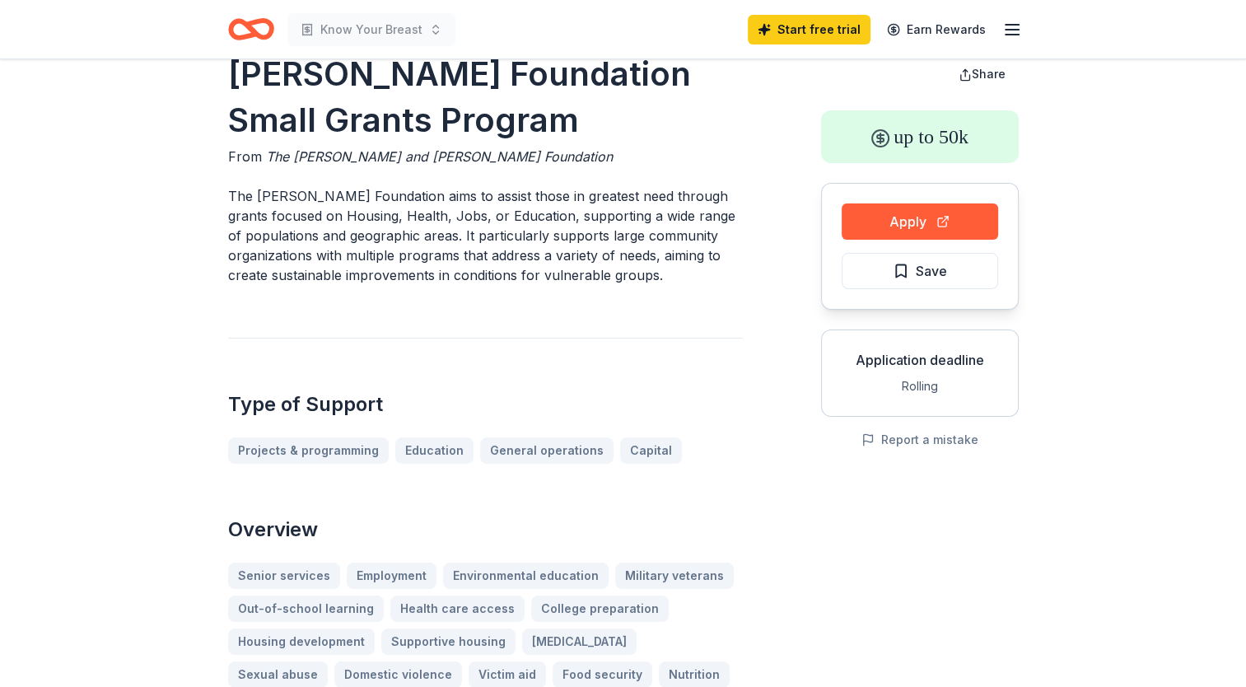
scroll to position [0, 0]
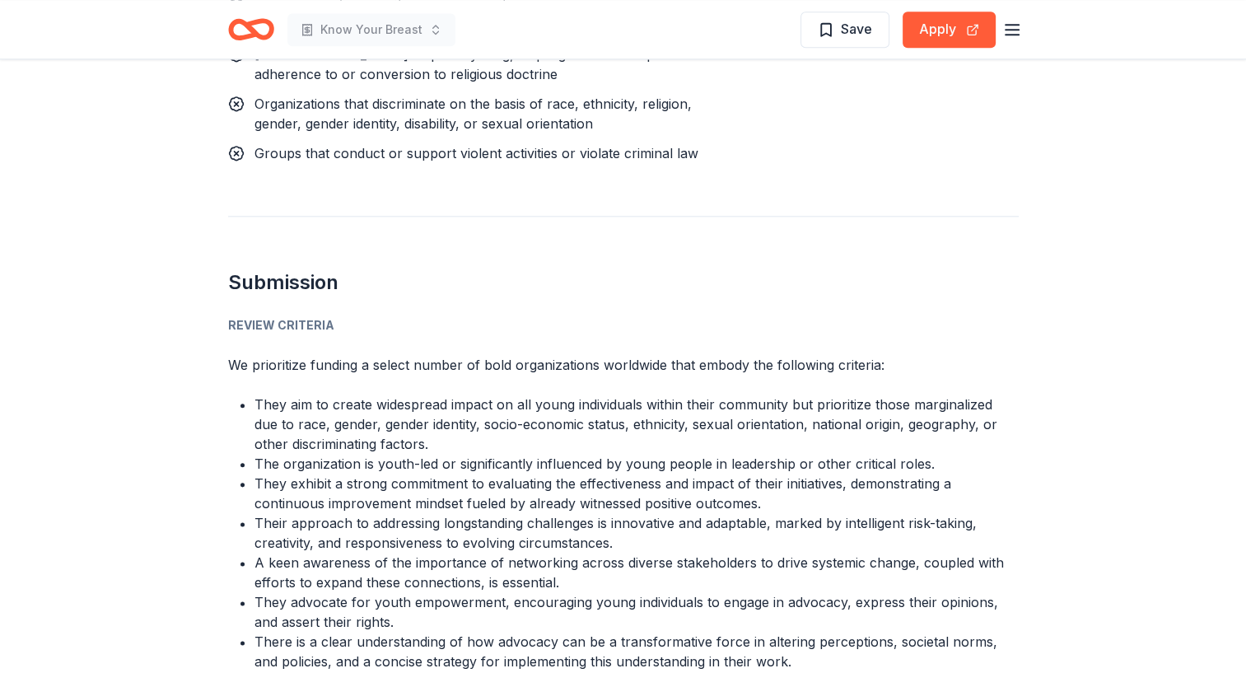
scroll to position [1811, 0]
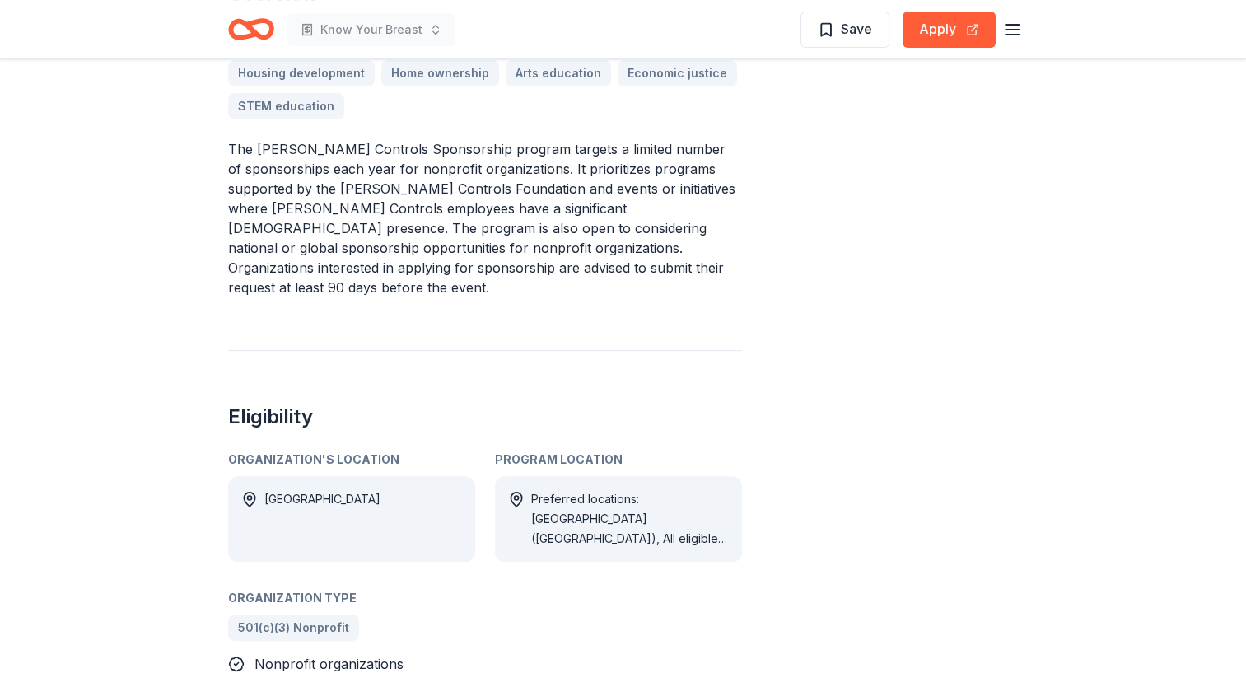
scroll to position [659, 0]
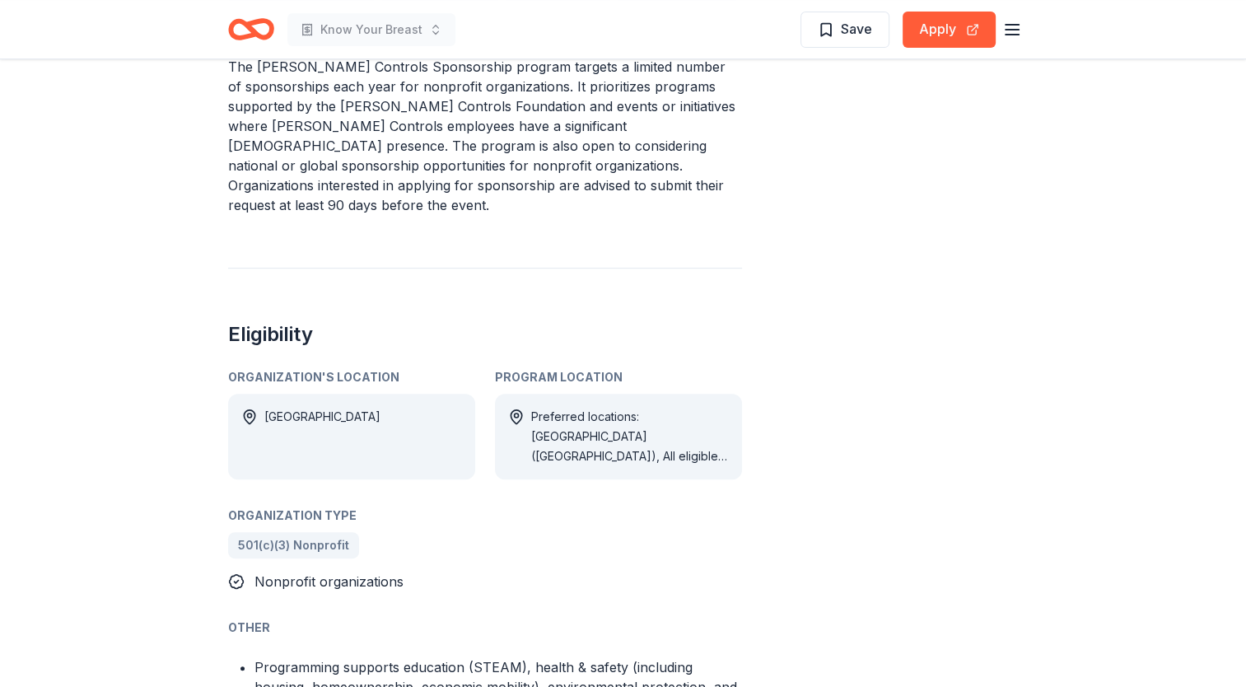
click at [608, 407] on div "Preferred locations: [GEOGRAPHIC_DATA] ([GEOGRAPHIC_DATA]), All eligible locati…" at bounding box center [630, 436] width 198 height 59
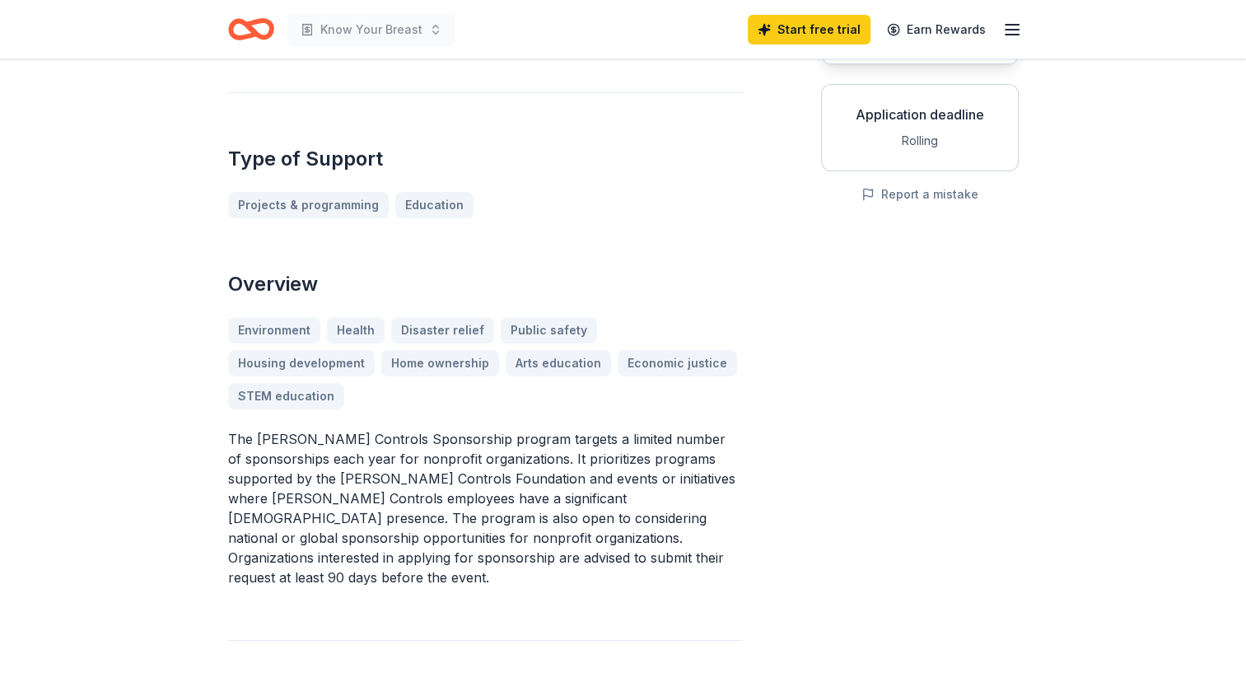
scroll to position [165, 0]
